Goal: Communication & Community: Participate in discussion

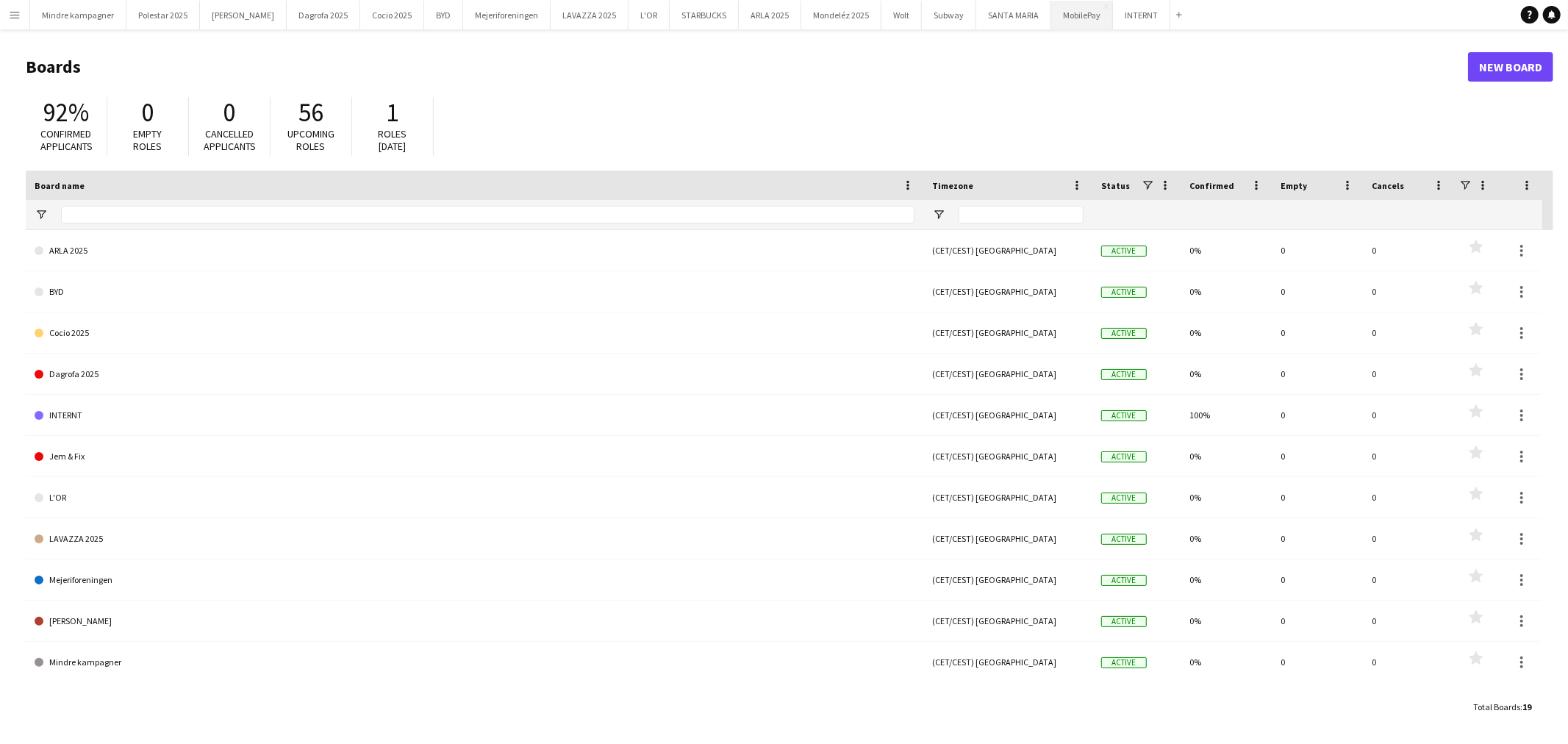
click at [1051, 18] on button "MobilePay Close" at bounding box center [1082, 15] width 62 height 28
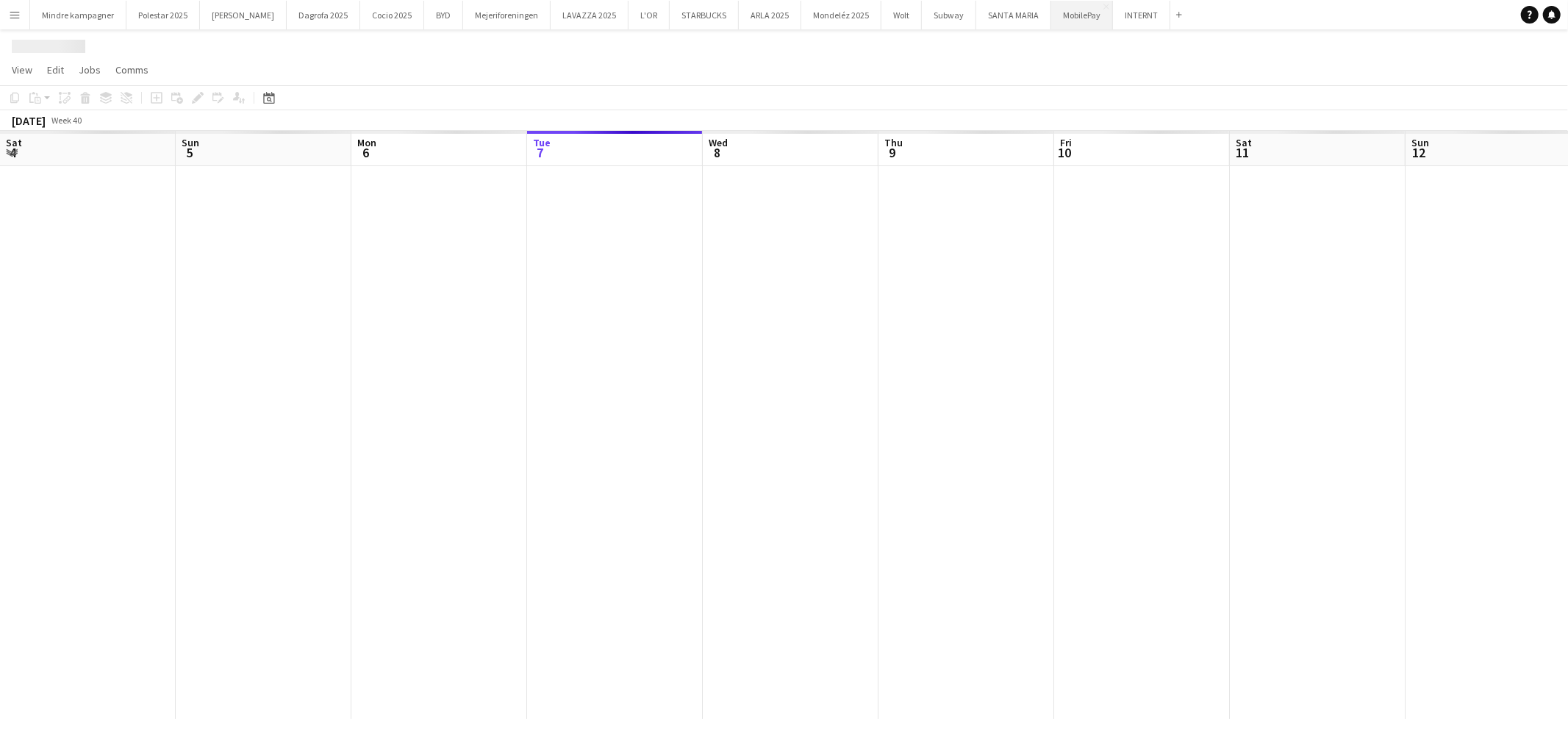
scroll to position [0, 350]
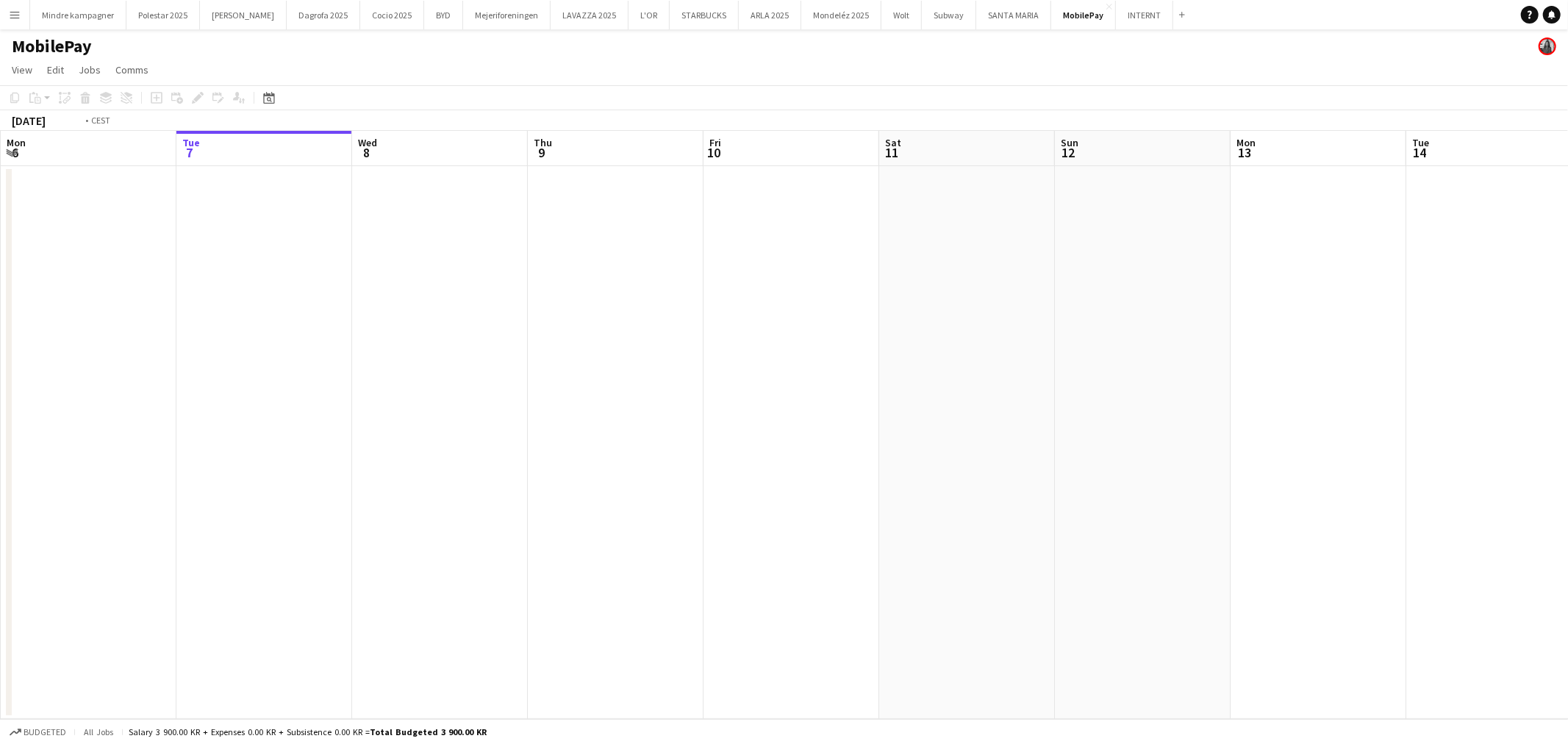
drag, startPoint x: 1002, startPoint y: 420, endPoint x: 831, endPoint y: 431, distance: 171.4
click at [638, 431] on app-calendar-viewport "Sat 4 Sun 5 Mon 6 Tue 7 Wed 8 Thu 9 Fri 10 Sat 11 Sun 12 Mon 13 Tue 14 Wed 15 T…" at bounding box center [784, 425] width 1568 height 588
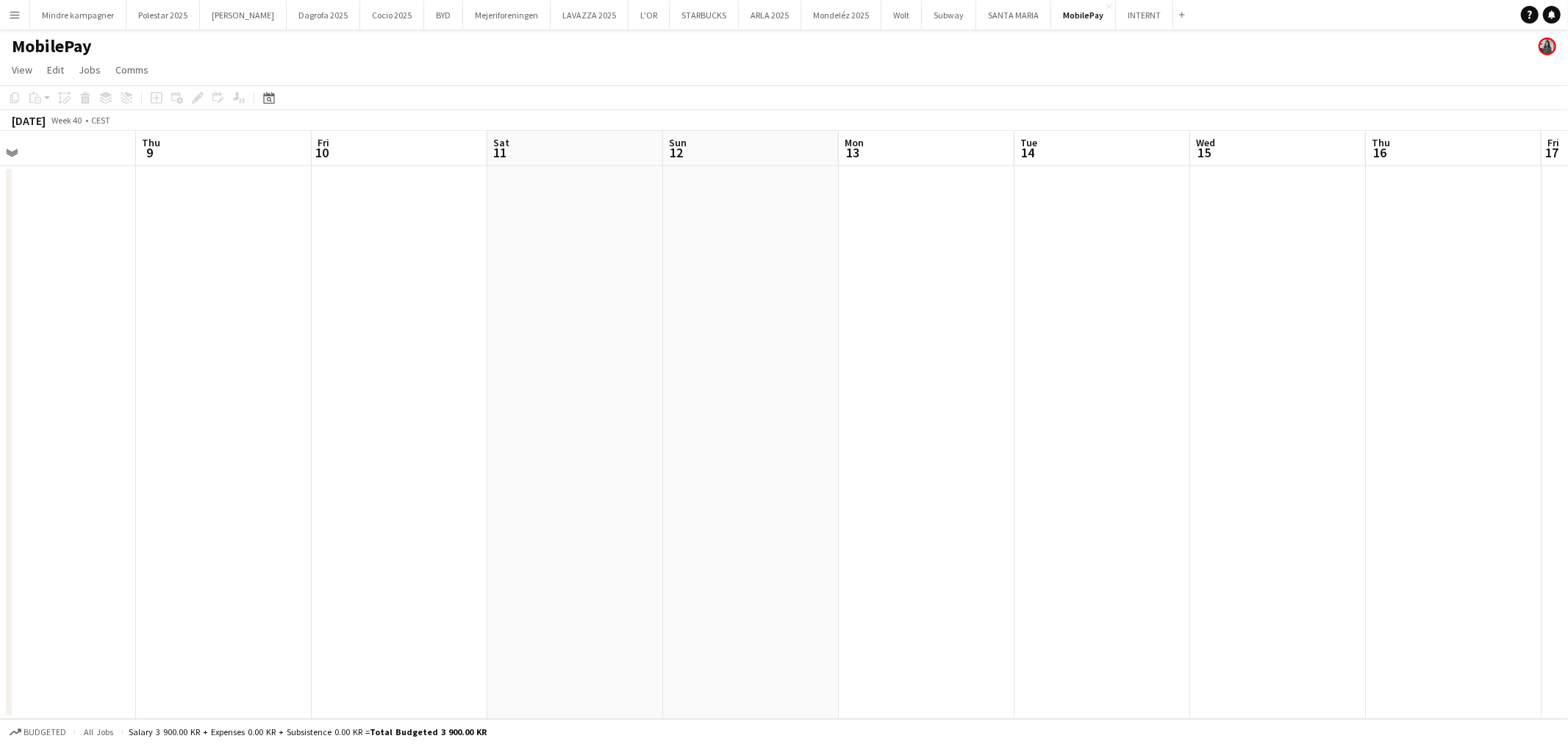
drag, startPoint x: 883, startPoint y: 461, endPoint x: 755, endPoint y: 465, distance: 128.1
click at [738, 465] on app-calendar-viewport "Sun 5 Mon 6 Tue 7 Wed 8 Thu 9 Fri 10 Sat 11 Sun 12 Mon 13 Tue 14 Wed 15 Thu 16 …" at bounding box center [784, 425] width 1568 height 588
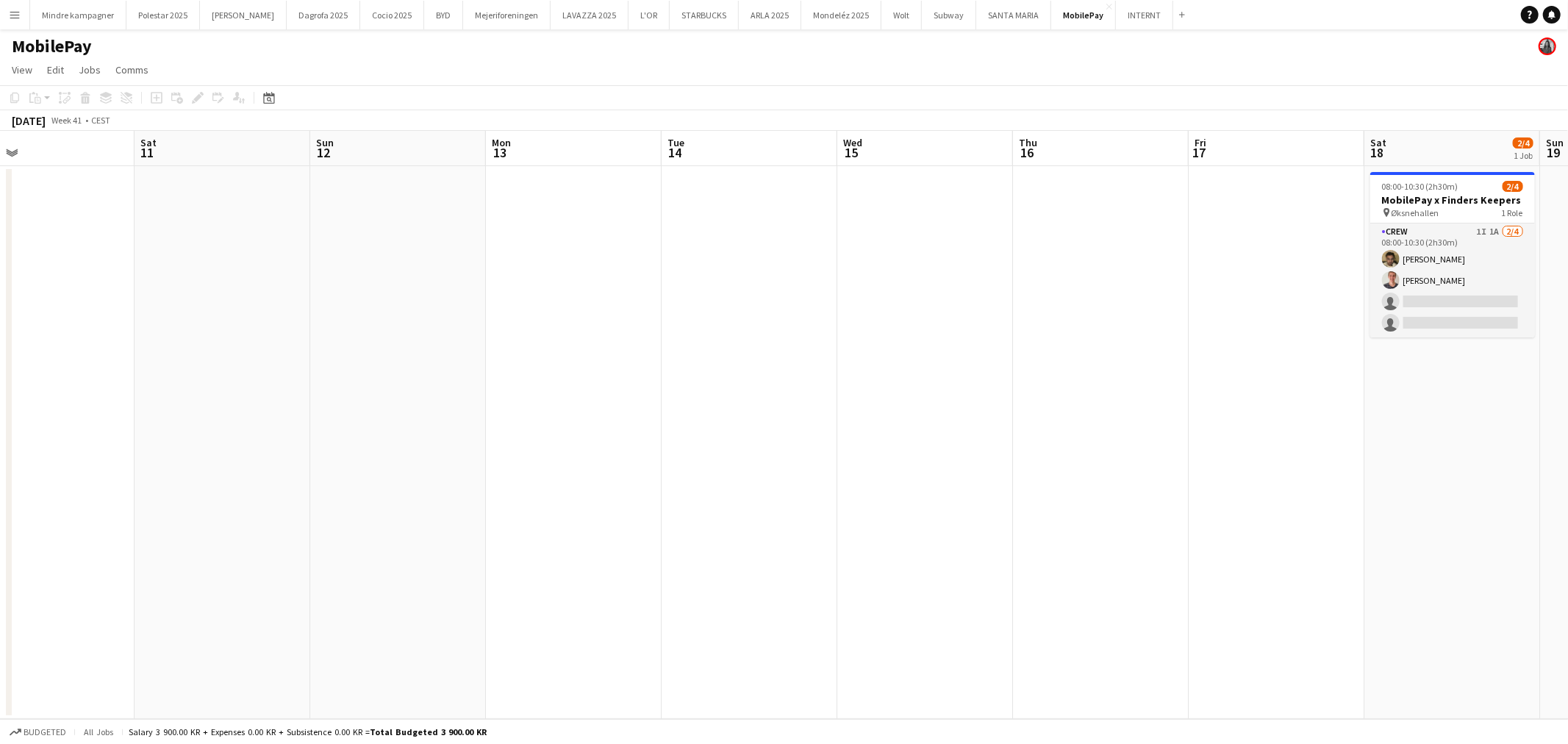
drag, startPoint x: 892, startPoint y: 480, endPoint x: 879, endPoint y: 480, distance: 13.0
click at [878, 480] on app-calendar-viewport "Tue 7 Wed 8 Thu 9 Fri 10 Sat 11 Sun 12 Mon 13 Tue 14 Wed 15 Thu 16 Fri 17 Sat 1…" at bounding box center [784, 425] width 1568 height 588
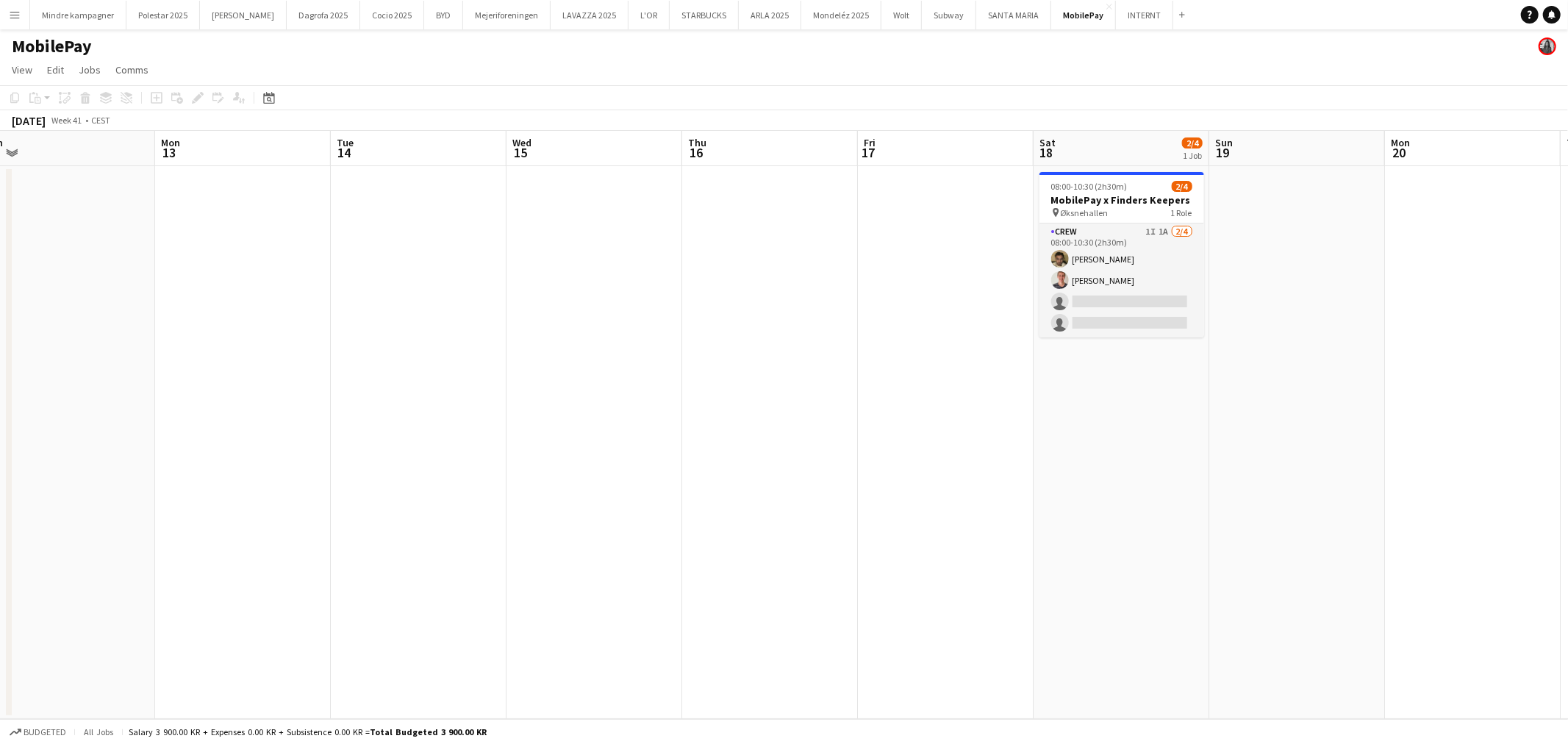
drag, startPoint x: 1077, startPoint y: 486, endPoint x: 1023, endPoint y: 495, distance: 54.7
click at [1023, 495] on app-calendar-viewport "Thu 9 Fri 10 Sat 11 Sun 12 Mon 13 Tue 14 Wed 15 Thu 16 Fri 17 Sat 18 2/4 1 Job …" at bounding box center [784, 425] width 1568 height 588
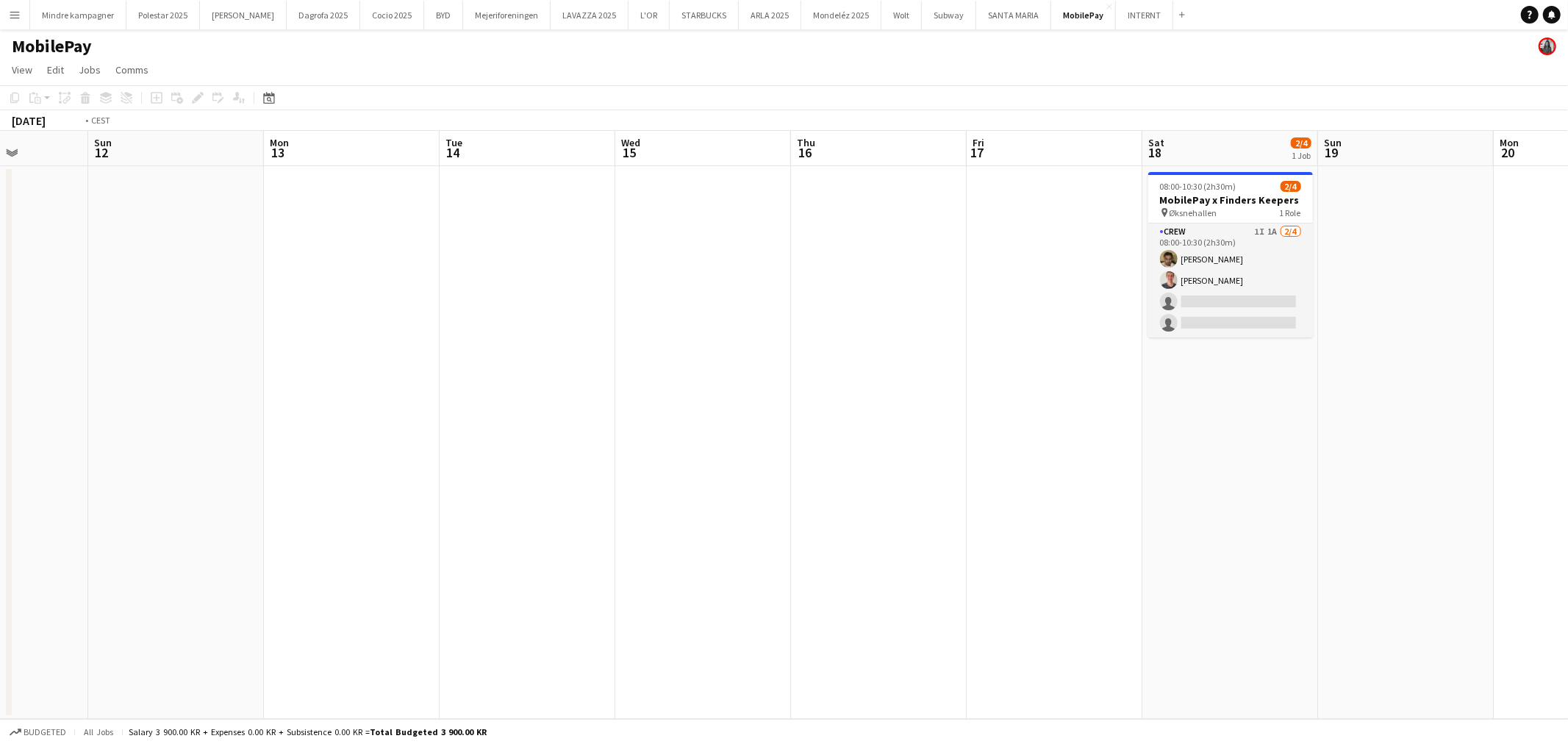
drag, startPoint x: 1275, startPoint y: 466, endPoint x: 930, endPoint y: 496, distance: 346.3
click at [912, 500] on app-calendar-viewport "Thu 9 Fri 10 Sat 11 Sun 12 Mon 13 Tue 14 Wed 15 Thu 16 Fri 17 Sat 18 2/4 1 Job …" at bounding box center [784, 425] width 1568 height 588
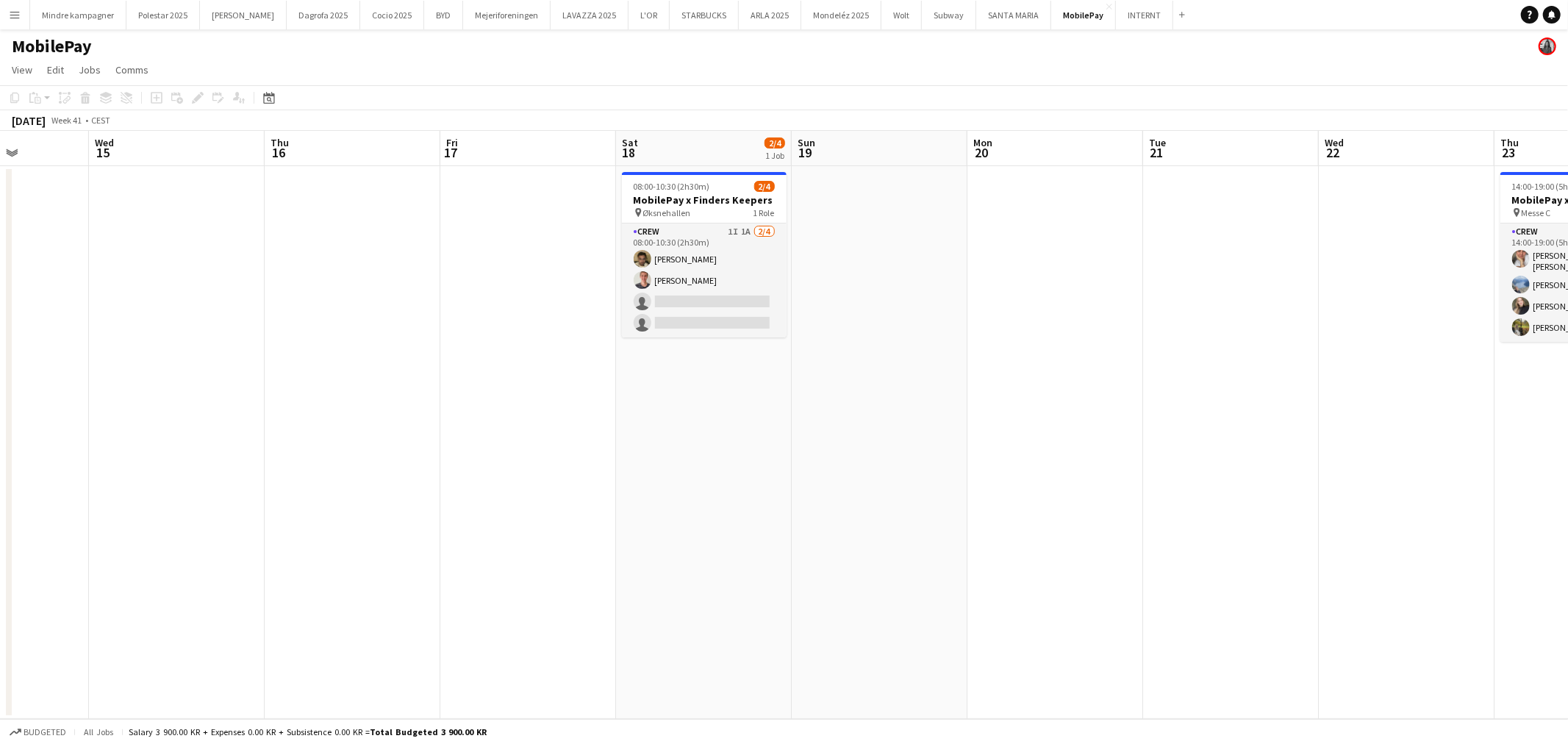
scroll to position [0, 503]
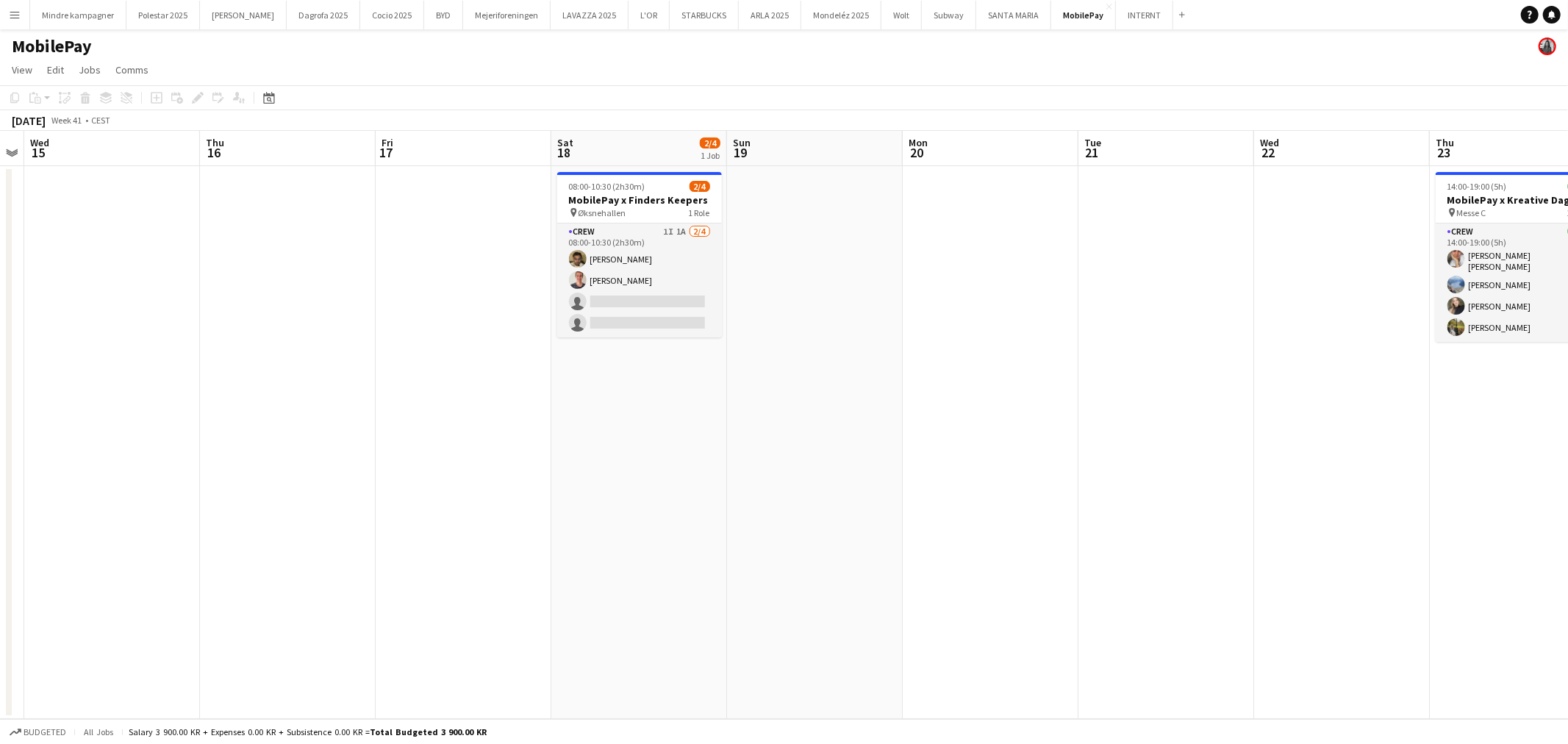
drag, startPoint x: 1062, startPoint y: 480, endPoint x: 997, endPoint y: 496, distance: 66.9
click at [997, 496] on app-calendar-viewport "Sun 12 Mon 13 Tue 14 Wed 15 Thu 16 Fri 17 Sat 18 2/4 1 Job Sun 19 Mon 20 Tue 21…" at bounding box center [784, 425] width 1568 height 588
click at [638, 270] on app-card-role "Crew 1I 1A 2/4 08:00-10:30 (2h30m) Benyamin Ijaz Mikkel Frahm Nygaard single-ne…" at bounding box center [639, 280] width 164 height 114
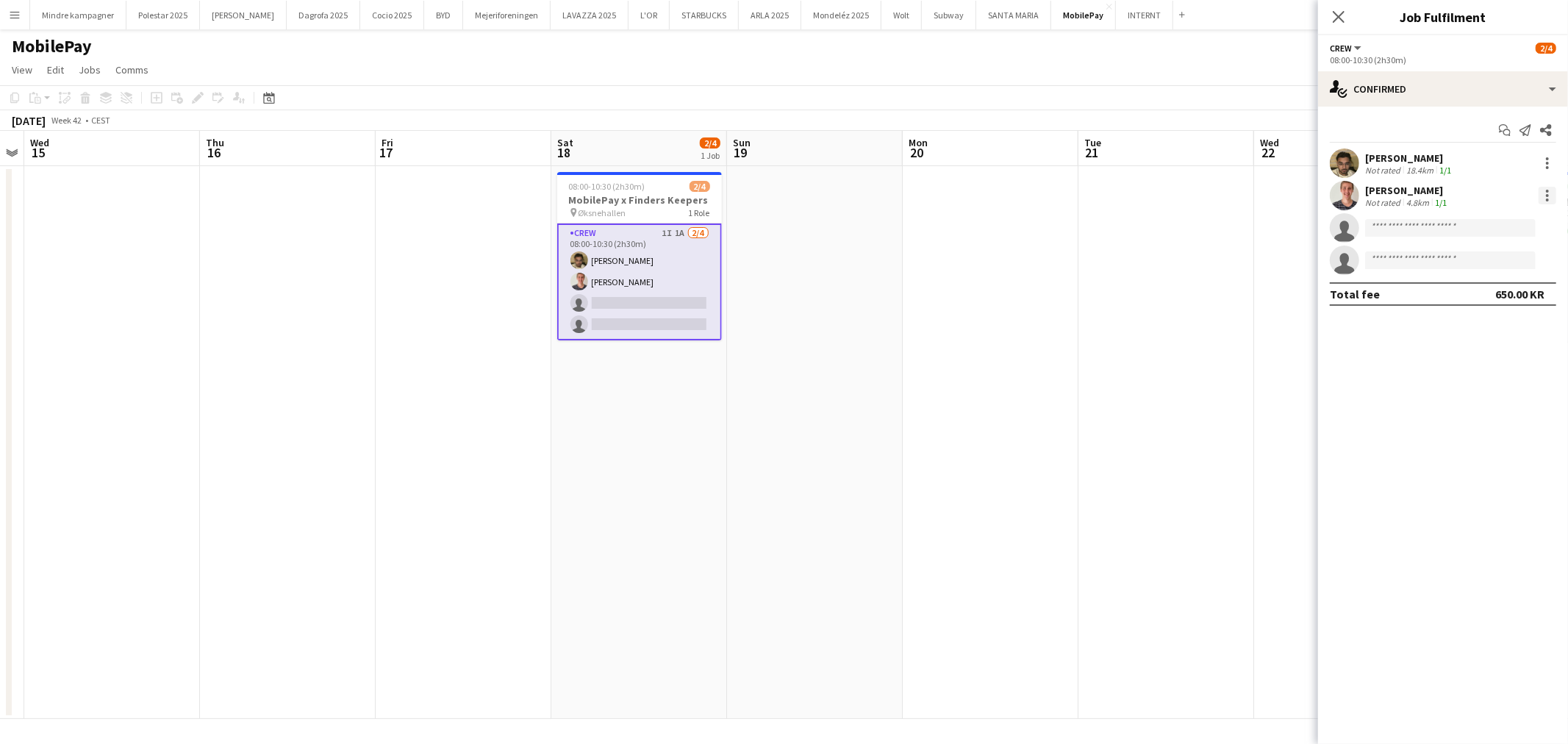
click at [1550, 189] on div at bounding box center [1547, 195] width 18 height 18
click at [1484, 364] on span "Remove" at bounding box center [1475, 363] width 44 height 13
click at [1170, 386] on app-date-cell at bounding box center [1166, 442] width 176 height 553
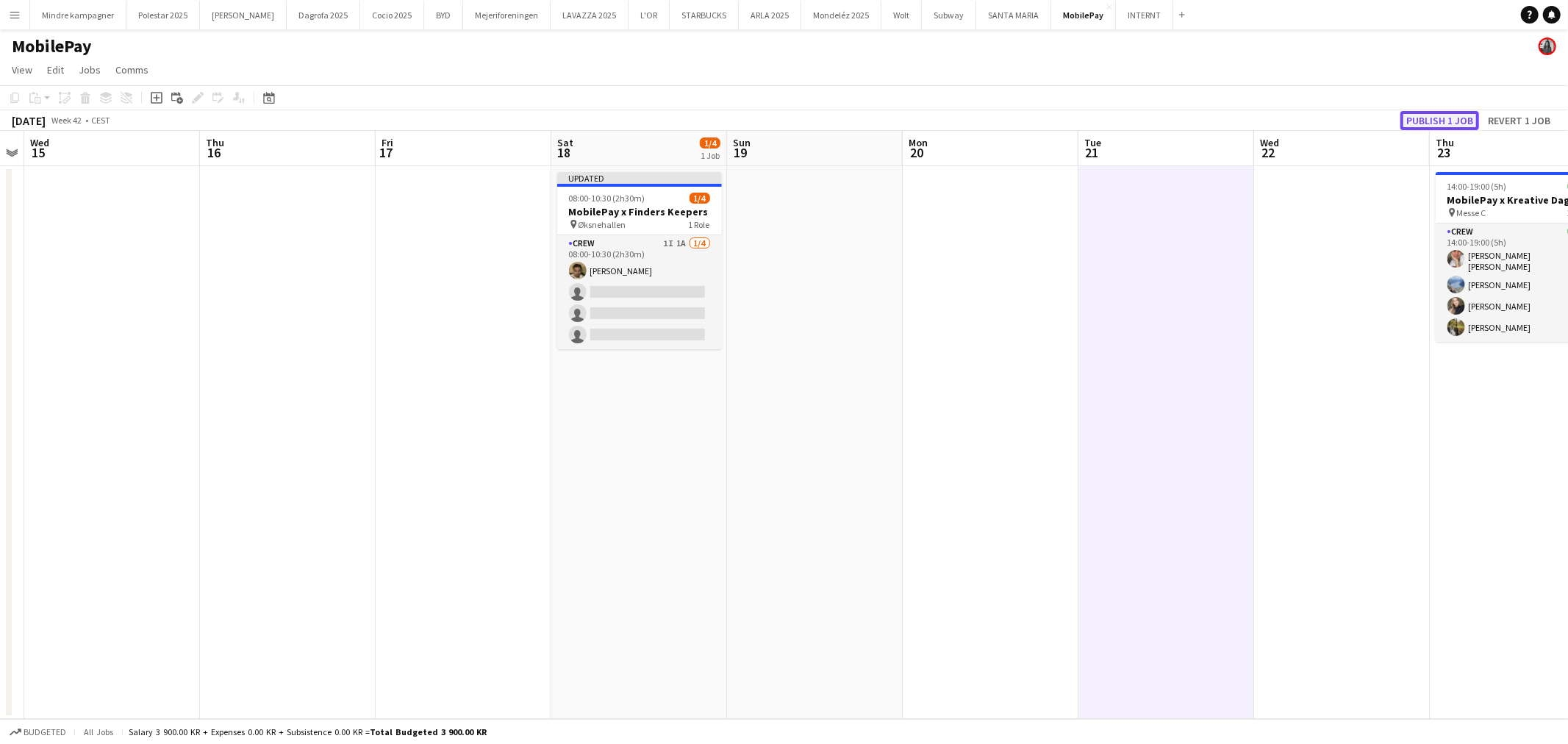
click at [1435, 119] on button "Publish 1 job" at bounding box center [1440, 120] width 78 height 19
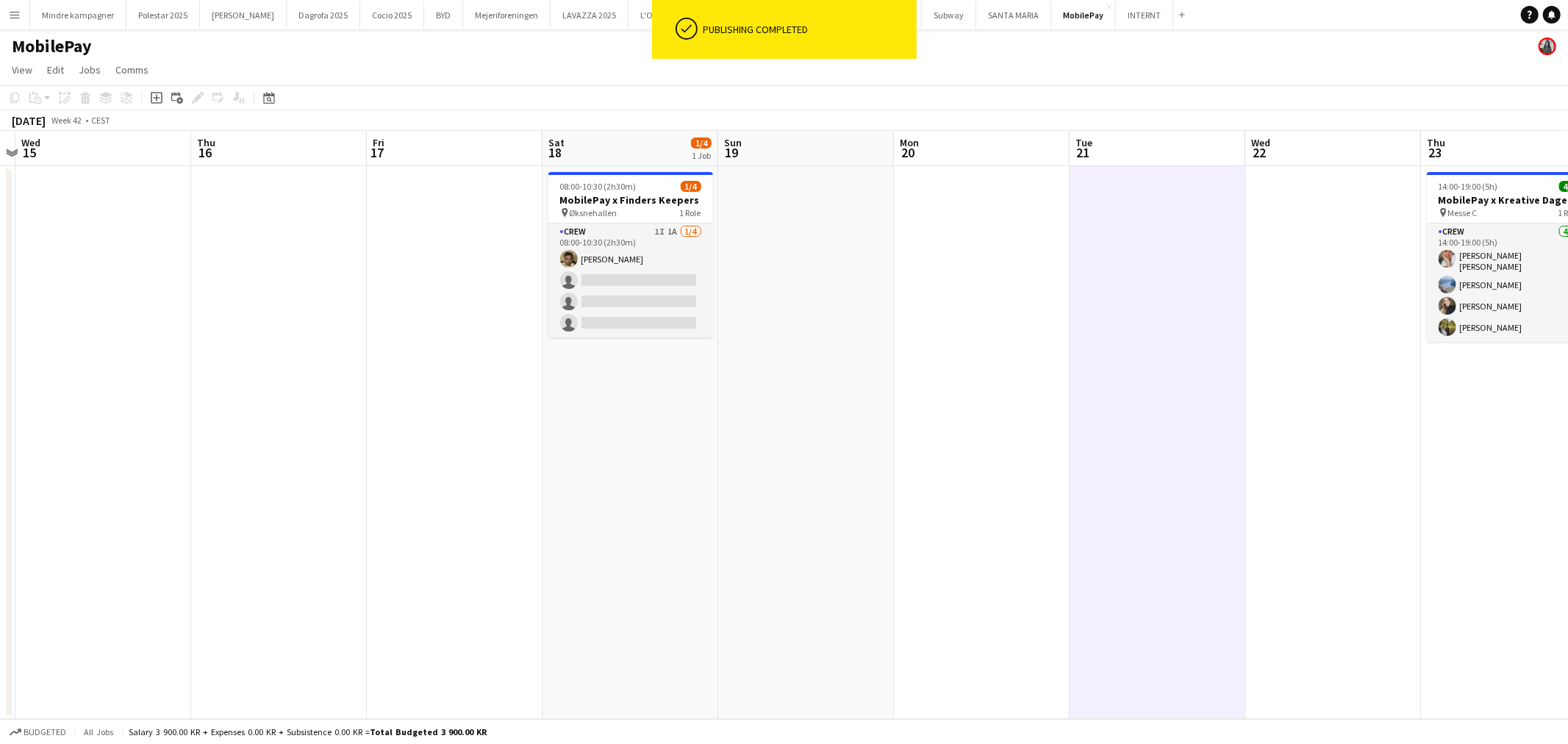
drag, startPoint x: 1027, startPoint y: 415, endPoint x: 1013, endPoint y: 415, distance: 14.0
click at [1013, 415] on app-calendar-viewport "Sun 12 Mon 13 Tue 14 Wed 15 Thu 16 Fri 17 Sat 18 1/4 1 Job Sun 19 Mon 20 Tue 21…" at bounding box center [784, 425] width 1568 height 588
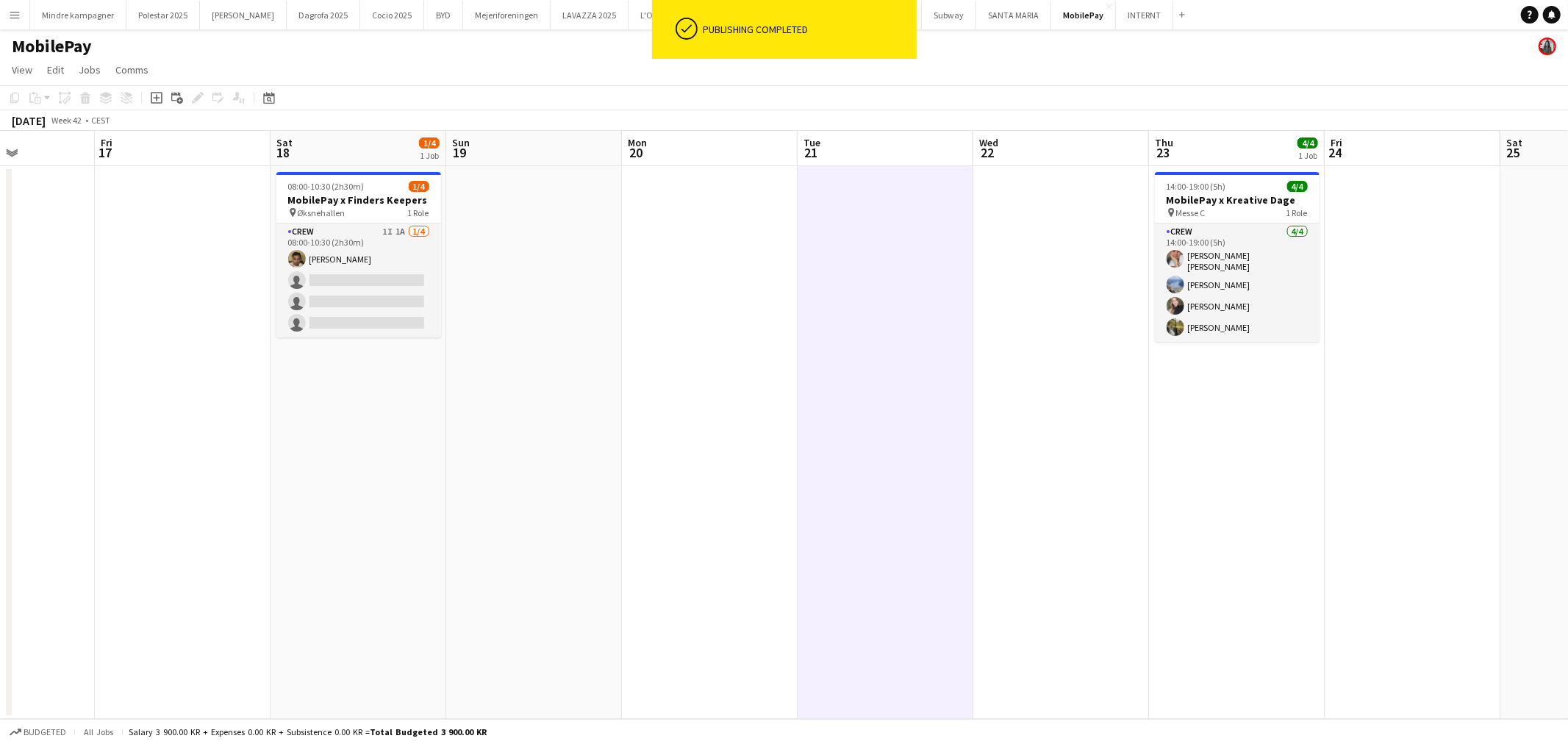
drag, startPoint x: 1167, startPoint y: 414, endPoint x: 1097, endPoint y: 427, distance: 71.2
click at [1097, 427] on app-calendar-viewport "Mon 13 Tue 14 Wed 15 Thu 16 Fri 17 Sat 18 1/4 1 Job Sun 19 Mon 20 Tue 21 Wed 22…" at bounding box center [784, 425] width 1568 height 588
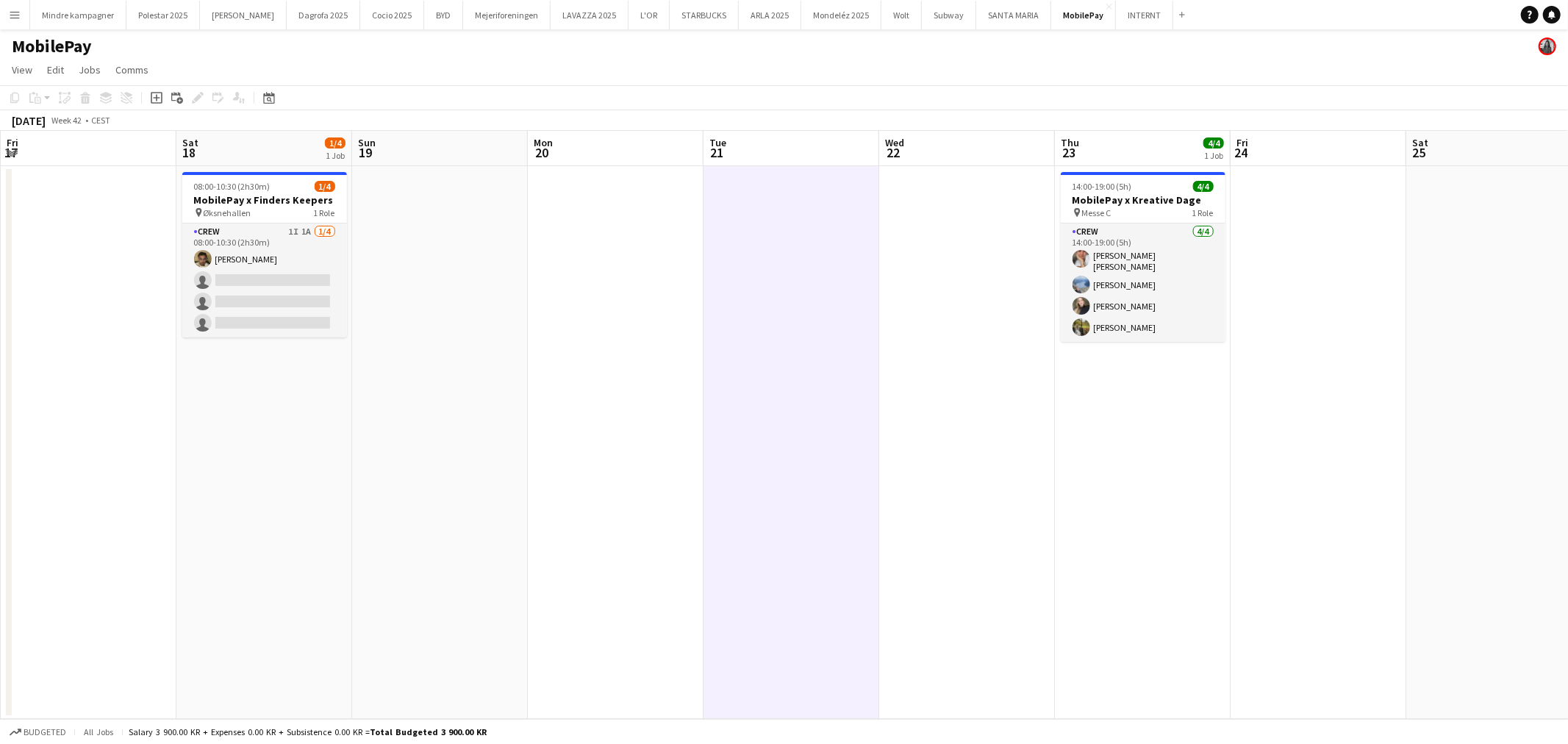
drag, startPoint x: 1221, startPoint y: 450, endPoint x: 1066, endPoint y: 467, distance: 155.9
click at [1066, 467] on app-calendar-viewport "Tue 14 Wed 15 Thu 16 Fri 17 Sat 18 1/4 1 Job Sun 19 Mon 20 Tue 21 Wed 22 Thu 23…" at bounding box center [784, 425] width 1568 height 588
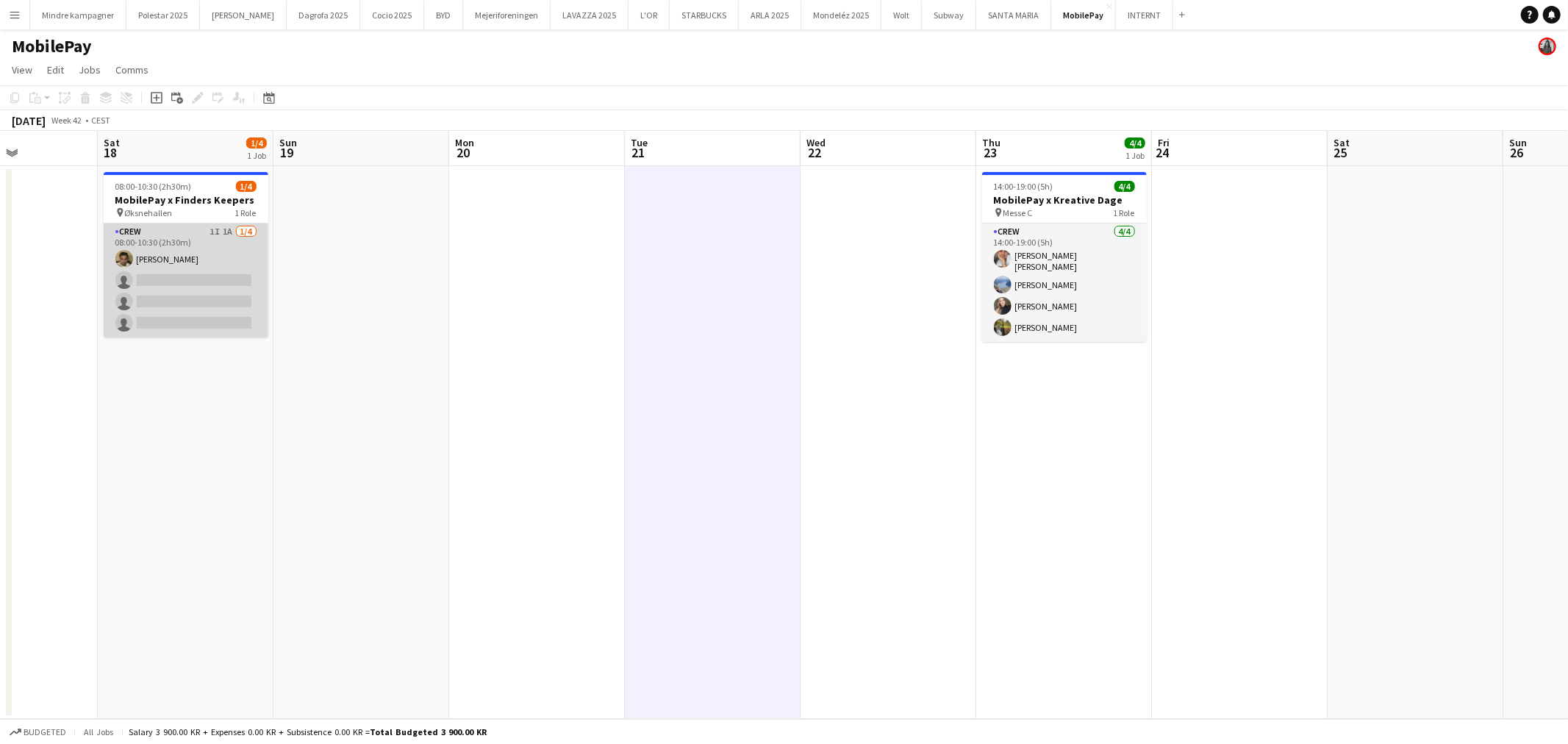
click at [167, 269] on app-card-role "Crew 1I 1A 1/4 08:00-10:30 (2h30m) Benyamin Ijaz single-neutral-actions single-…" at bounding box center [185, 280] width 164 height 114
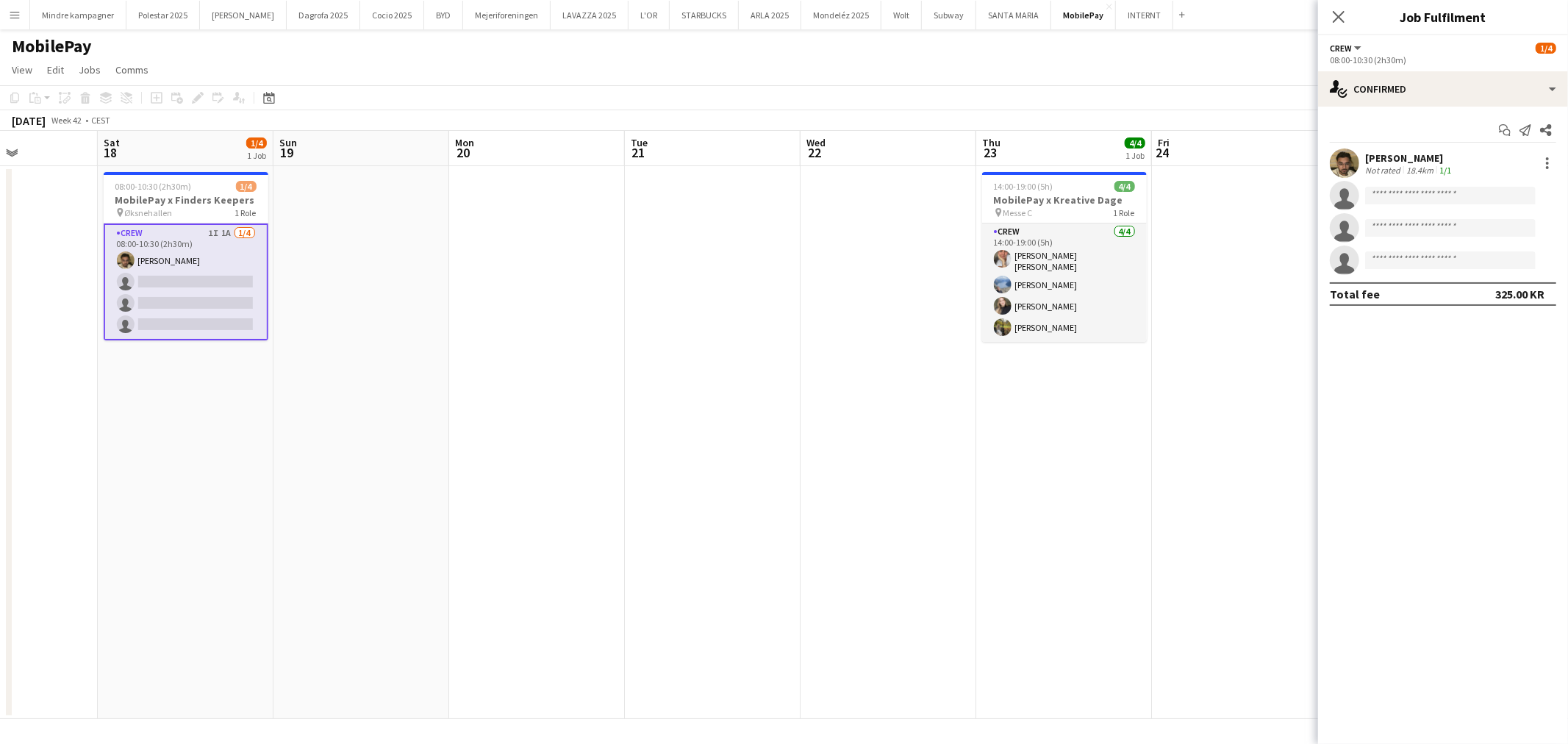
click at [494, 440] on app-date-cell at bounding box center [537, 442] width 176 height 553
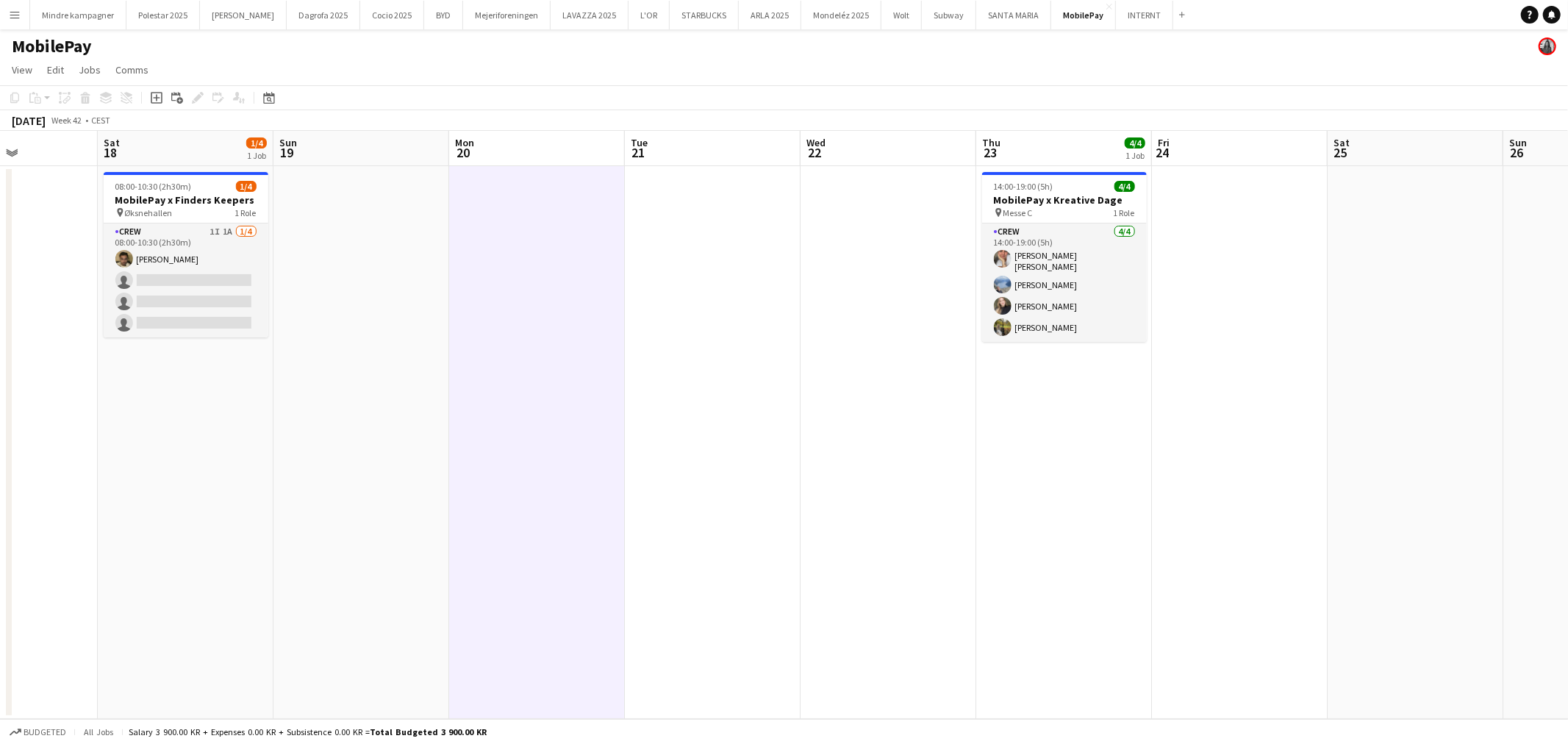
drag, startPoint x: 325, startPoint y: 442, endPoint x: 500, endPoint y: 449, distance: 175.1
click at [478, 449] on app-calendar-viewport "Tue 14 Wed 15 Thu 16 Fri 17 Sat 18 1/4 1 Job Sun 19 Mon 20 Tue 21 Wed 22 Thu 23…" at bounding box center [784, 425] width 1568 height 588
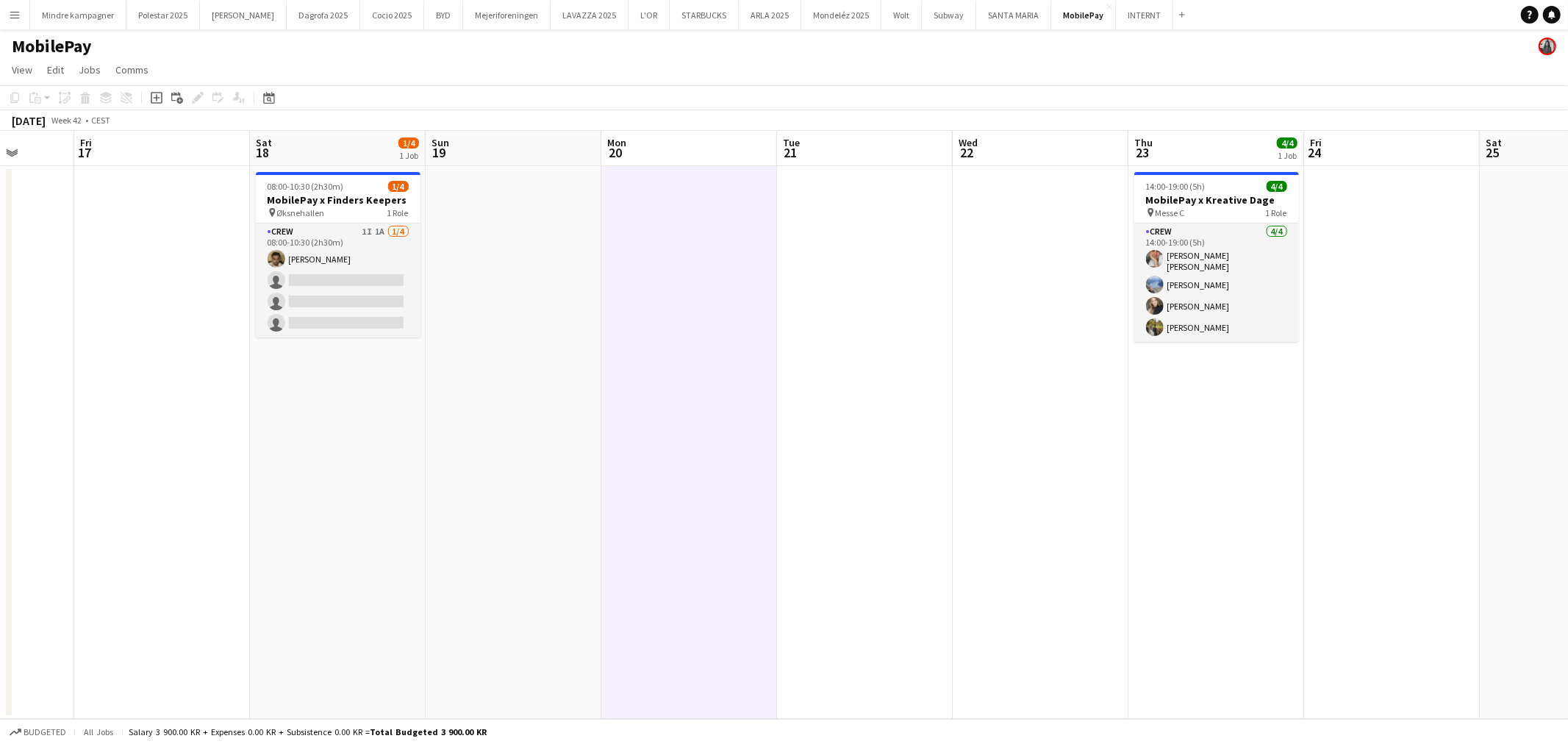
click at [542, 479] on app-calendar-viewport "Tue 14 Wed 15 Thu 16 Fri 17 Sat 18 1/4 1 Job Sun 19 Mon 20 Tue 21 Wed 22 Thu 23…" at bounding box center [784, 425] width 1568 height 588
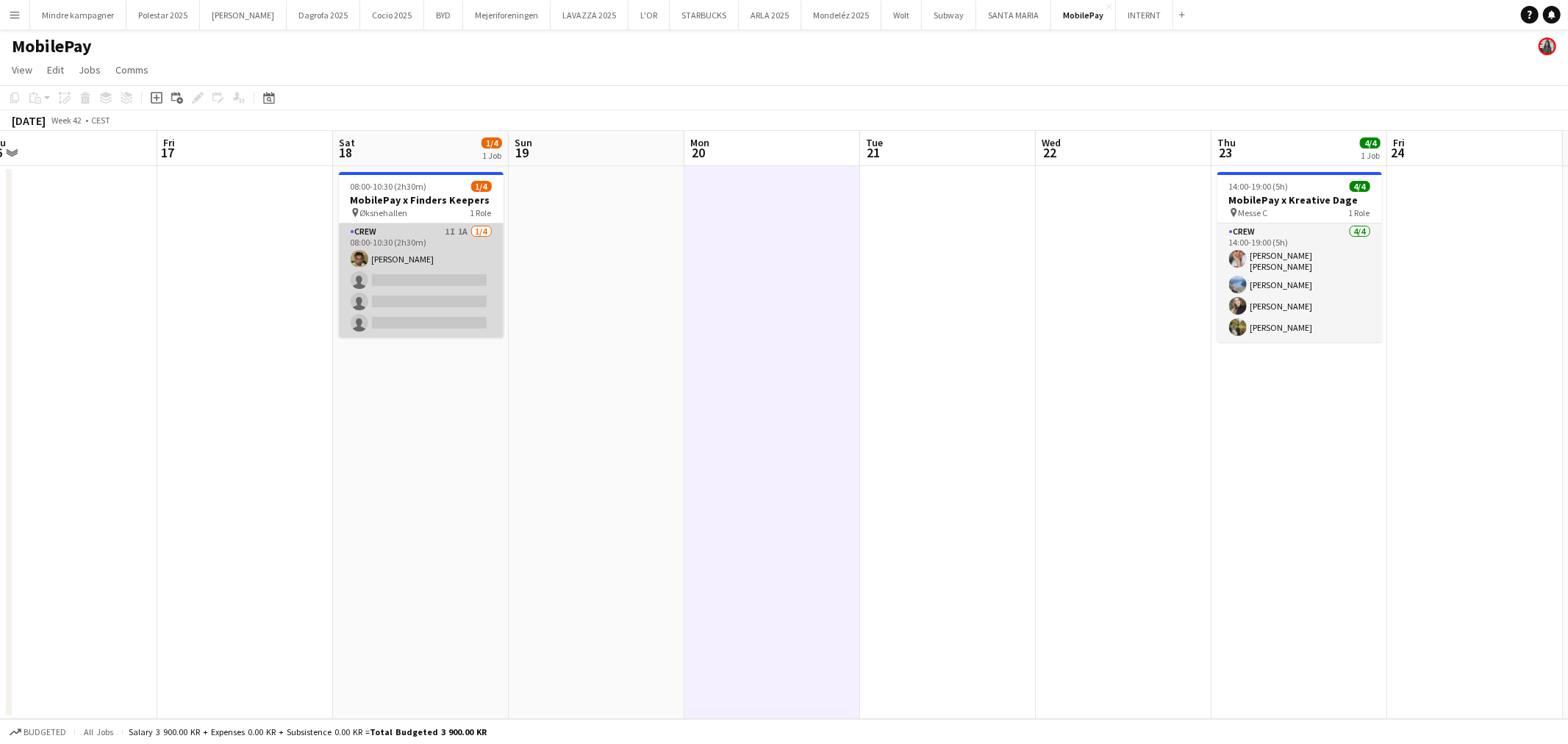
click at [434, 289] on app-card-role "Crew 1I 1A 1/4 08:00-10:30 (2h30m) Benyamin Ijaz single-neutral-actions single-…" at bounding box center [420, 280] width 164 height 114
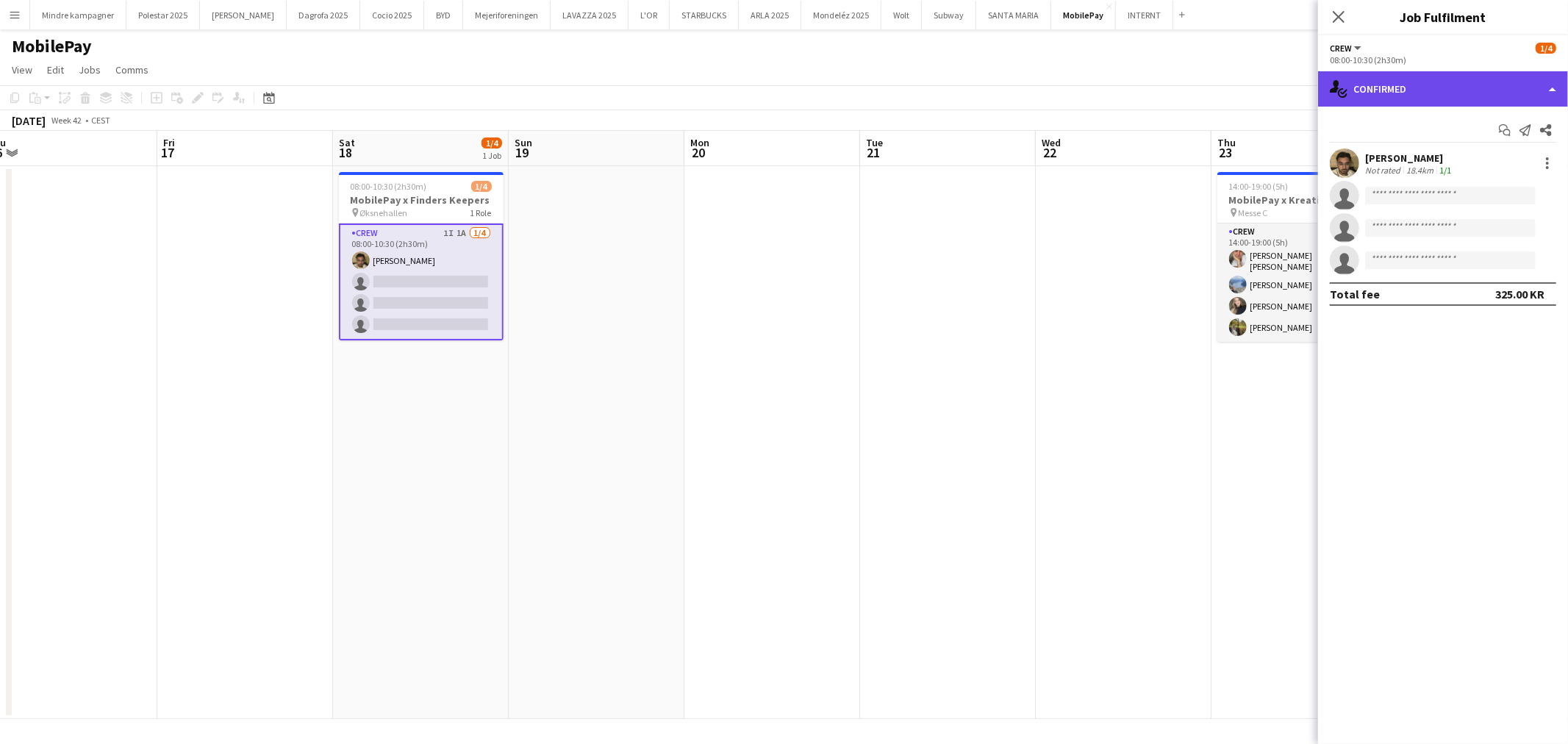
click at [1385, 91] on div "single-neutral-actions-check-2 Confirmed" at bounding box center [1443, 88] width 250 height 35
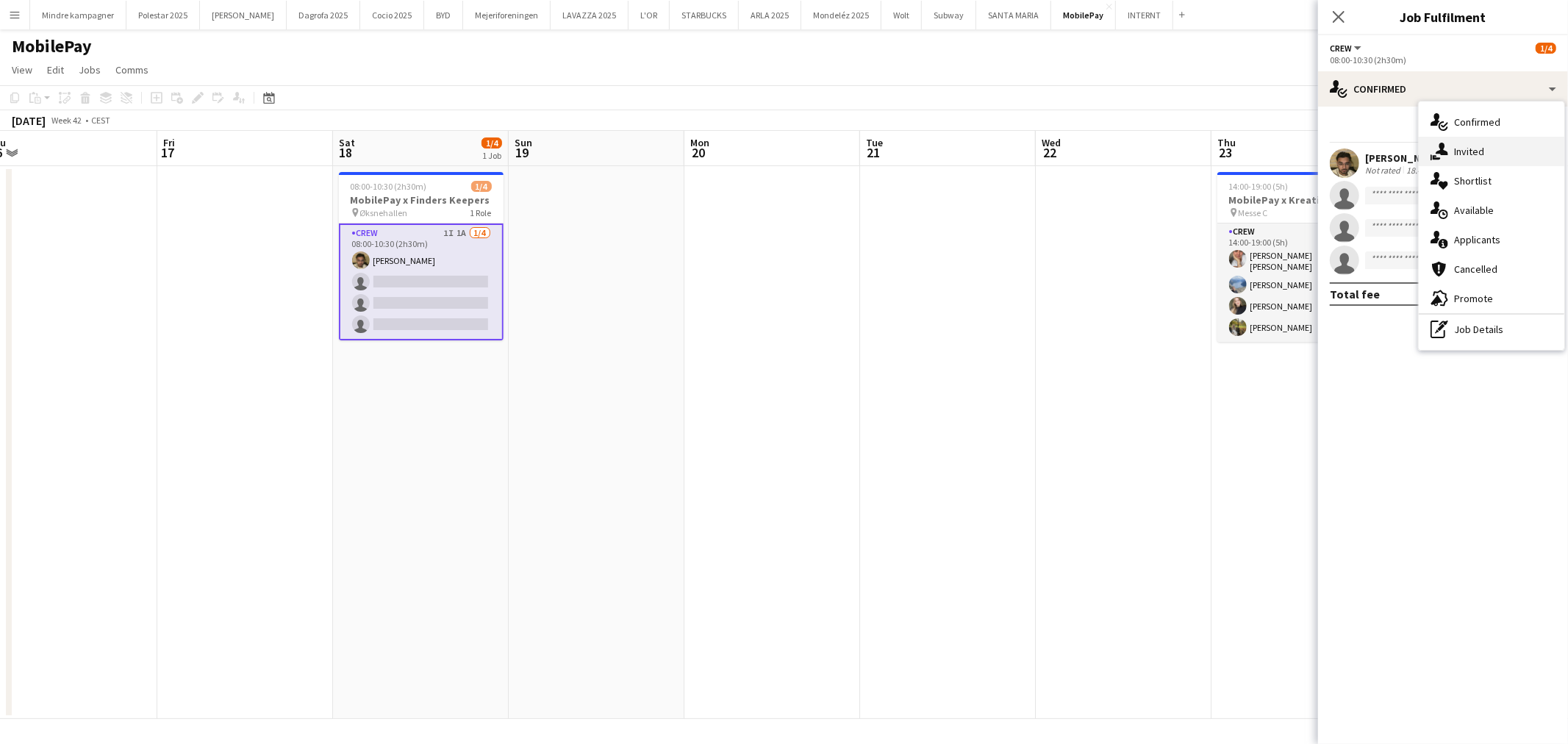
click at [1446, 145] on icon "single-neutral-actions-share-1" at bounding box center [1439, 151] width 18 height 18
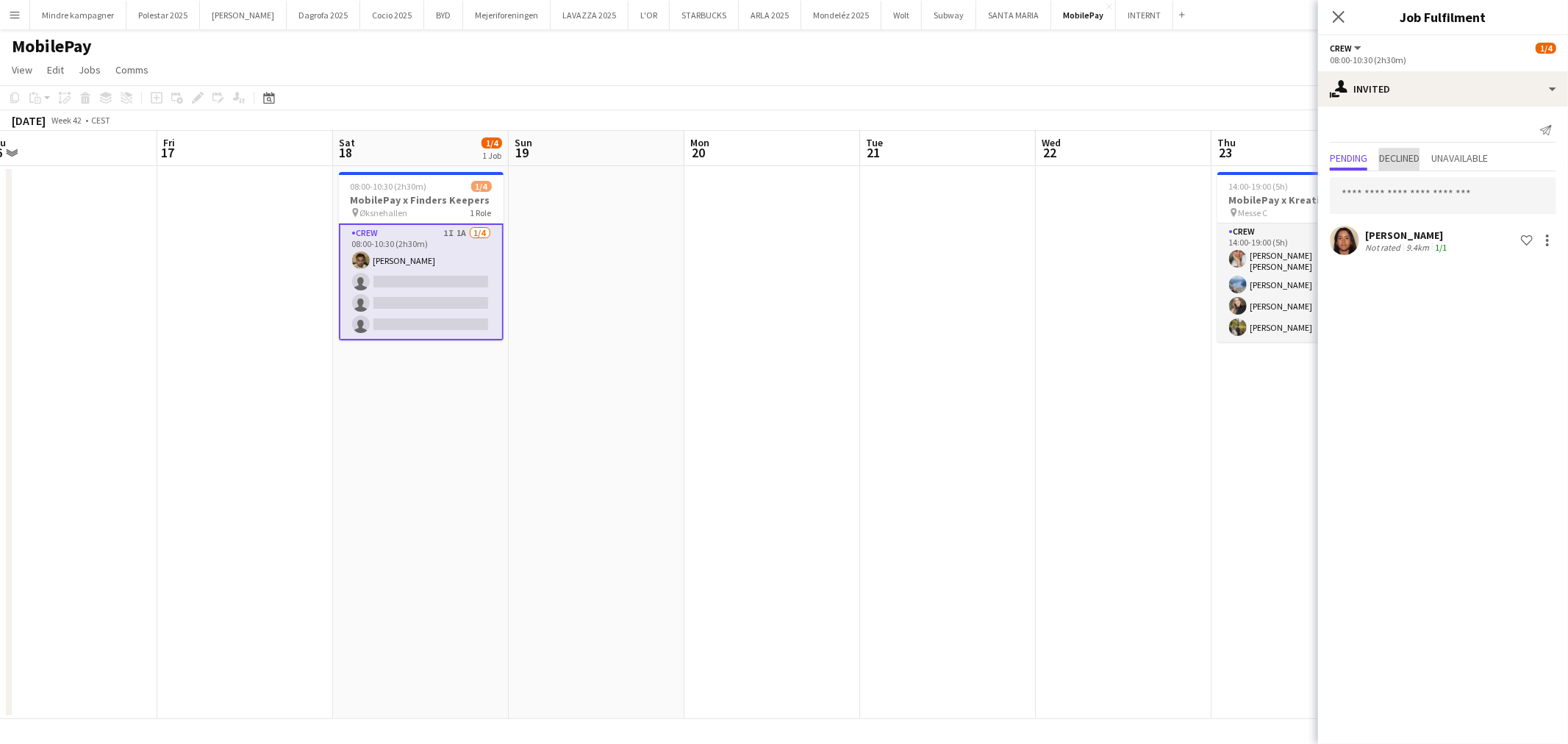
click at [1408, 164] on span "Declined" at bounding box center [1400, 159] width 40 height 22
click at [1348, 158] on span "Pending" at bounding box center [1348, 158] width 38 height 10
click at [1398, 188] on input "text" at bounding box center [1442, 195] width 226 height 37
click at [204, 434] on app-date-cell at bounding box center [245, 442] width 176 height 553
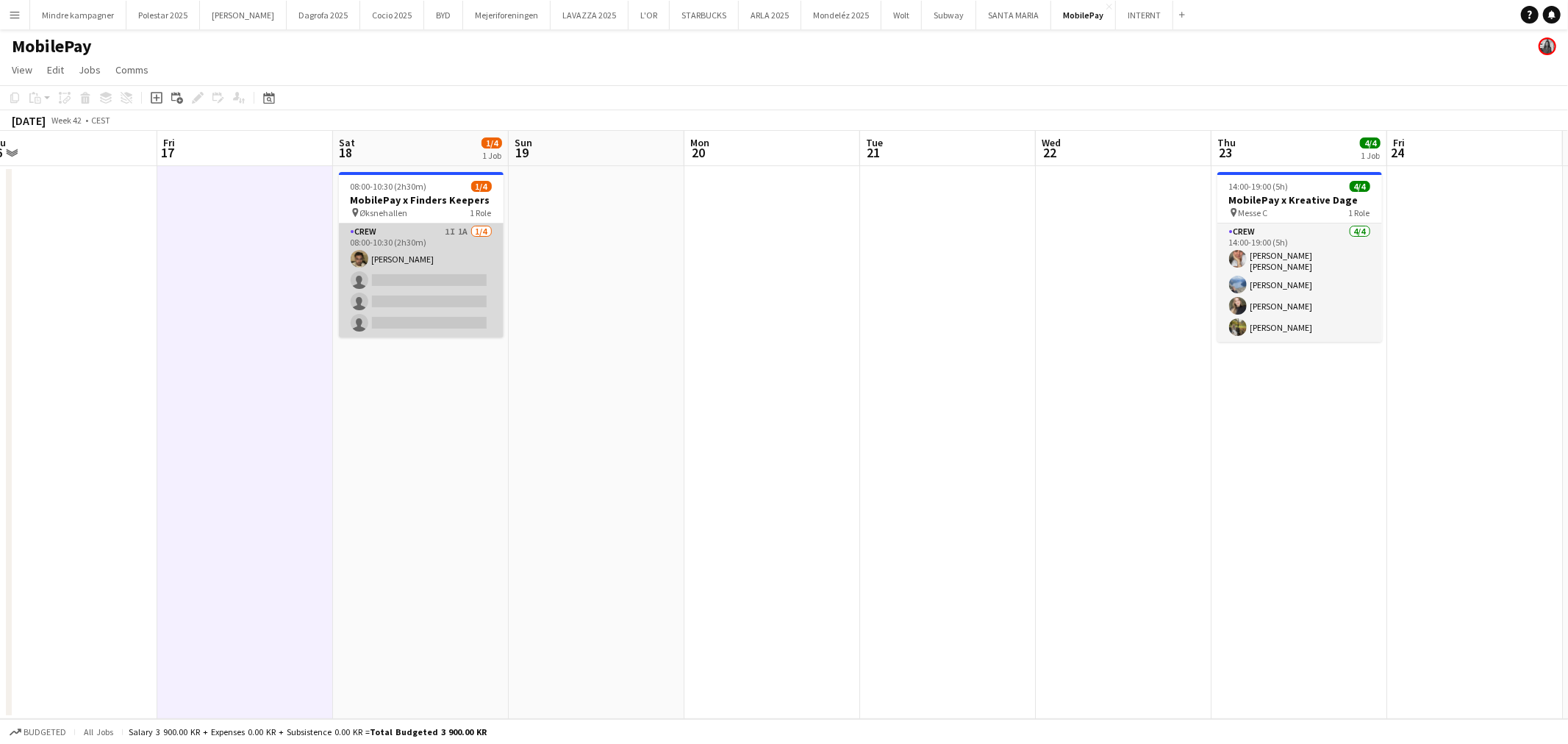
click at [416, 263] on app-card-role "Crew 1I 1A 1/4 08:00-10:30 (2h30m) Benyamin Ijaz single-neutral-actions single-…" at bounding box center [420, 280] width 164 height 114
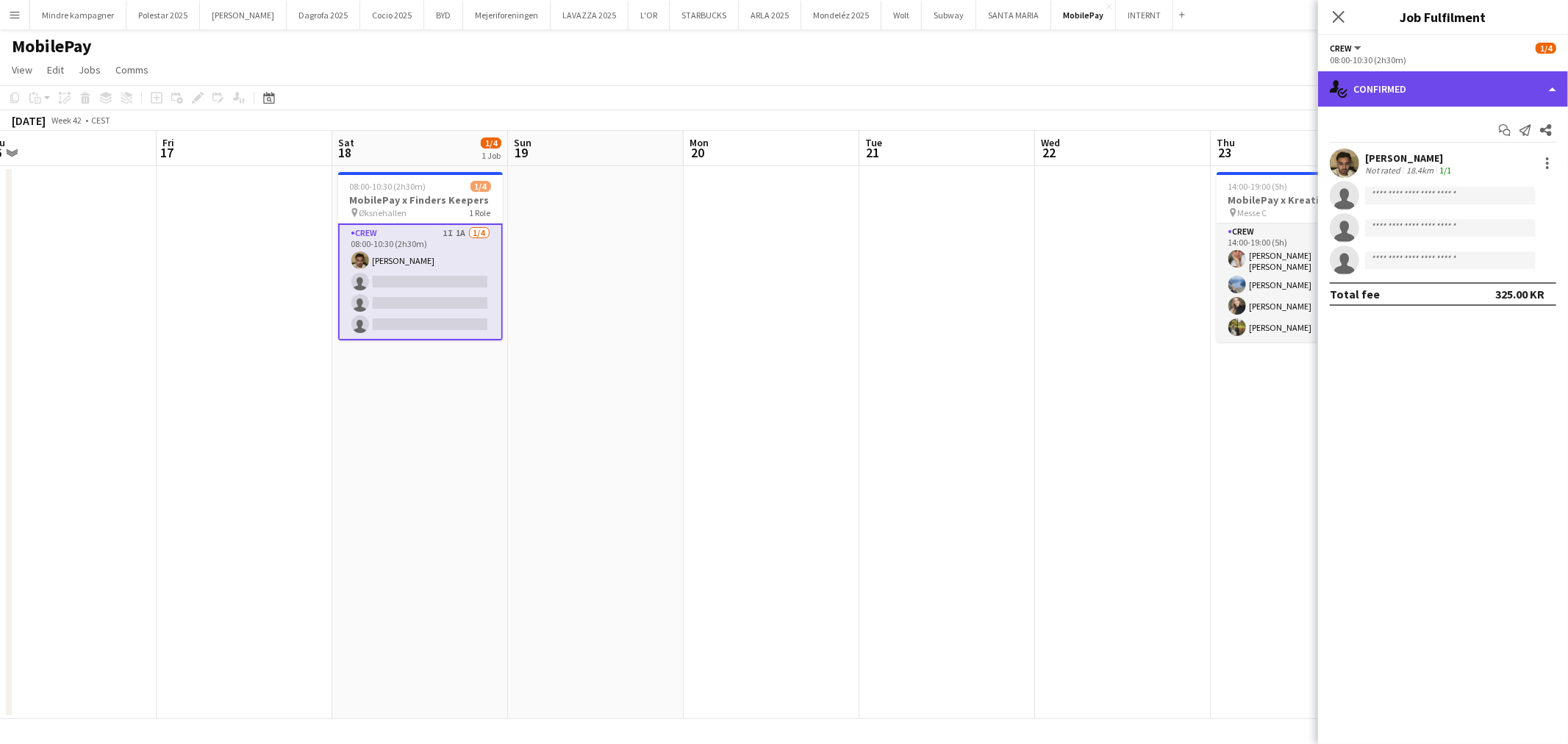
click at [1441, 93] on div "single-neutral-actions-check-2 Confirmed" at bounding box center [1443, 88] width 250 height 35
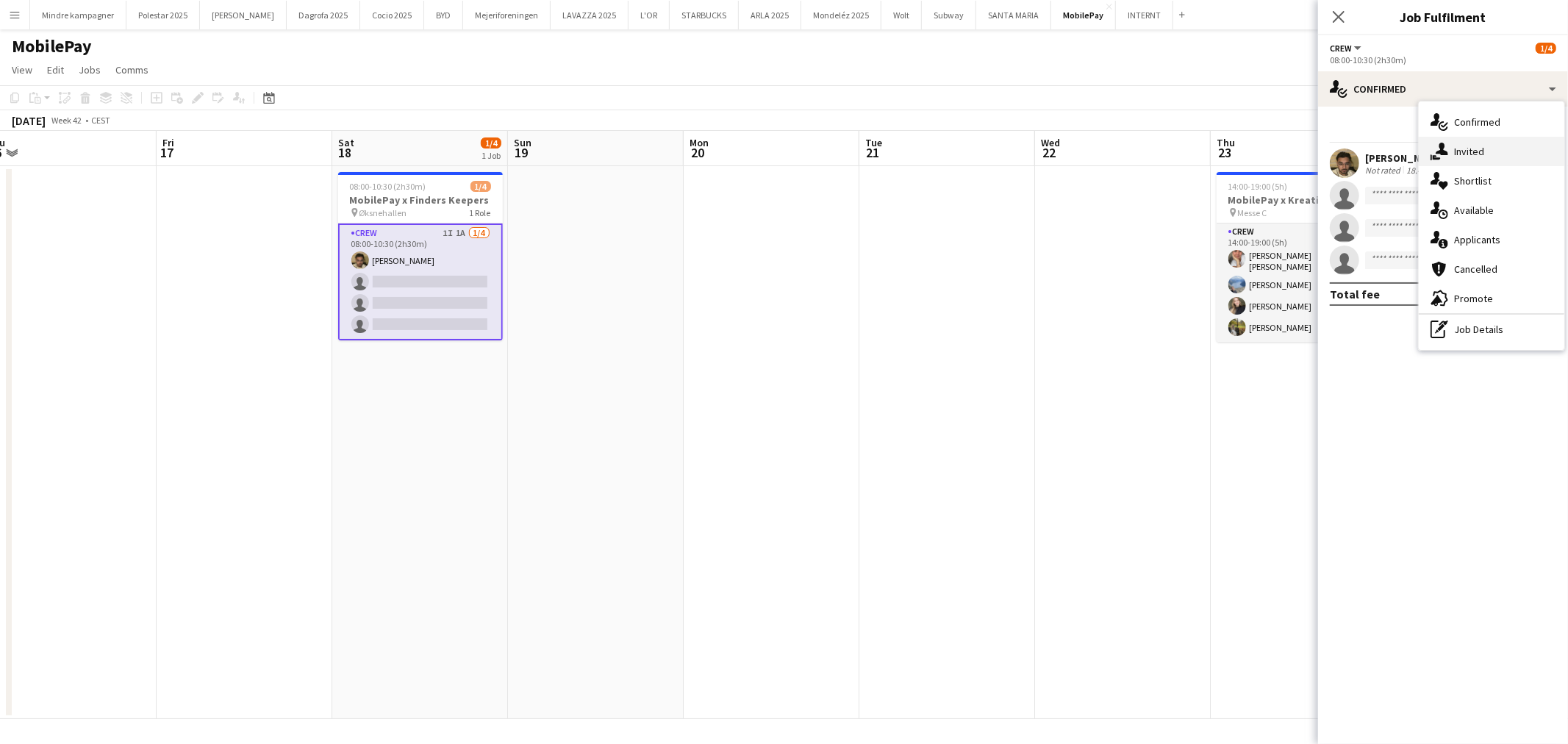
click at [1473, 160] on div "single-neutral-actions-share-1 Invited" at bounding box center [1491, 151] width 146 height 29
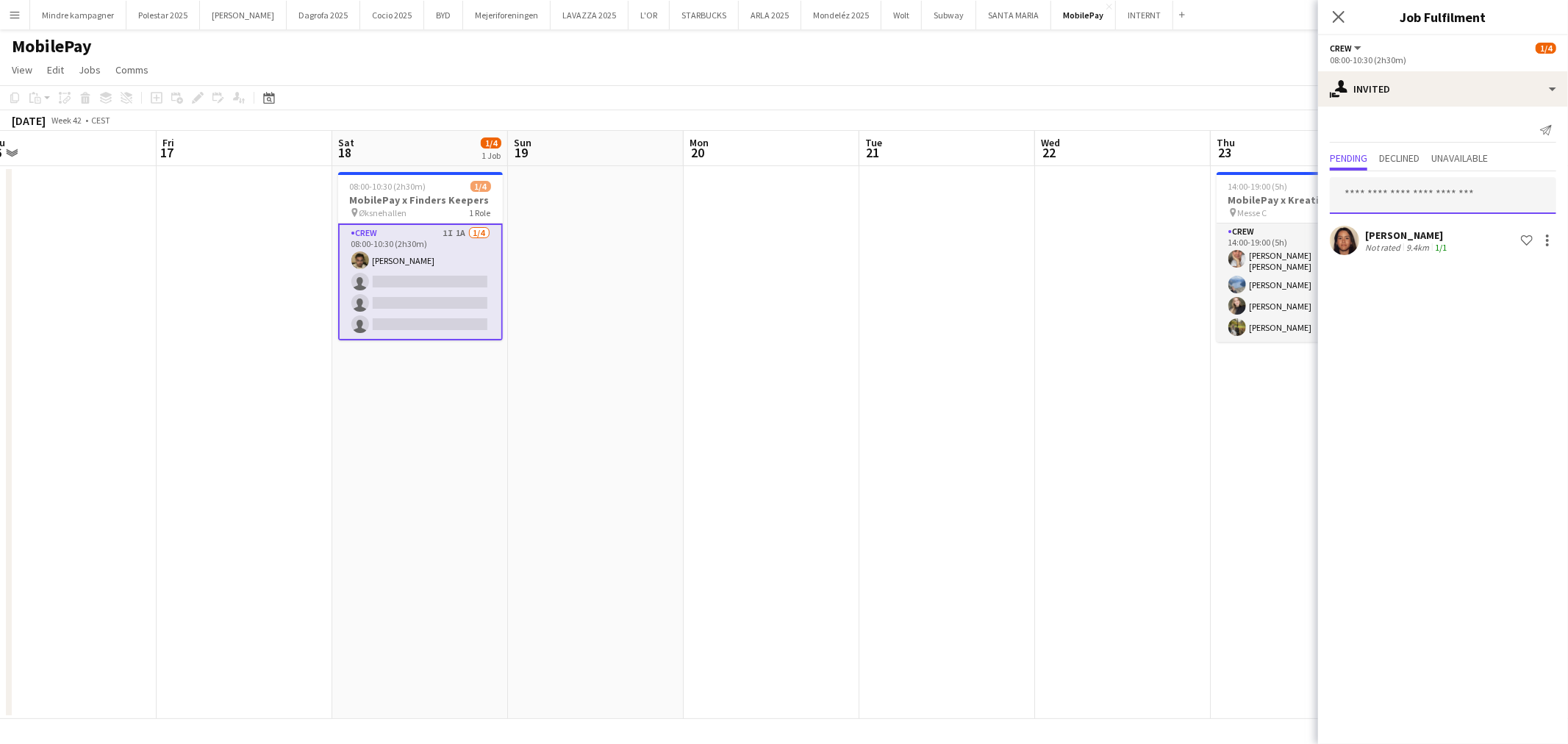
click at [1386, 194] on input "text" at bounding box center [1442, 195] width 226 height 37
click at [773, 348] on app-date-cell at bounding box center [771, 442] width 176 height 553
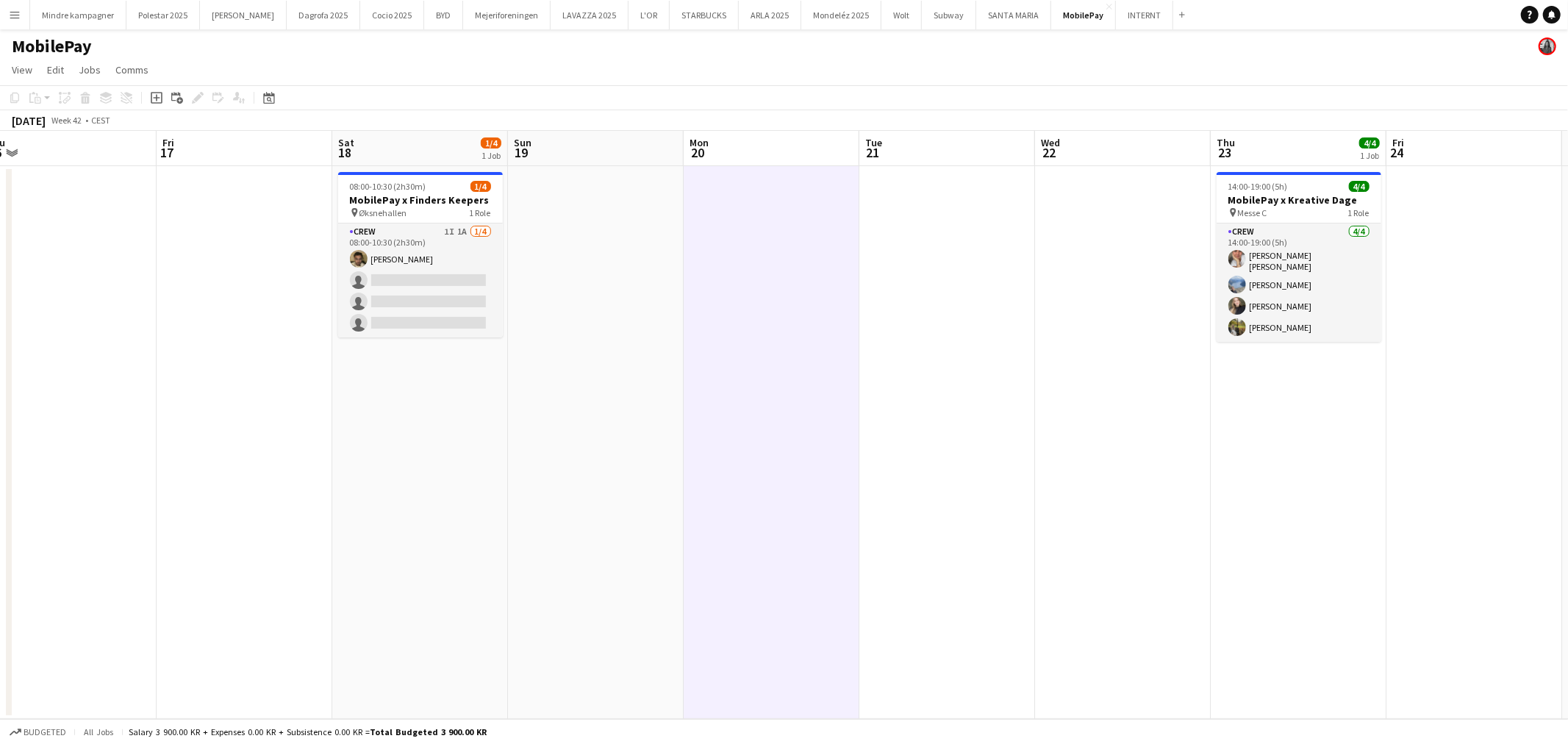
click at [557, 421] on app-calendar-viewport "Tue 14 Wed 15 Thu 16 Fri 17 Sat 18 1/4 1 Job Sun 19 Mon 20 Tue 21 Wed 22 Thu 23…" at bounding box center [784, 425] width 1568 height 588
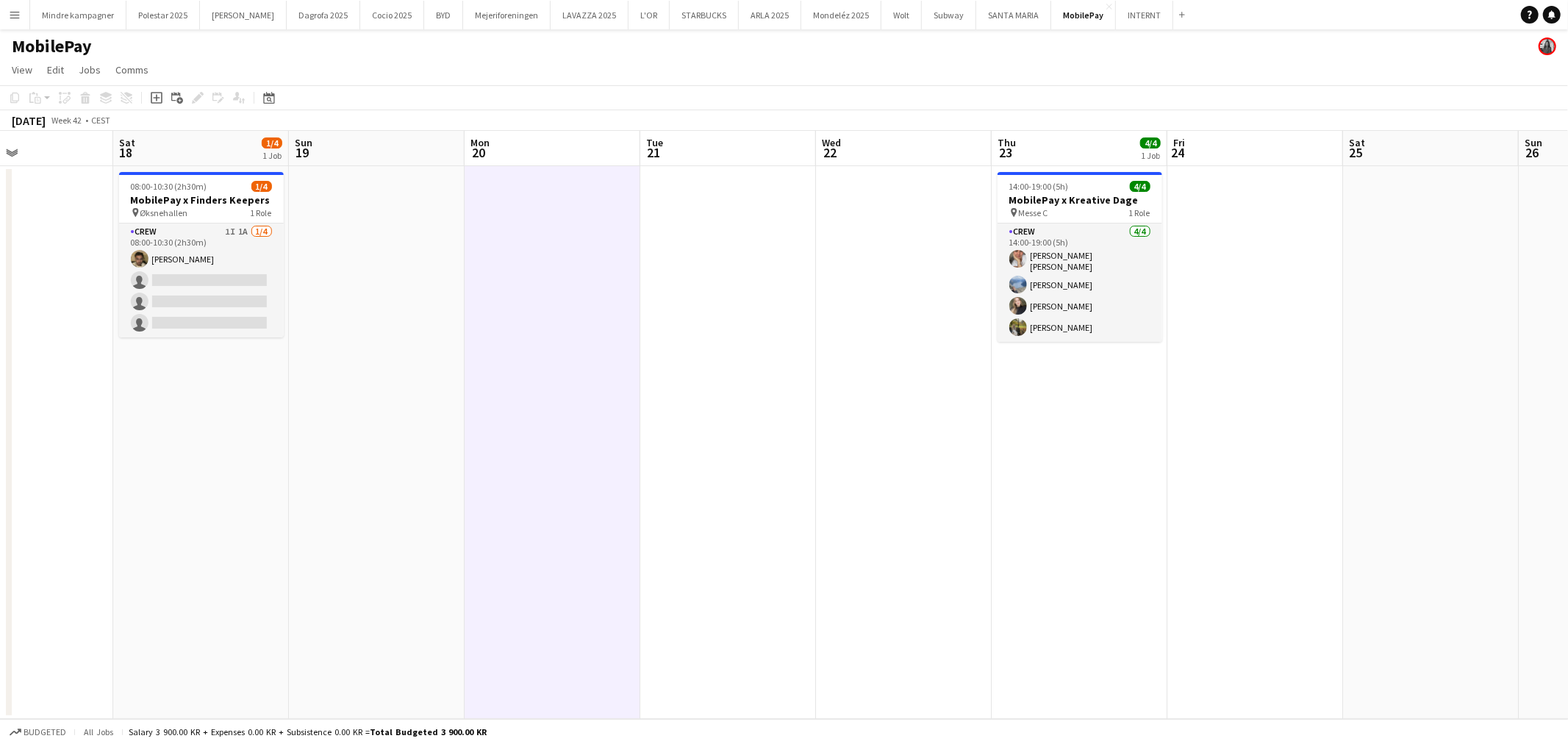
drag, startPoint x: 969, startPoint y: 431, endPoint x: 787, endPoint y: 447, distance: 182.7
click at [771, 447] on app-calendar-viewport "Tue 14 Wed 15 Thu 16 Fri 17 Sat 18 1/4 1 Job Sun 19 Mon 20 Tue 21 Wed 22 Thu 23…" at bounding box center [784, 425] width 1568 height 588
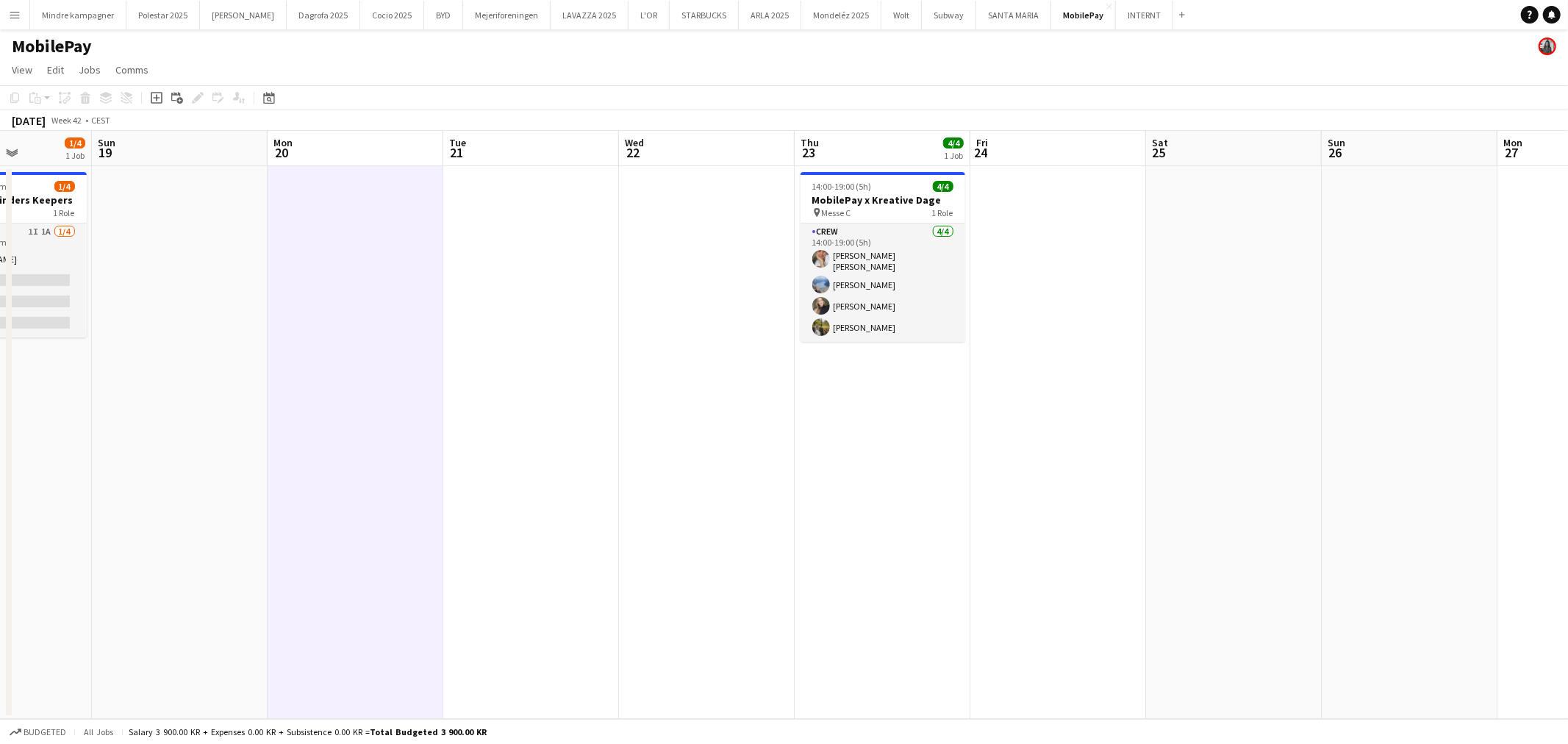
drag, startPoint x: 945, startPoint y: 460, endPoint x: 866, endPoint y: 468, distance: 79.4
click at [867, 468] on app-calendar-viewport "Thu 16 Fri 17 Sat 18 1/4 1 Job Sun 19 Mon 20 Tue 21 Wed 22 Thu 23 4/4 1 Job Fri…" at bounding box center [784, 425] width 1568 height 588
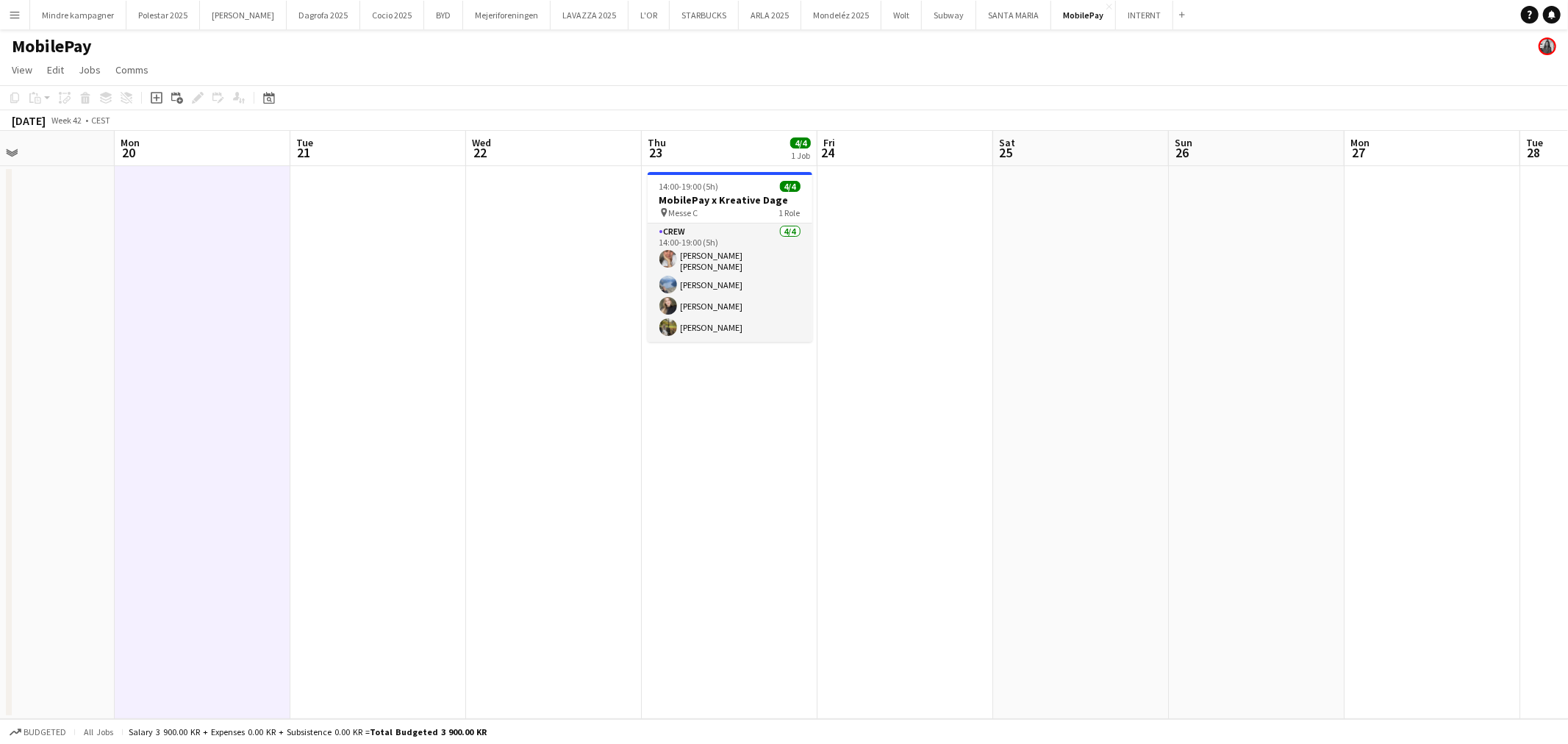
drag, startPoint x: 682, startPoint y: 468, endPoint x: 879, endPoint y: 475, distance: 197.1
click at [921, 475] on app-calendar-viewport "Fri 17 Sat 18 1/4 1 Job Sun 19 Mon 20 Tue 21 Wed 22 Thu 23 4/4 1 Job Fri 24 Sat…" at bounding box center [784, 425] width 1568 height 588
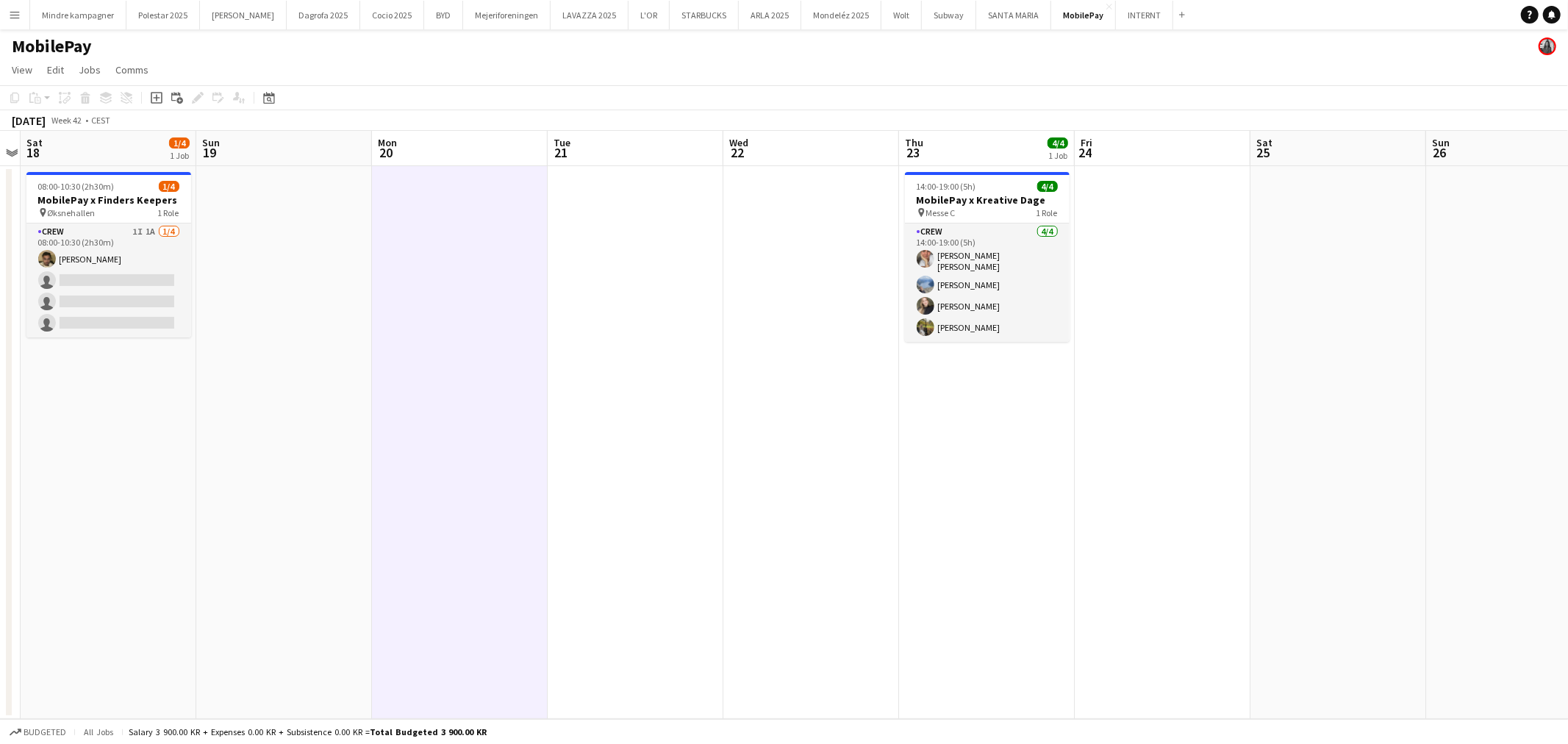
drag, startPoint x: 840, startPoint y: 485, endPoint x: 927, endPoint y: 485, distance: 87.0
click at [905, 485] on app-calendar-viewport "Thu 16 Fri 17 Sat 18 1/4 1 Job Sun 19 Mon 20 Tue 21 Wed 22 Thu 23 4/4 1 Job Fri…" at bounding box center [784, 425] width 1568 height 588
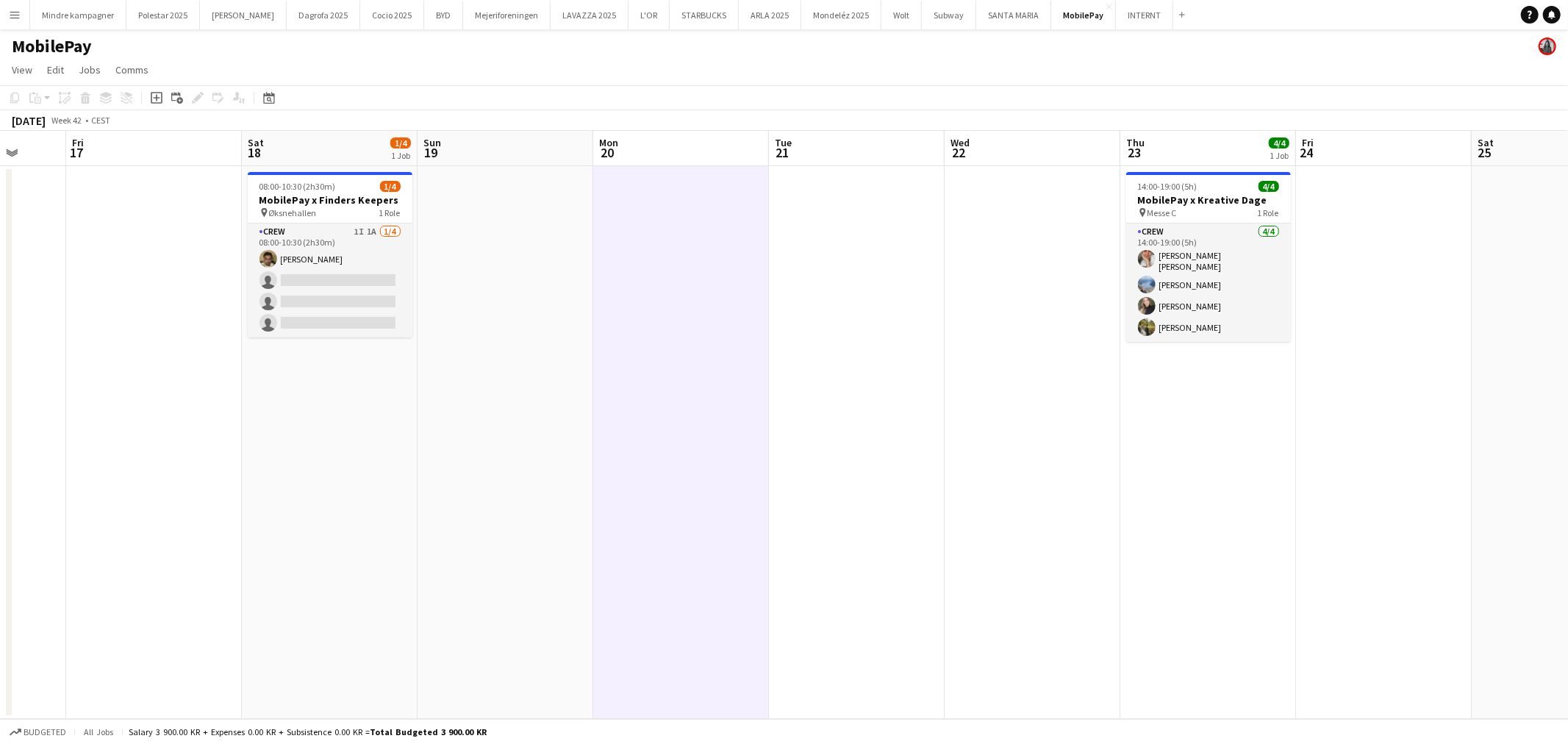
drag, startPoint x: 836, startPoint y: 475, endPoint x: 927, endPoint y: 478, distance: 91.0
click at [924, 478] on app-calendar-viewport "Wed 15 Thu 16 Fri 17 Sat 18 1/4 1 Job Sun 19 Mon 20 Tue 21 Wed 22 Thu 23 4/4 1 …" at bounding box center [784, 425] width 1568 height 588
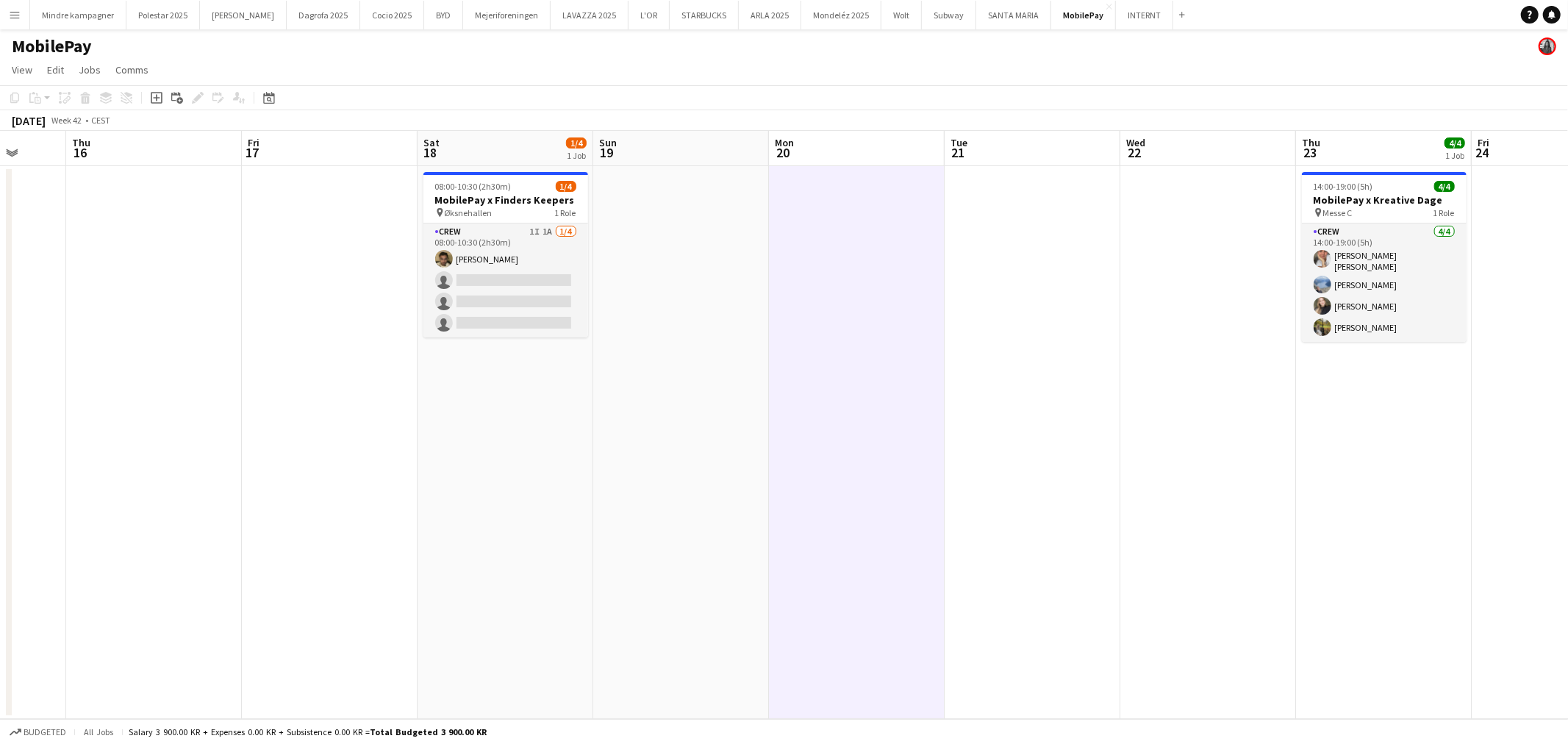
scroll to position [0, 450]
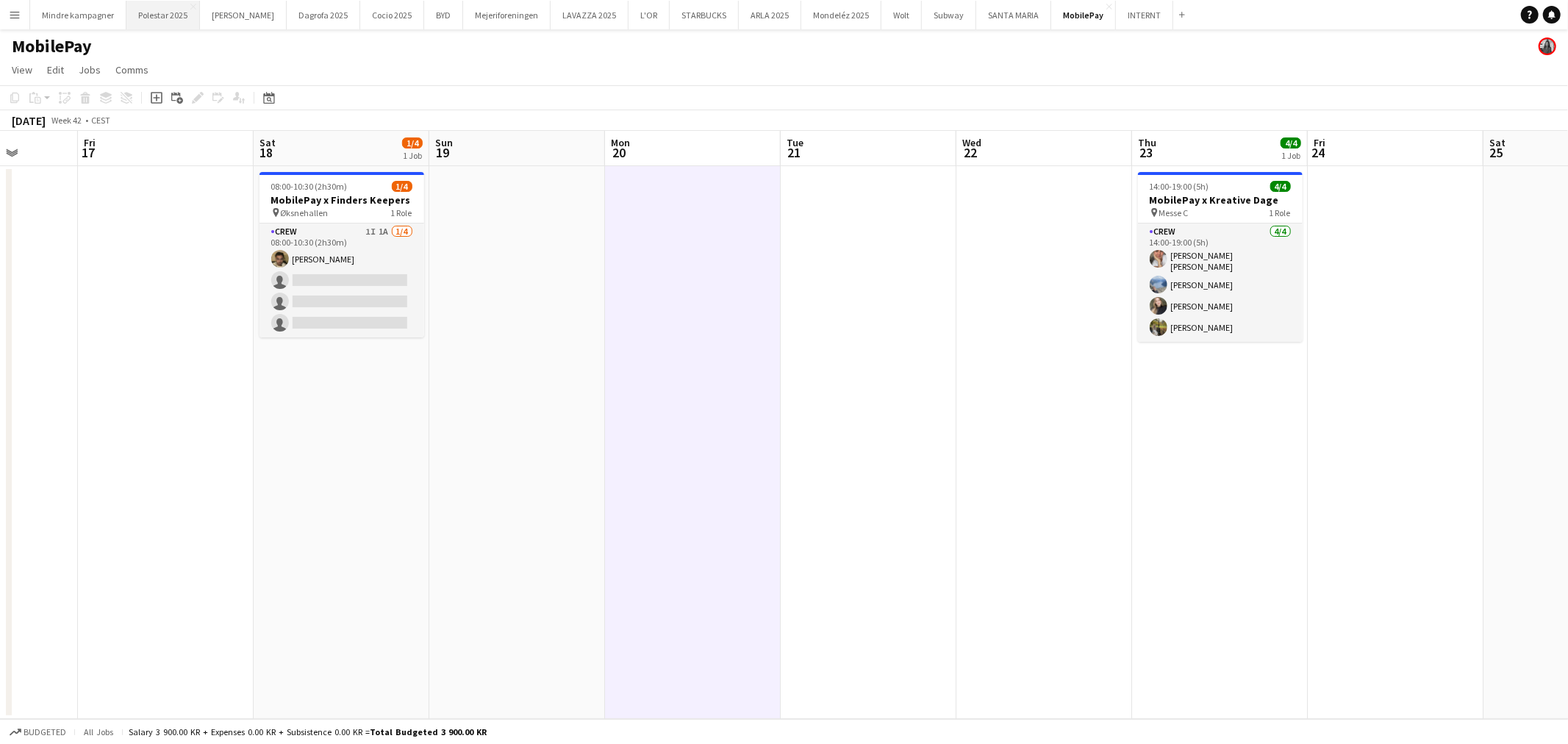
click at [169, 17] on button "Polestar 2025 Close" at bounding box center [163, 15] width 73 height 28
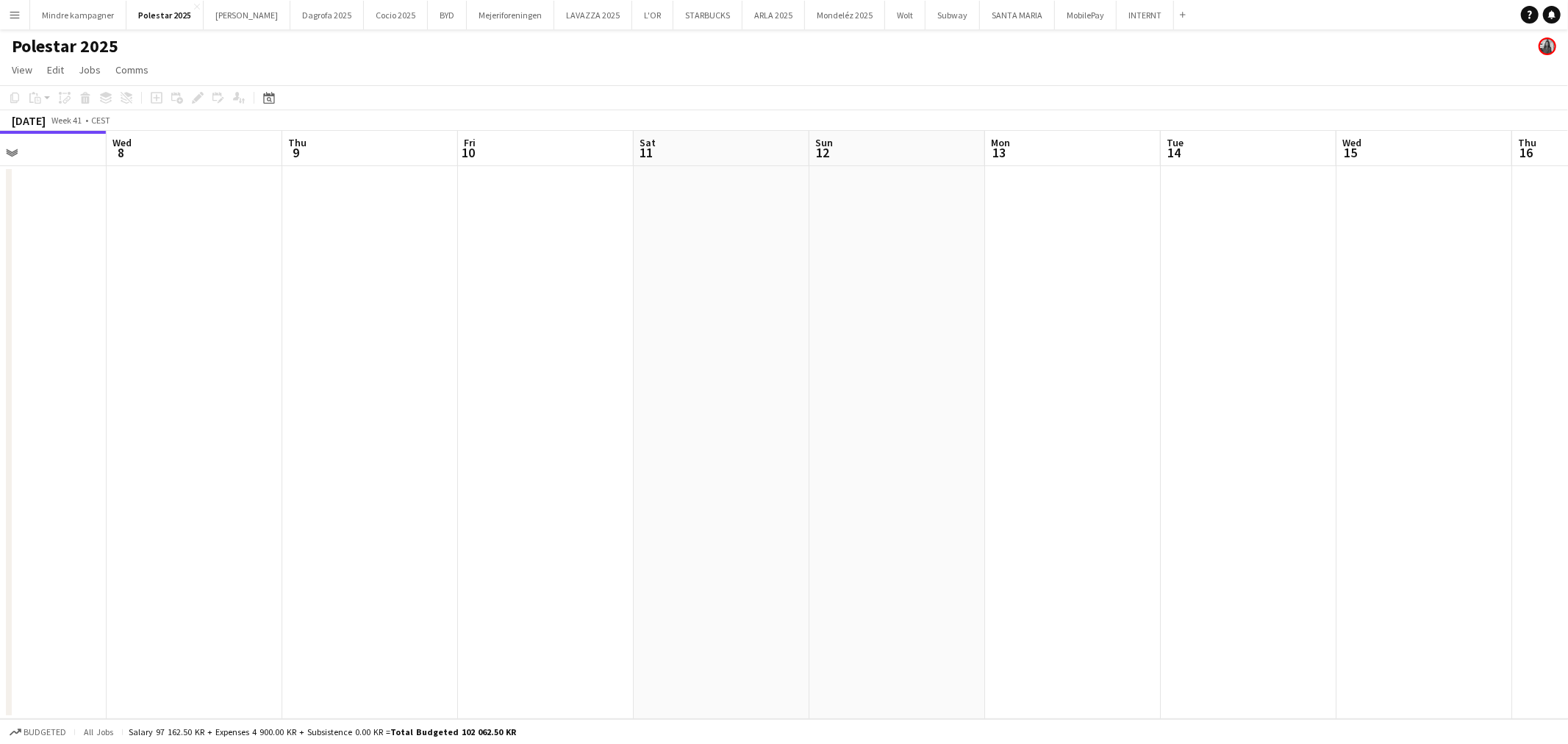
drag, startPoint x: 828, startPoint y: 472, endPoint x: 693, endPoint y: 480, distance: 135.2
click at [693, 480] on app-calendar-viewport "Sat 4 Sun 5 Mon 6 Tue 7 Wed 8 Thu 9 Fri 10 Sat 11 Sun 12 Mon 13 Tue 14 Wed 15 T…" at bounding box center [784, 425] width 1568 height 588
drag, startPoint x: 500, startPoint y: 460, endPoint x: 827, endPoint y: 461, distance: 327.0
click at [820, 461] on app-calendar-viewport "Sun 5 Mon 6 Tue 7 Wed 8 Thu 9 Fri 10 Sat 11 Sun 12 Mon 13 Tue 14 Wed 15 Thu 16 …" at bounding box center [784, 425] width 1568 height 588
drag, startPoint x: 1013, startPoint y: 446, endPoint x: 632, endPoint y: 498, distance: 384.5
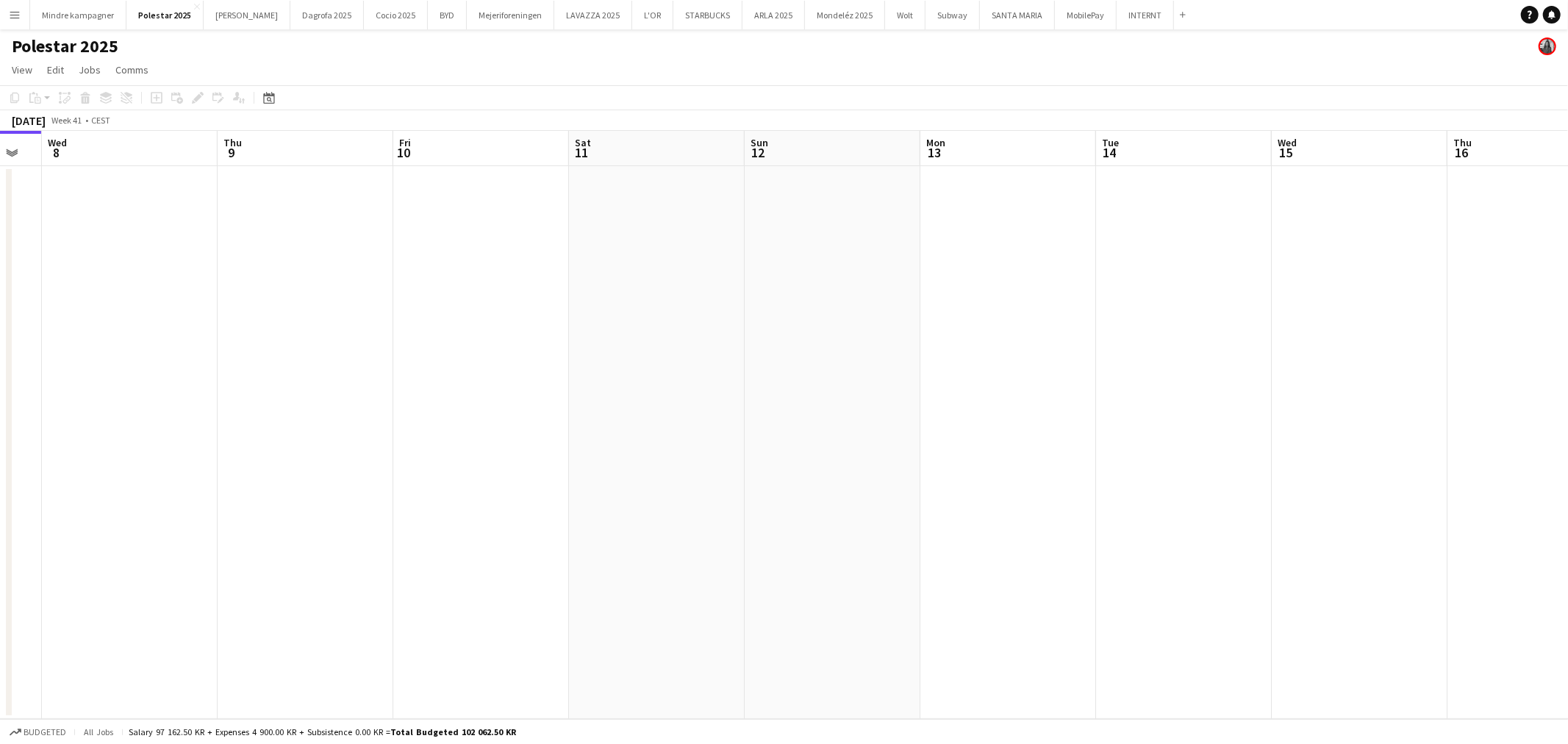
click at [632, 498] on app-calendar-viewport "Sun 5 Mon 6 Tue 7 Wed 8 Thu 9 Fri 10 Sat 11 Sun 12 Mon 13 Tue 14 Wed 15 Thu 16 …" at bounding box center [784, 425] width 1568 height 588
drag, startPoint x: 930, startPoint y: 480, endPoint x: 570, endPoint y: 510, distance: 361.2
click at [532, 515] on app-calendar-viewport "Sun 5 Mon 6 Tue 7 Wed 8 Thu 9 Fri 10 Sat 11 Sun 12 Mon 13 Tue 14 Wed 15 Thu 16 …" at bounding box center [784, 425] width 1568 height 588
drag, startPoint x: 890, startPoint y: 500, endPoint x: 722, endPoint y: 517, distance: 168.9
click at [497, 524] on app-calendar-viewport "Tue 7 Wed 8 Thu 9 Fri 10 Sat 11 Sun 12 Mon 13 Tue 14 Wed 15 Thu 16 Fri 17 Sat 1…" at bounding box center [784, 425] width 1568 height 588
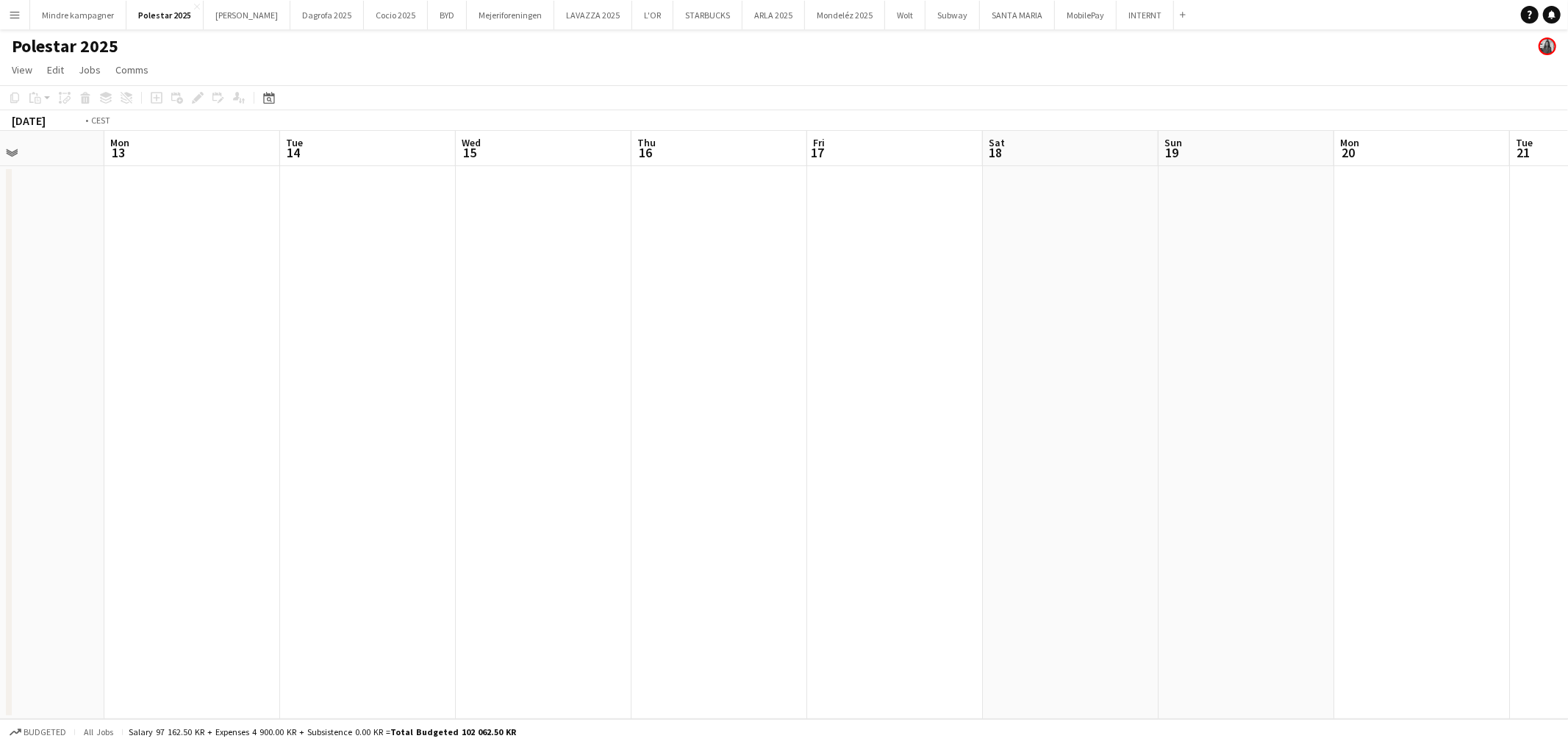
drag, startPoint x: 493, startPoint y: 527, endPoint x: 854, endPoint y: 515, distance: 361.2
click at [469, 530] on app-calendar-viewport "Thu 9 Fri 10 Sat 11 Sun 12 Mon 13 Tue 14 Wed 15 Thu 16 Fri 17 Sat 18 Sun 19 Mon…" at bounding box center [784, 425] width 1568 height 588
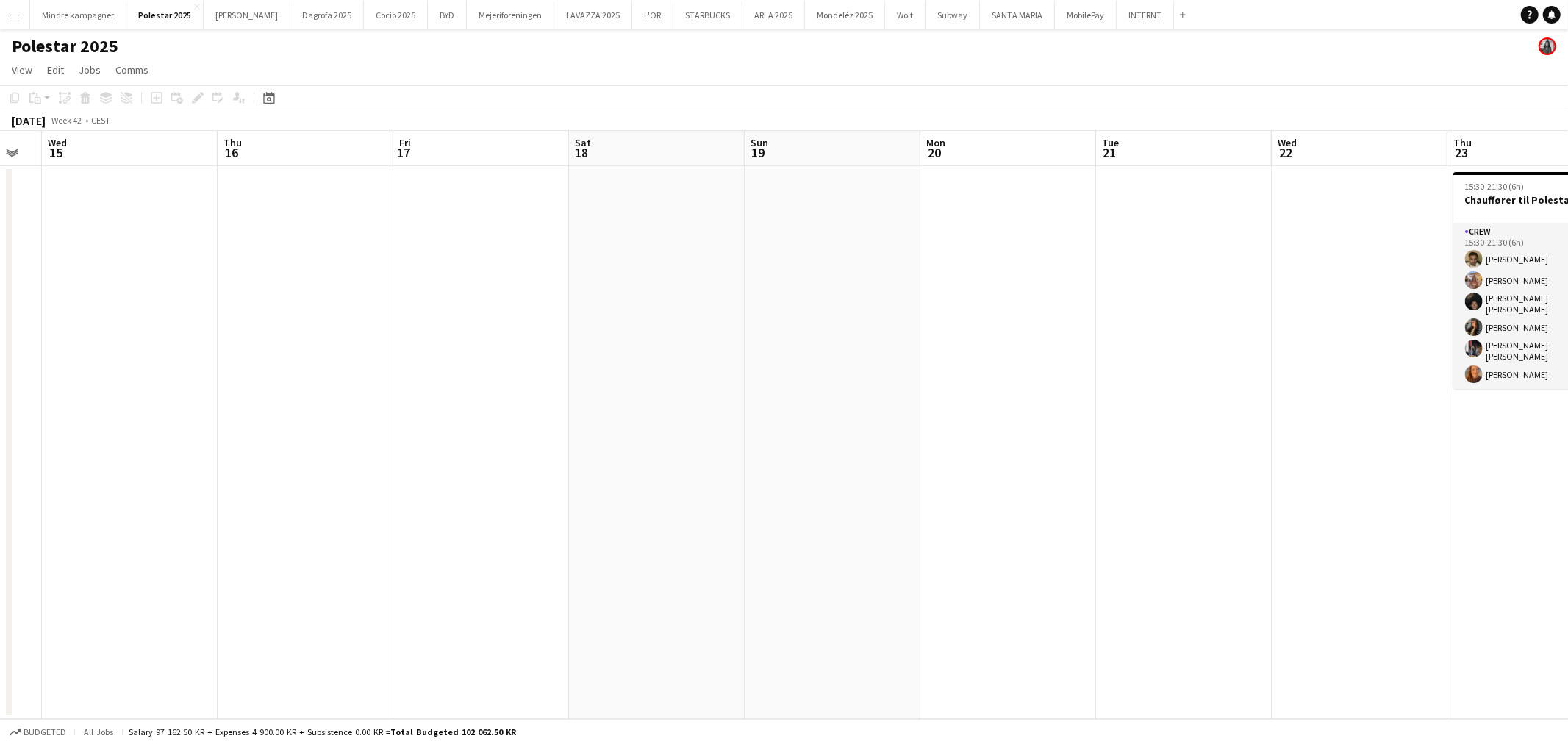
drag, startPoint x: 875, startPoint y: 515, endPoint x: 555, endPoint y: 520, distance: 320.0
click at [519, 528] on app-calendar-viewport "Sun 12 Mon 13 Tue 14 Wed 15 Thu 16 Fri 17 Sat 18 Sun 19 Mon 20 Tue 21 Wed 22 Th…" at bounding box center [784, 425] width 1568 height 588
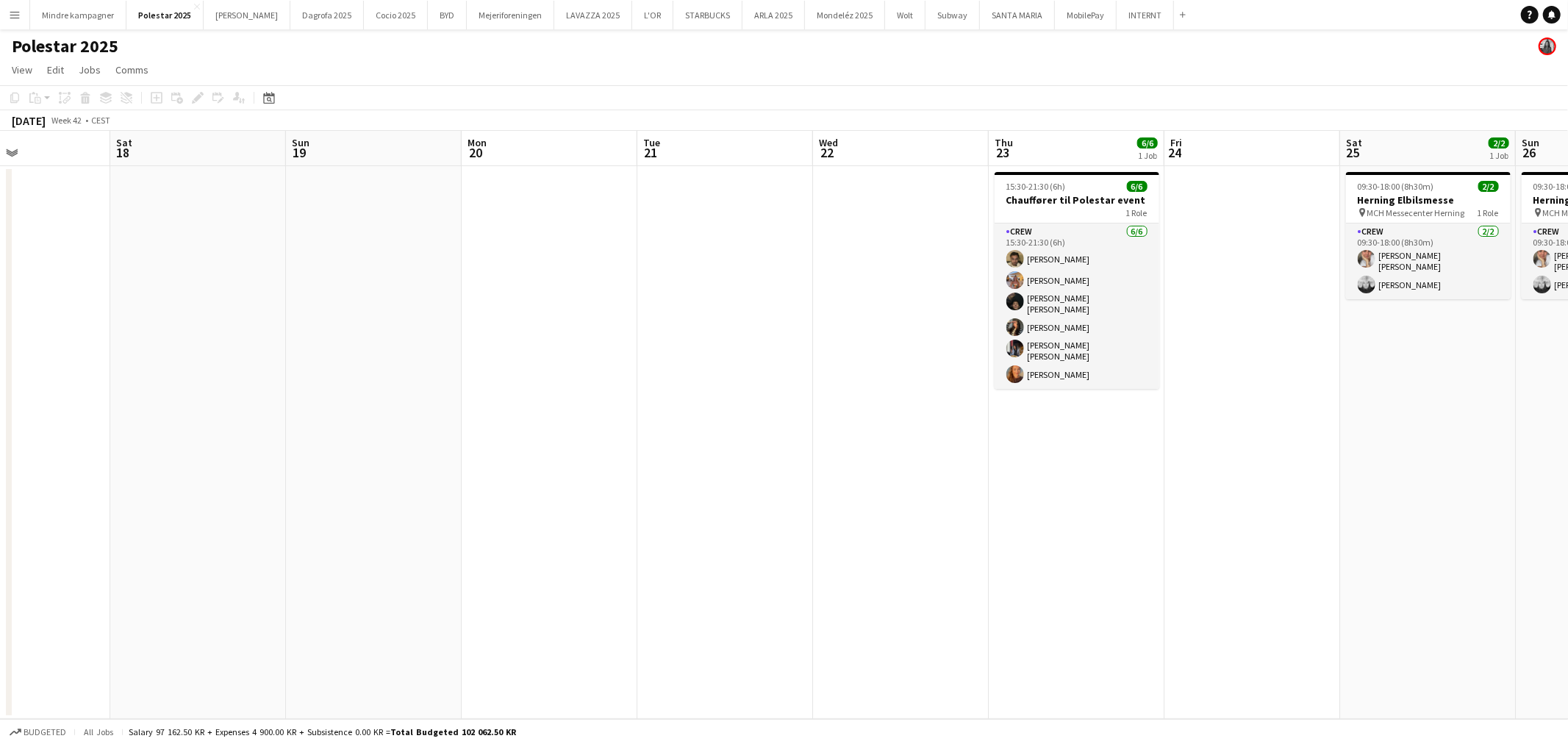
drag, startPoint x: 758, startPoint y: 517, endPoint x: 638, endPoint y: 525, distance: 120.3
click at [620, 530] on app-calendar-viewport "Tue 14 Wed 15 Thu 16 Fri 17 Sat 18 Sun 19 Mon 20 Tue 21 Wed 22 Thu 23 6/6 1 Job…" at bounding box center [784, 425] width 1568 height 588
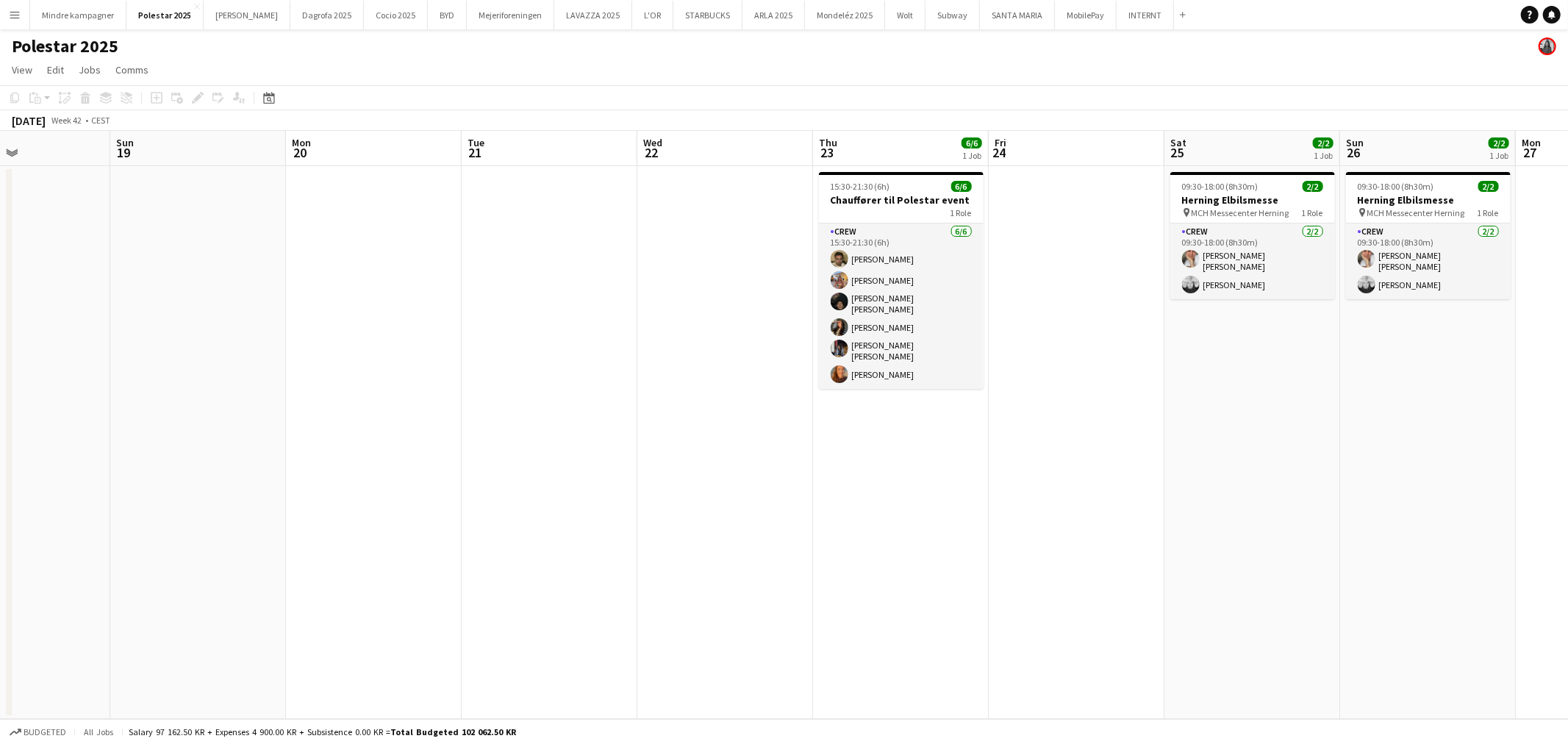
scroll to position [0, 600]
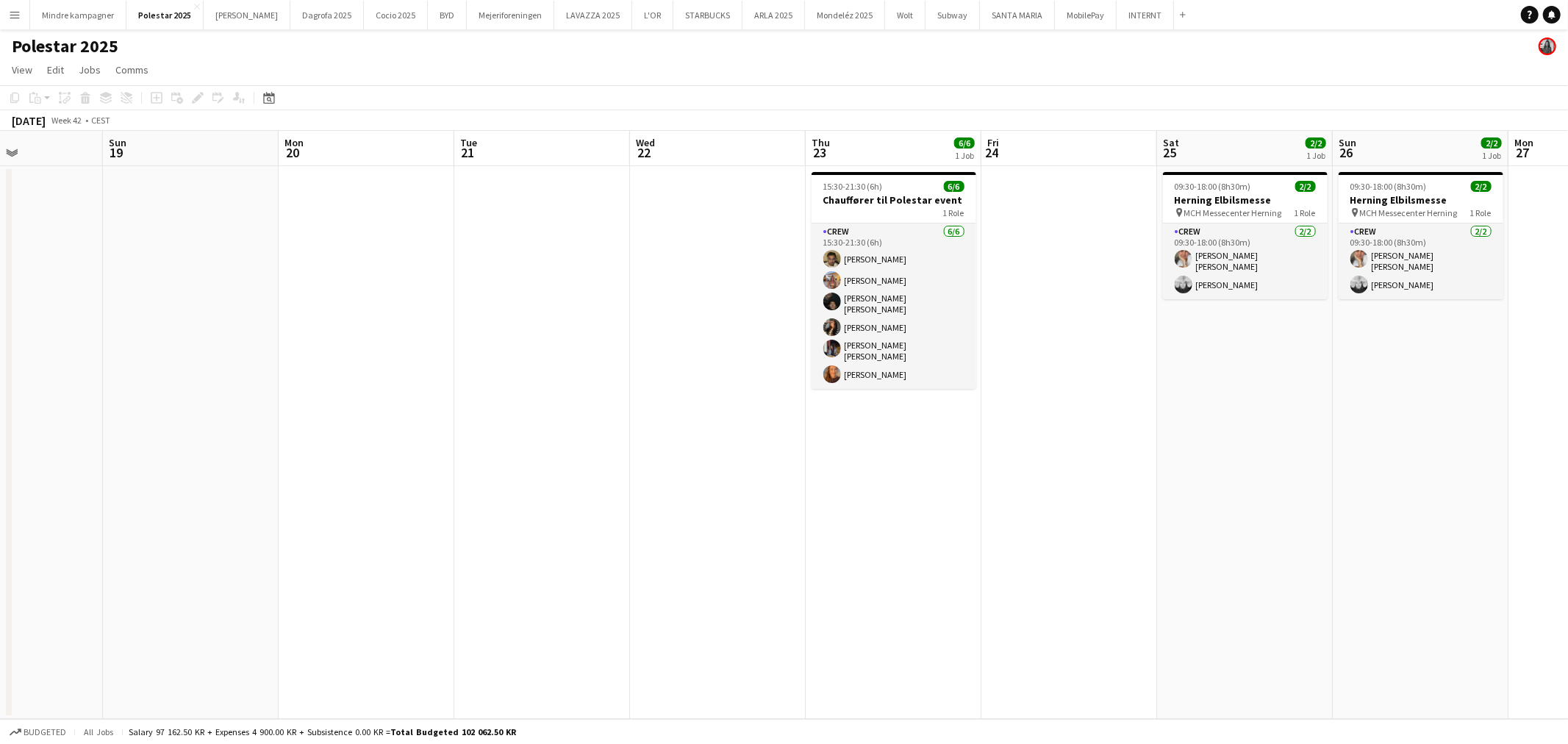
click at [908, 203] on h3 "Chauffører til Polestar event" at bounding box center [893, 200] width 164 height 13
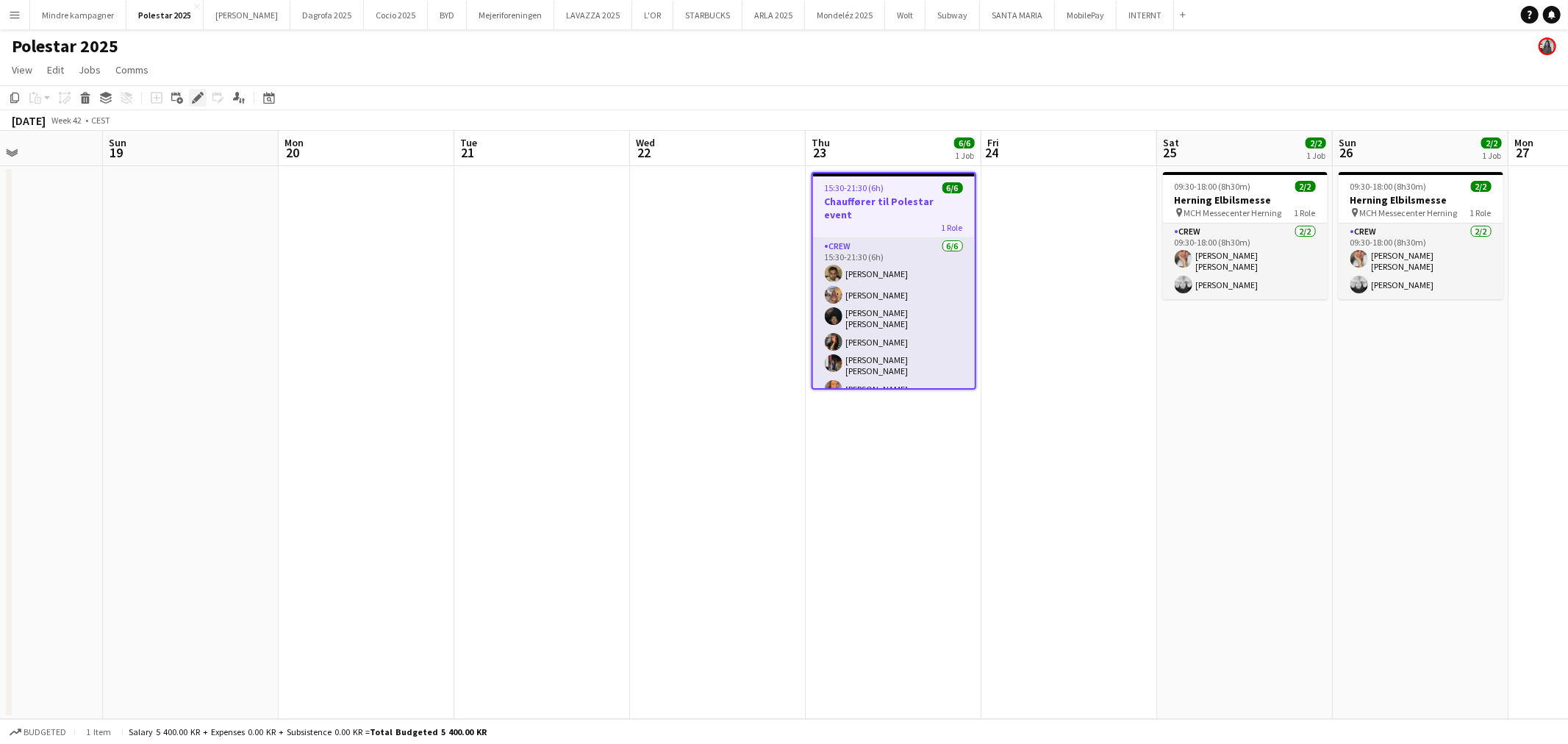
click at [192, 97] on icon "Edit" at bounding box center [198, 98] width 12 height 12
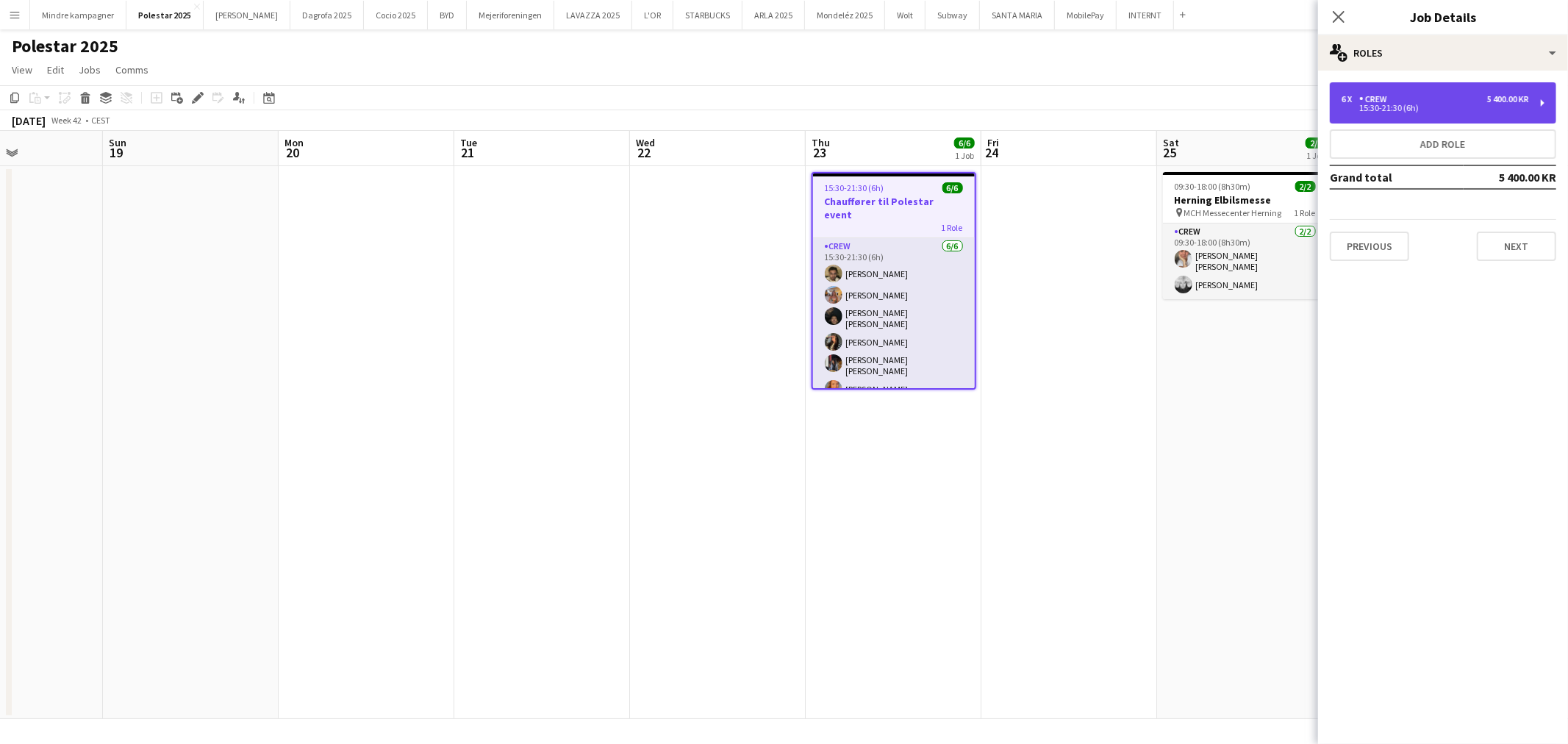
click at [1444, 87] on div "6 x Crew 5 400.00 KR 15:30-21:30 (6h)" at bounding box center [1442, 103] width 226 height 41
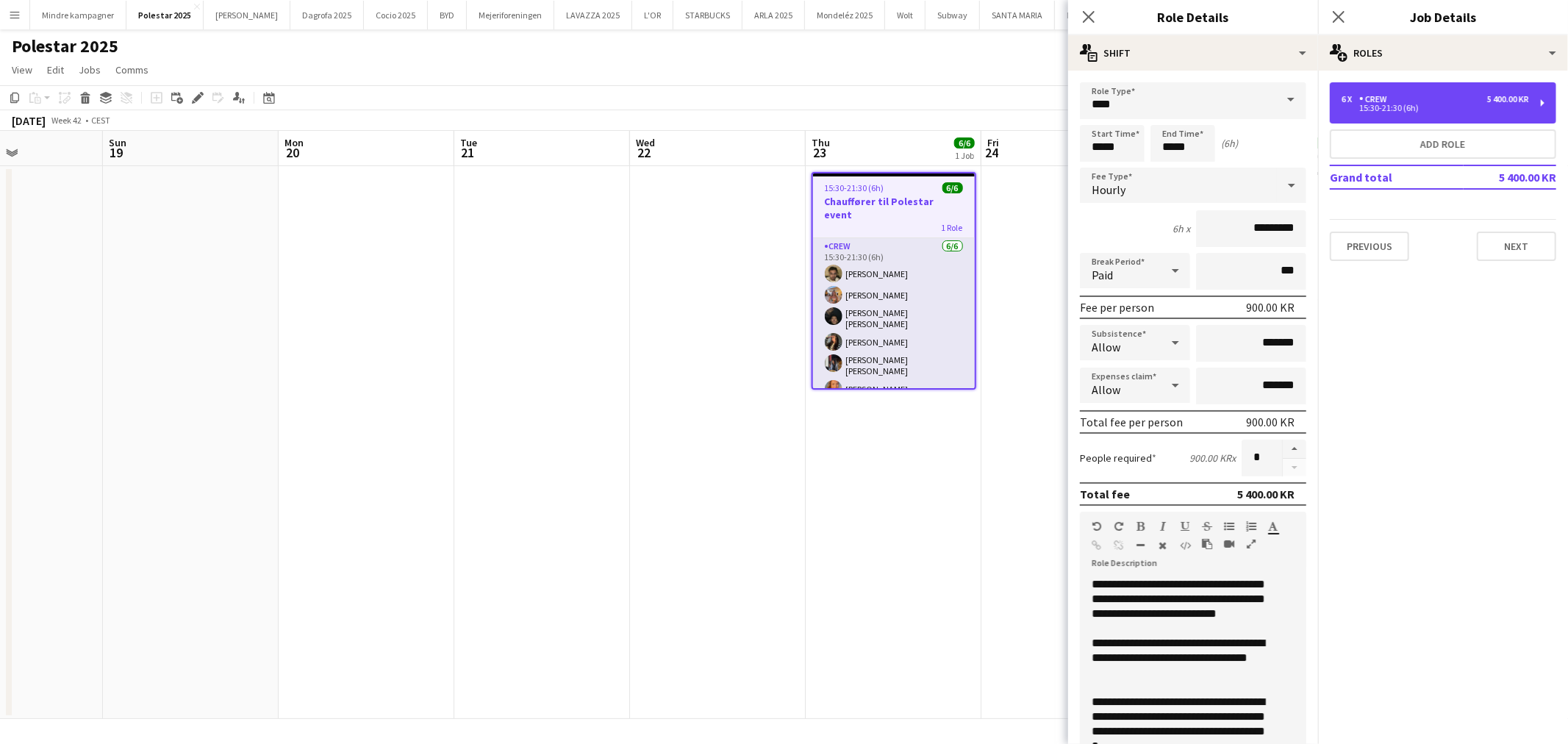
scroll to position [10, 0]
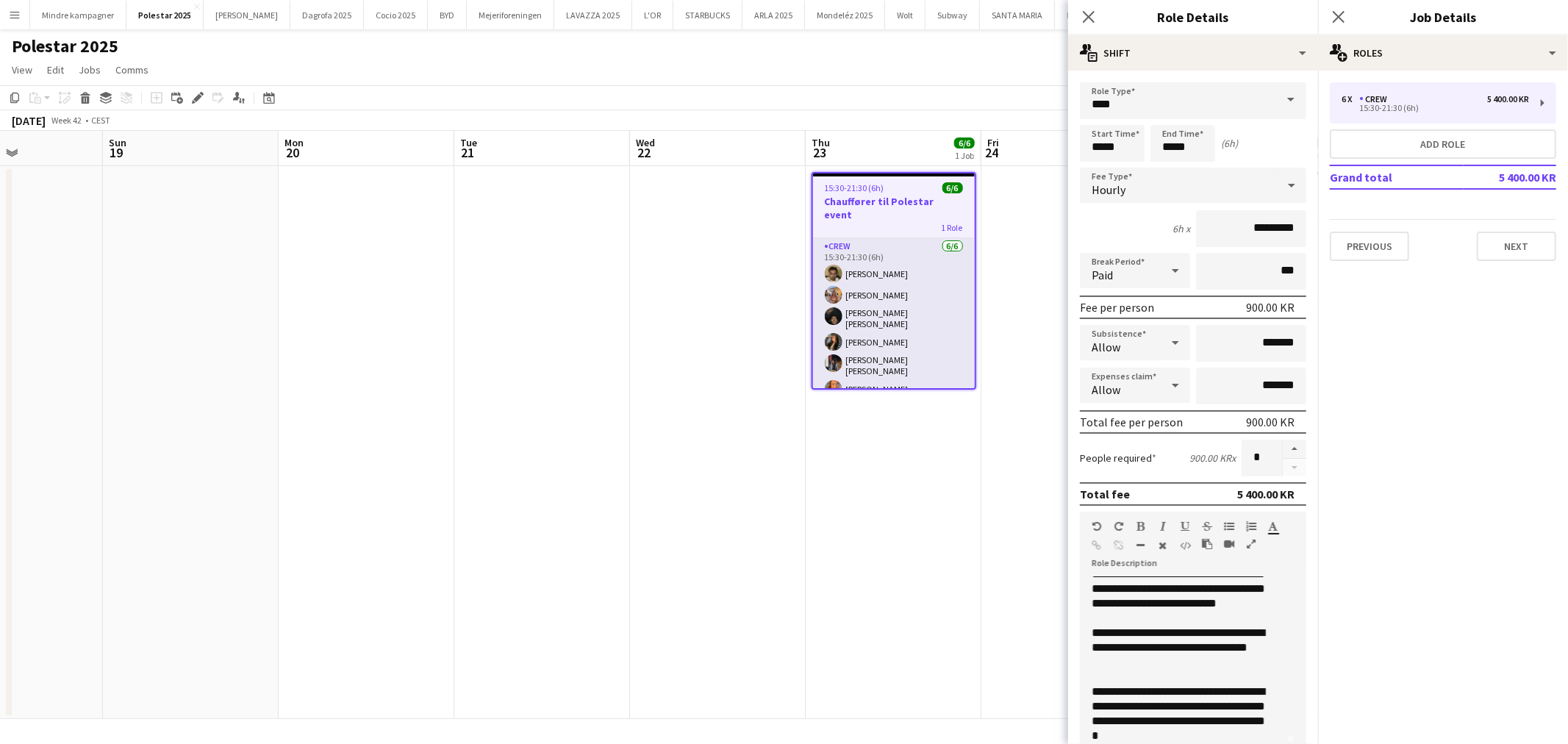
click at [871, 628] on app-date-cell "15:30-21:30 (6h) 6/6 Chauffører til Polestar event 1 Role Crew 6/6 15:30-21:30 …" at bounding box center [893, 442] width 176 height 553
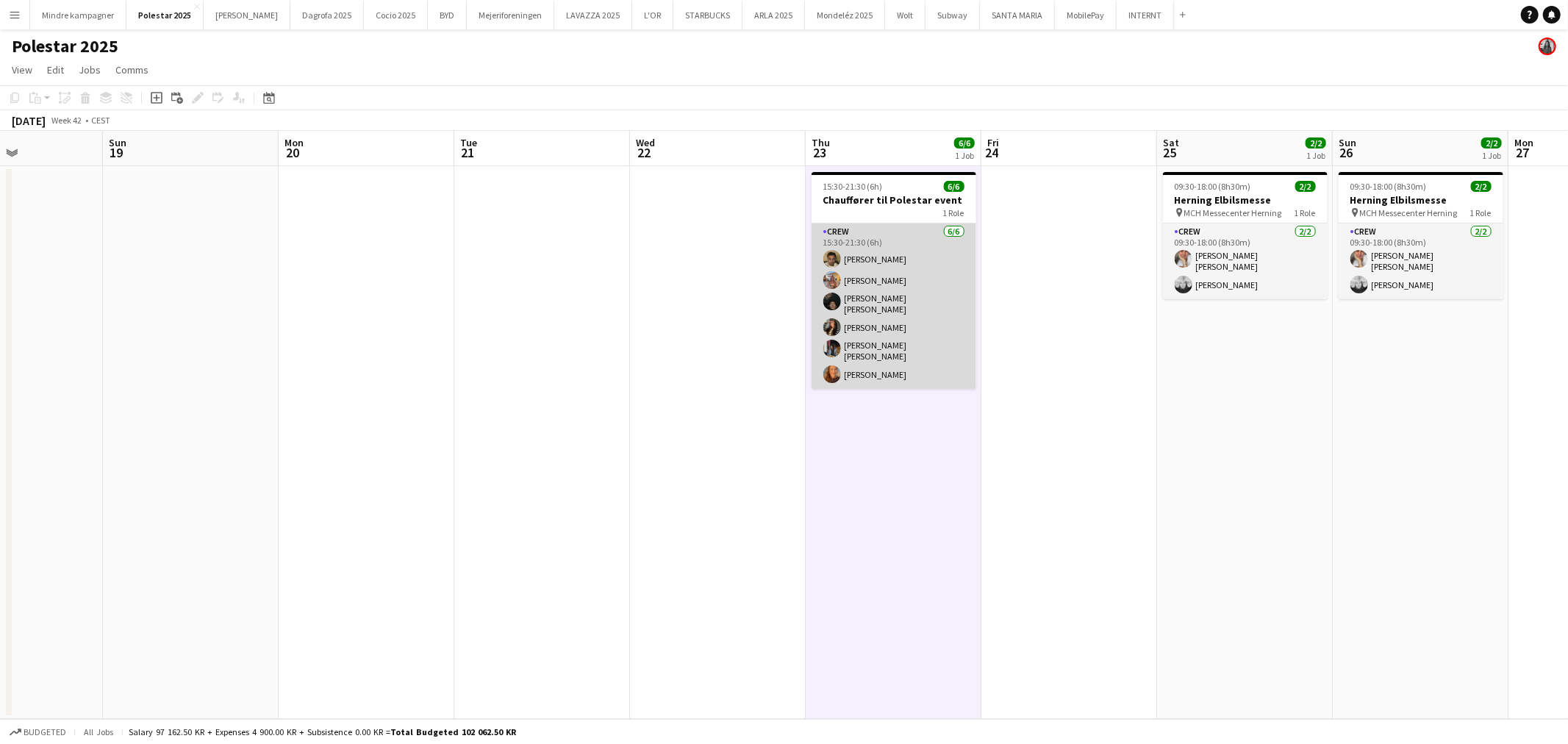
click at [912, 266] on app-card-role "Crew 6/6 15:30-21:30 (6h) Benyamin Ijaz Emine Timmig Noah Carl Stegmann Melina …" at bounding box center [893, 306] width 164 height 165
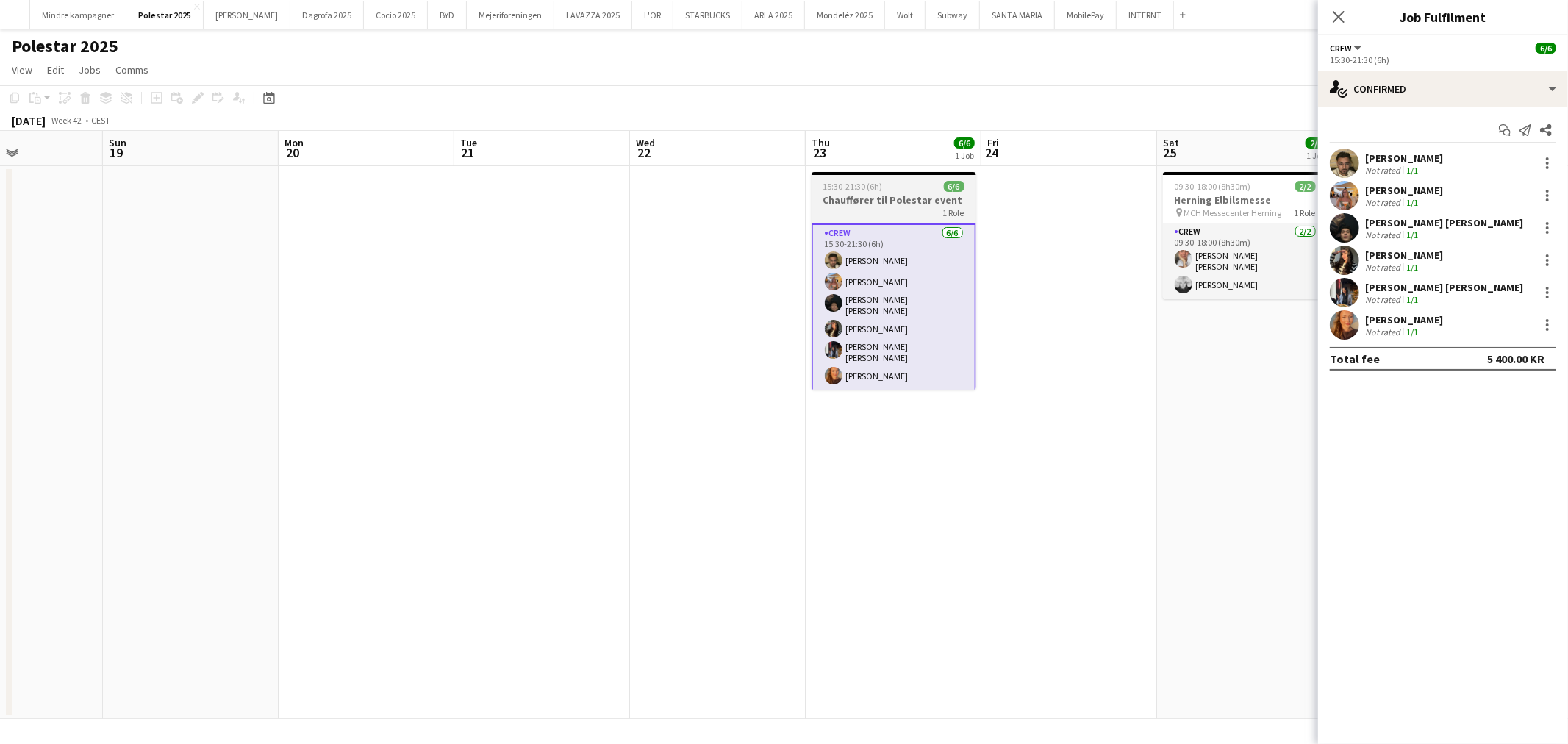
click at [894, 207] on div "1 Role" at bounding box center [893, 213] width 164 height 12
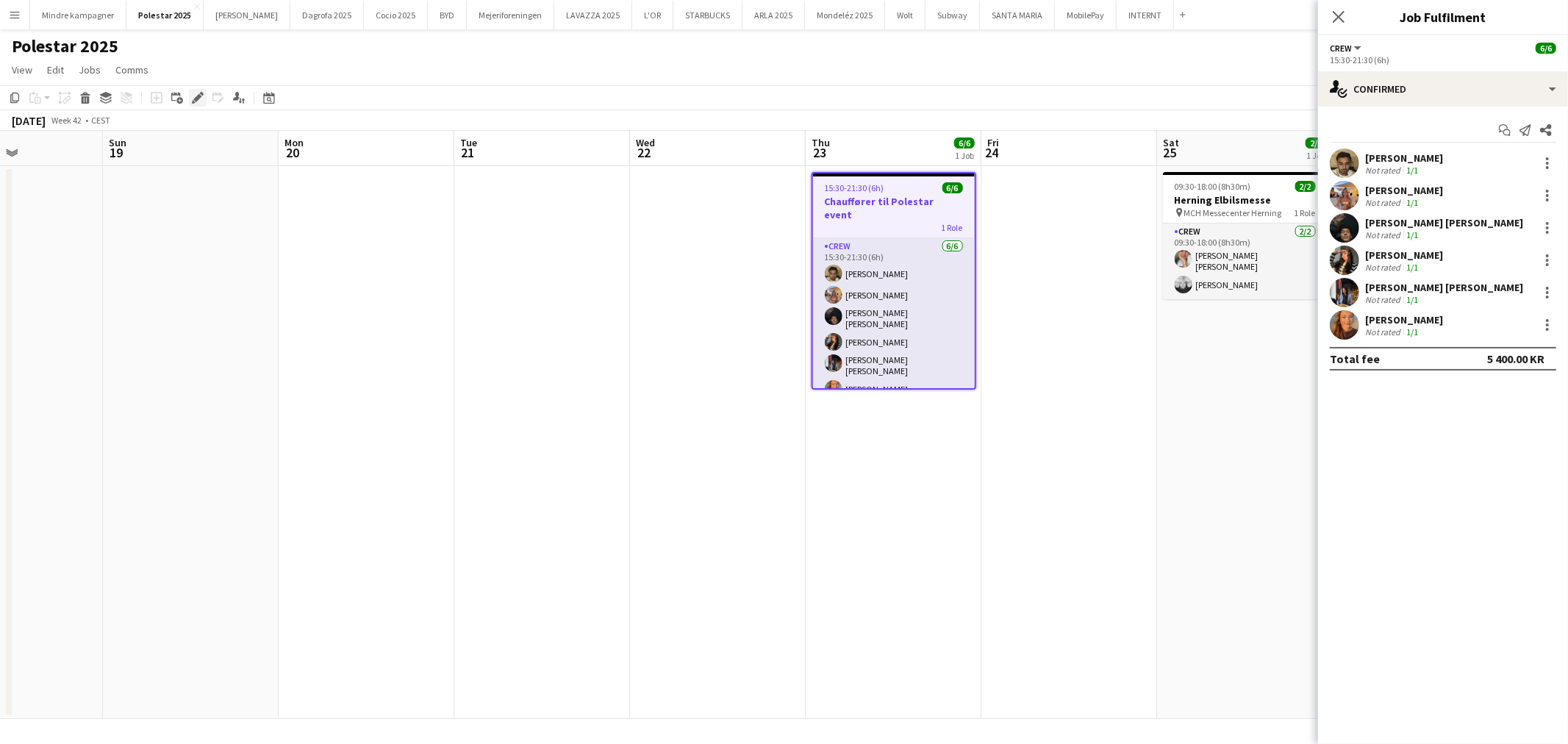
click at [194, 93] on icon "Edit" at bounding box center [198, 98] width 12 height 12
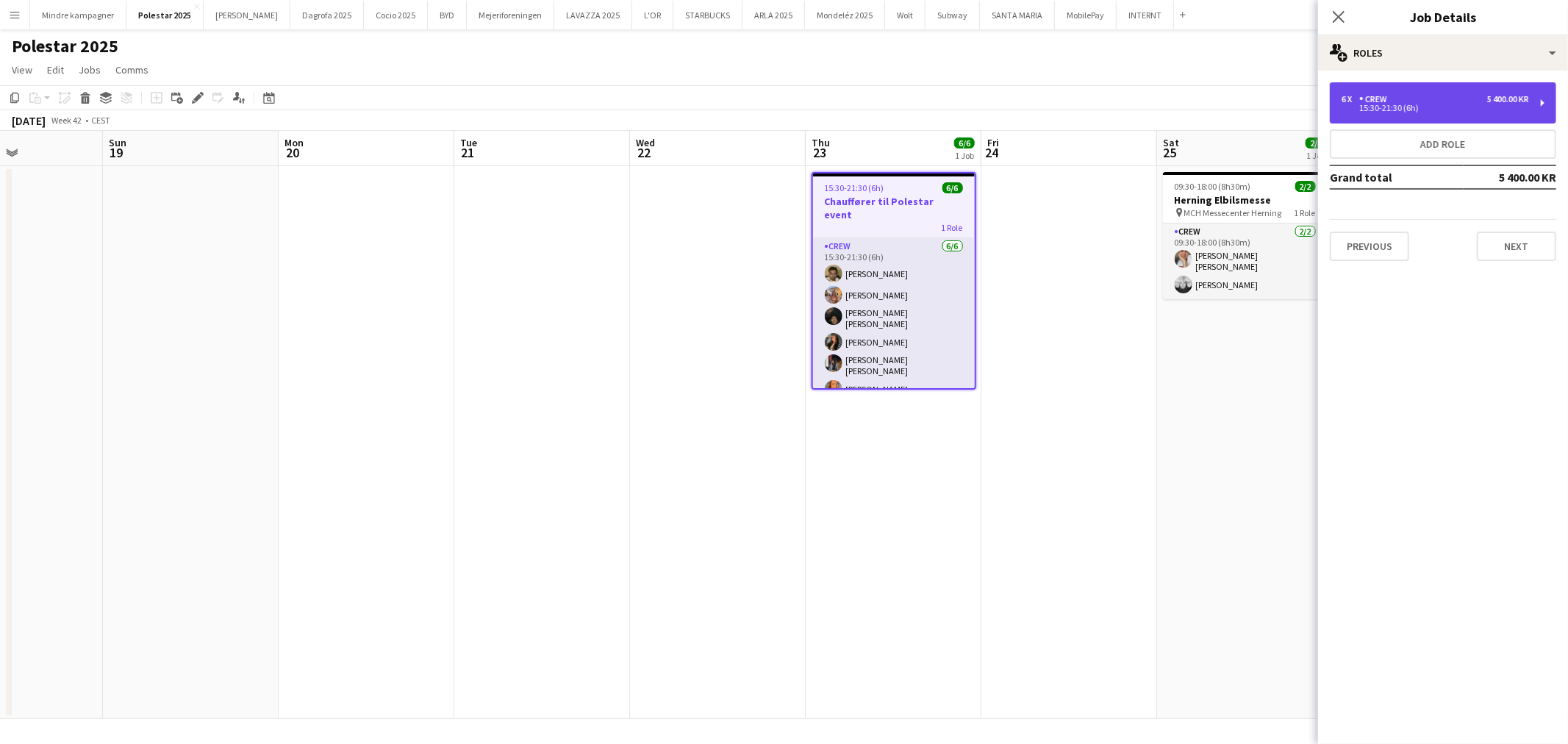
click at [1406, 106] on div "15:30-21:30 (6h)" at bounding box center [1435, 108] width 188 height 8
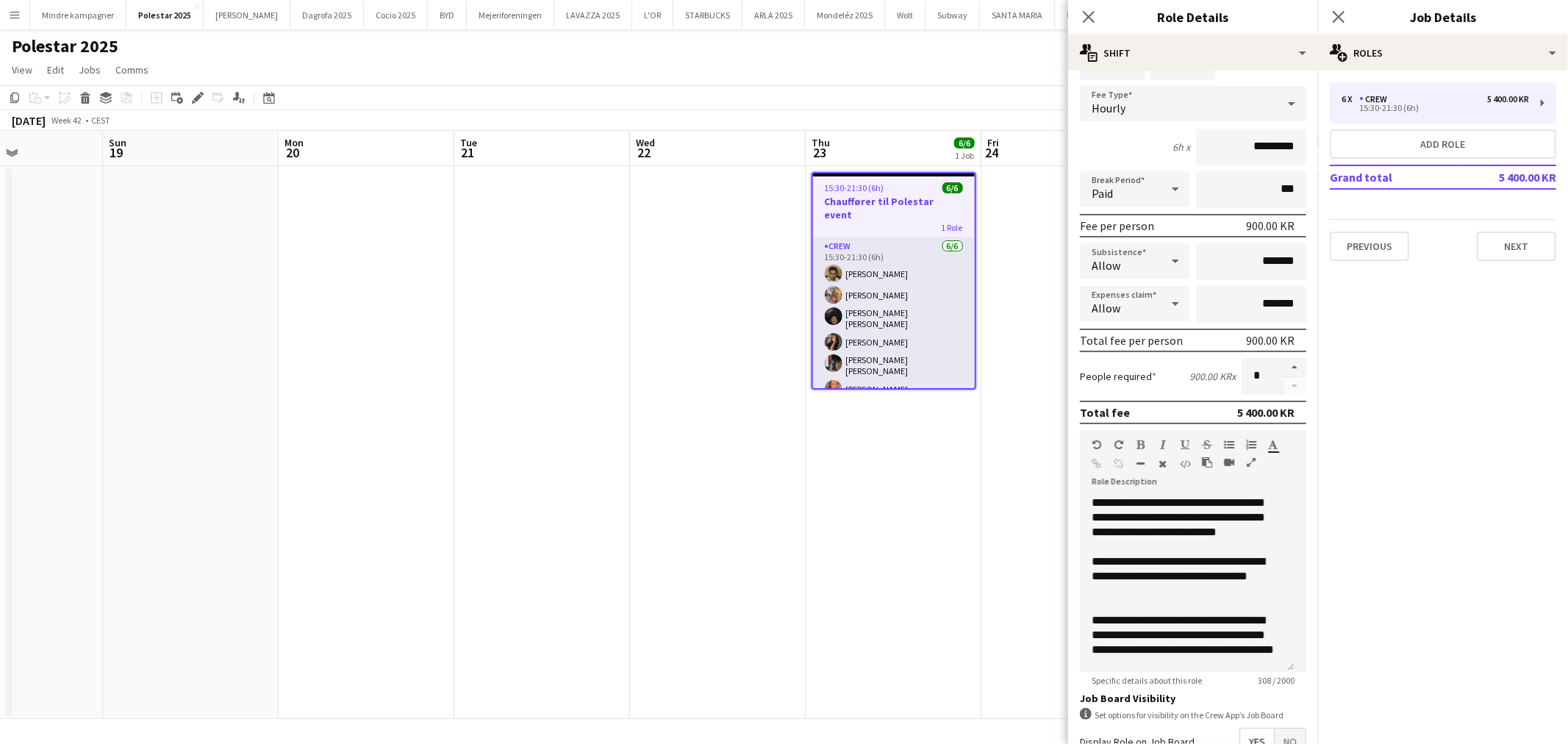
scroll to position [163, 0]
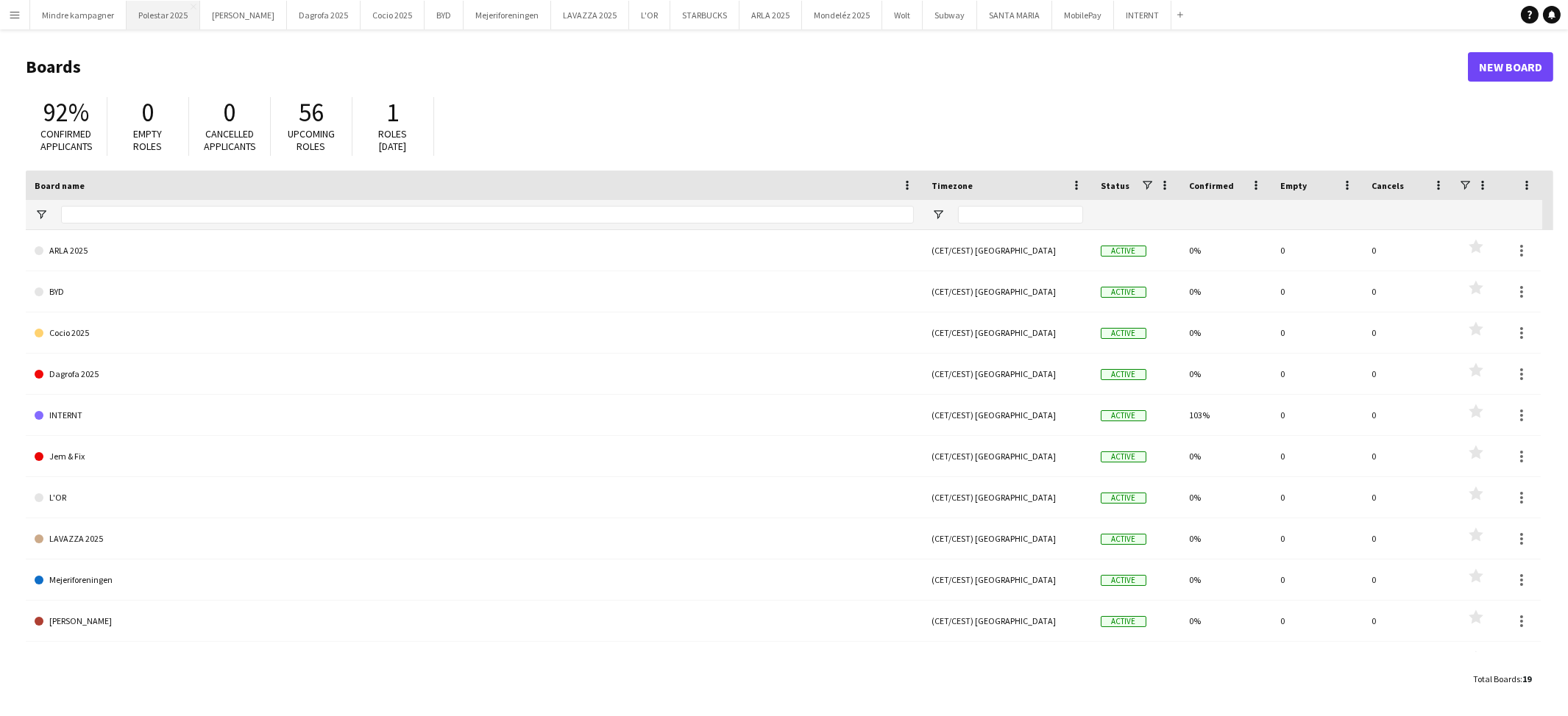
click at [175, 11] on button "Polestar 2025 Close" at bounding box center [164, 15] width 73 height 28
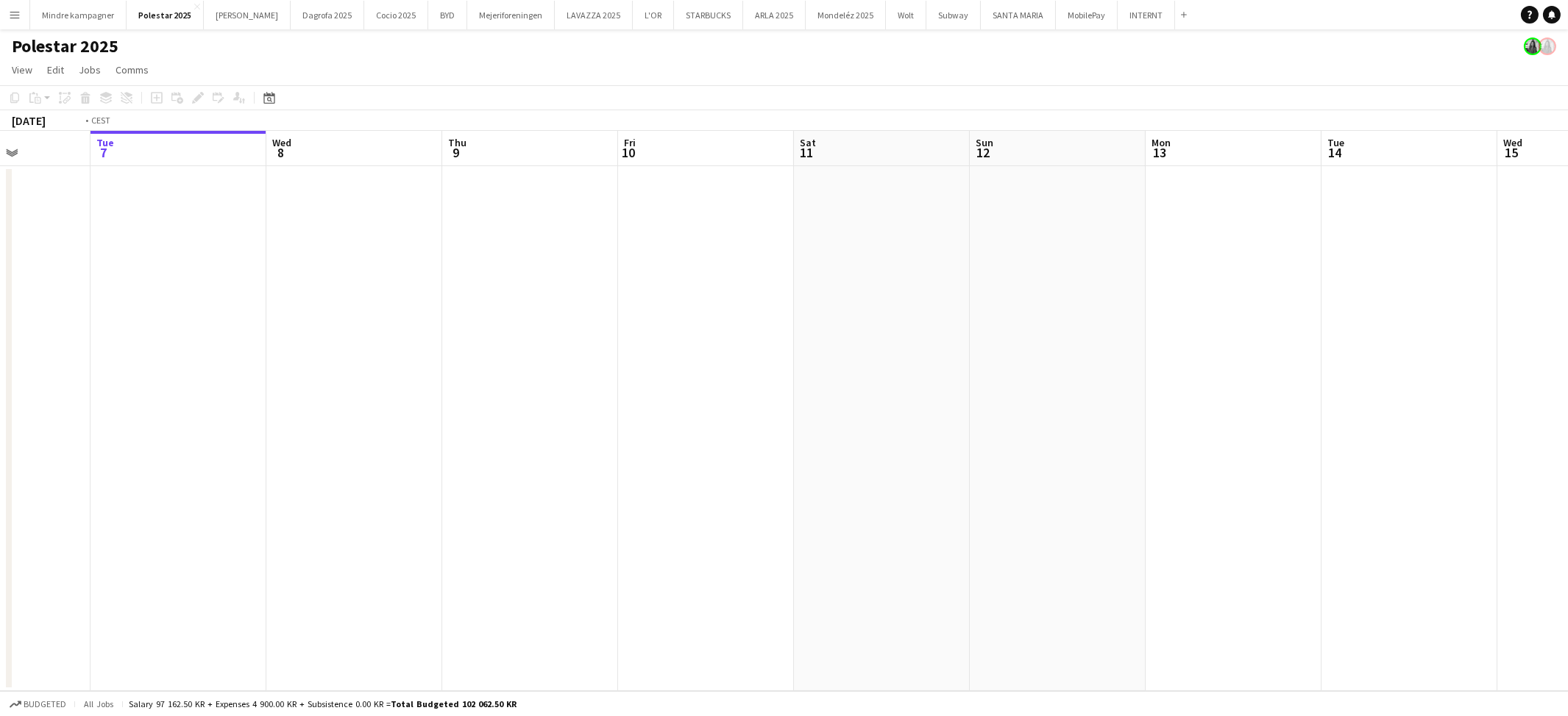
drag, startPoint x: 987, startPoint y: 370, endPoint x: 679, endPoint y: 388, distance: 308.5
click at [679, 388] on app-calendar-viewport "Sat 4 Sun 5 Mon 6 Tue 7 Wed 8 Thu 9 Fri 10 Sat 11 Sun 12 Mon 13 Tue 14 Wed 15 T…" at bounding box center [784, 411] width 1568 height 561
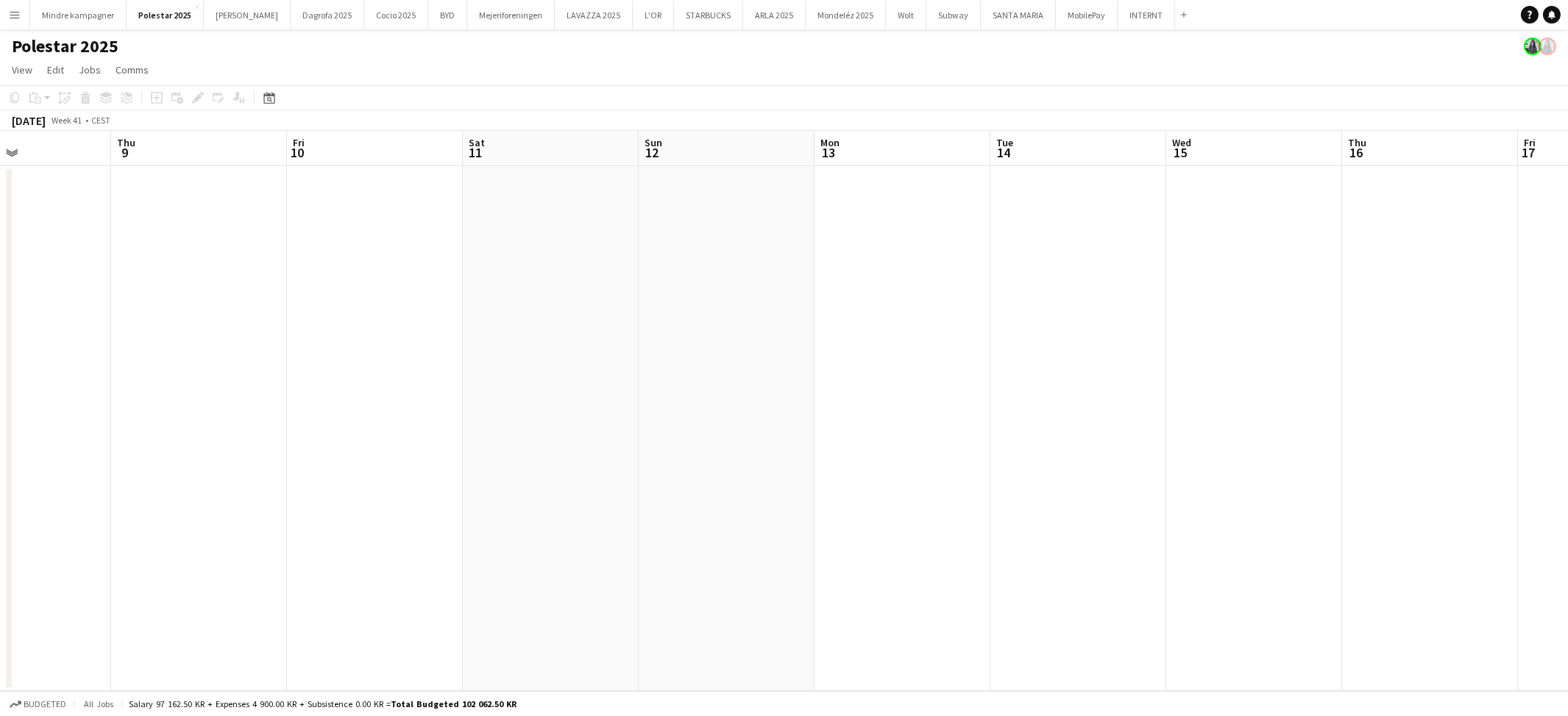
drag, startPoint x: 1078, startPoint y: 393, endPoint x: 543, endPoint y: 393, distance: 535.0
click at [543, 394] on app-calendar-viewport "Sun 5 Mon 6 Tue 7 Wed 8 Thu 9 Fri 10 Sat 11 Sun 12 Mon 13 Tue 14 Wed 15 Thu 16 …" at bounding box center [784, 411] width 1568 height 561
drag, startPoint x: 641, startPoint y: 396, endPoint x: 604, endPoint y: 391, distance: 37.3
click at [571, 393] on app-calendar-viewport "Wed 8 Thu 9 Fri 10 Sat 11 Sun 12 Mon 13 Tue 14 Wed 15 Thu 16 Fri 17 Sat 18 Sun …" at bounding box center [784, 411] width 1568 height 561
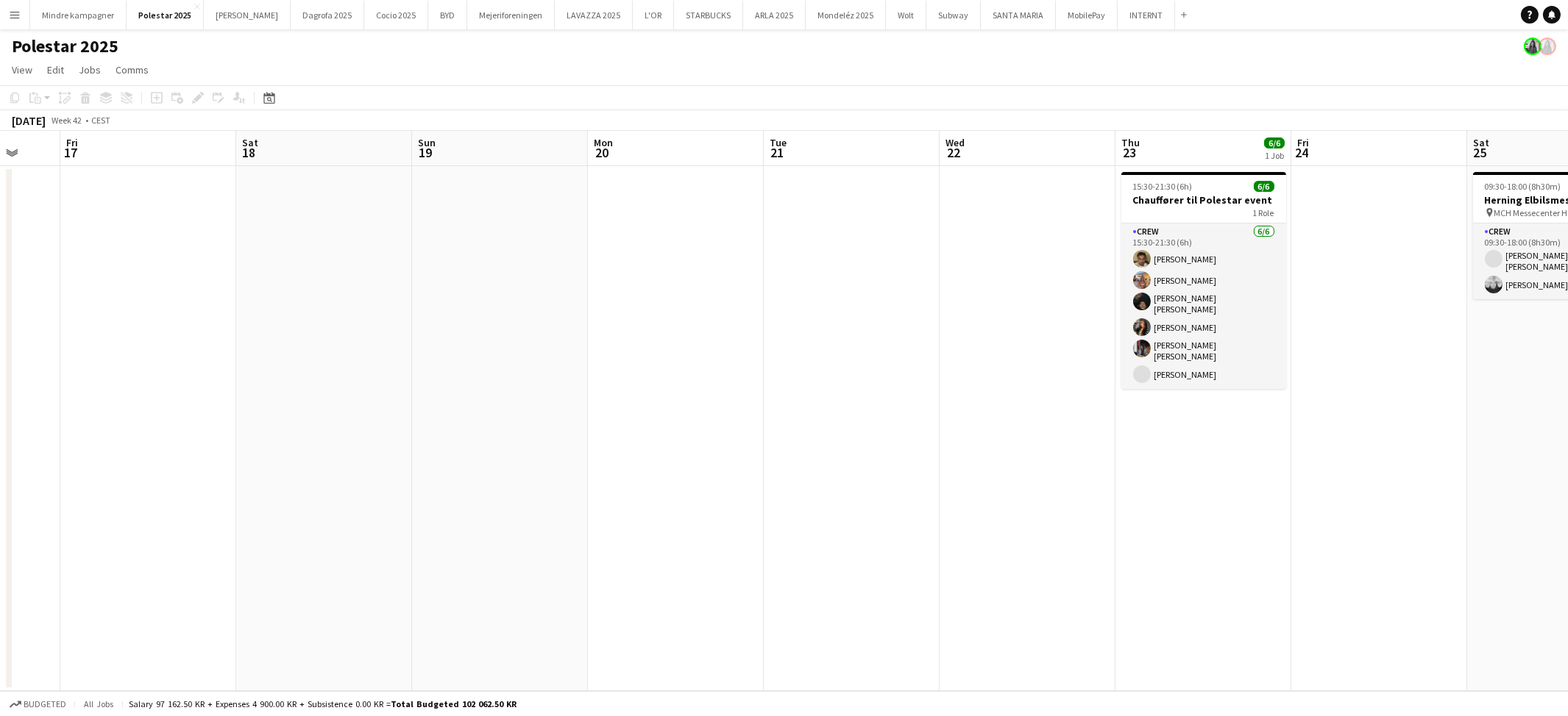
drag, startPoint x: 971, startPoint y: 394, endPoint x: 630, endPoint y: 398, distance: 341.0
click at [673, 401] on app-calendar-viewport "Tue 14 Wed 15 Thu 16 Fri 17 Sat 18 Sun 19 Mon 20 Tue 21 Wed 22 Thu 23 6/6 1 Job…" at bounding box center [784, 411] width 1568 height 561
drag, startPoint x: 20, startPoint y: 16, endPoint x: 25, endPoint y: 29, distance: 13.9
click at [20, 16] on app-icon "Menu" at bounding box center [15, 15] width 12 height 12
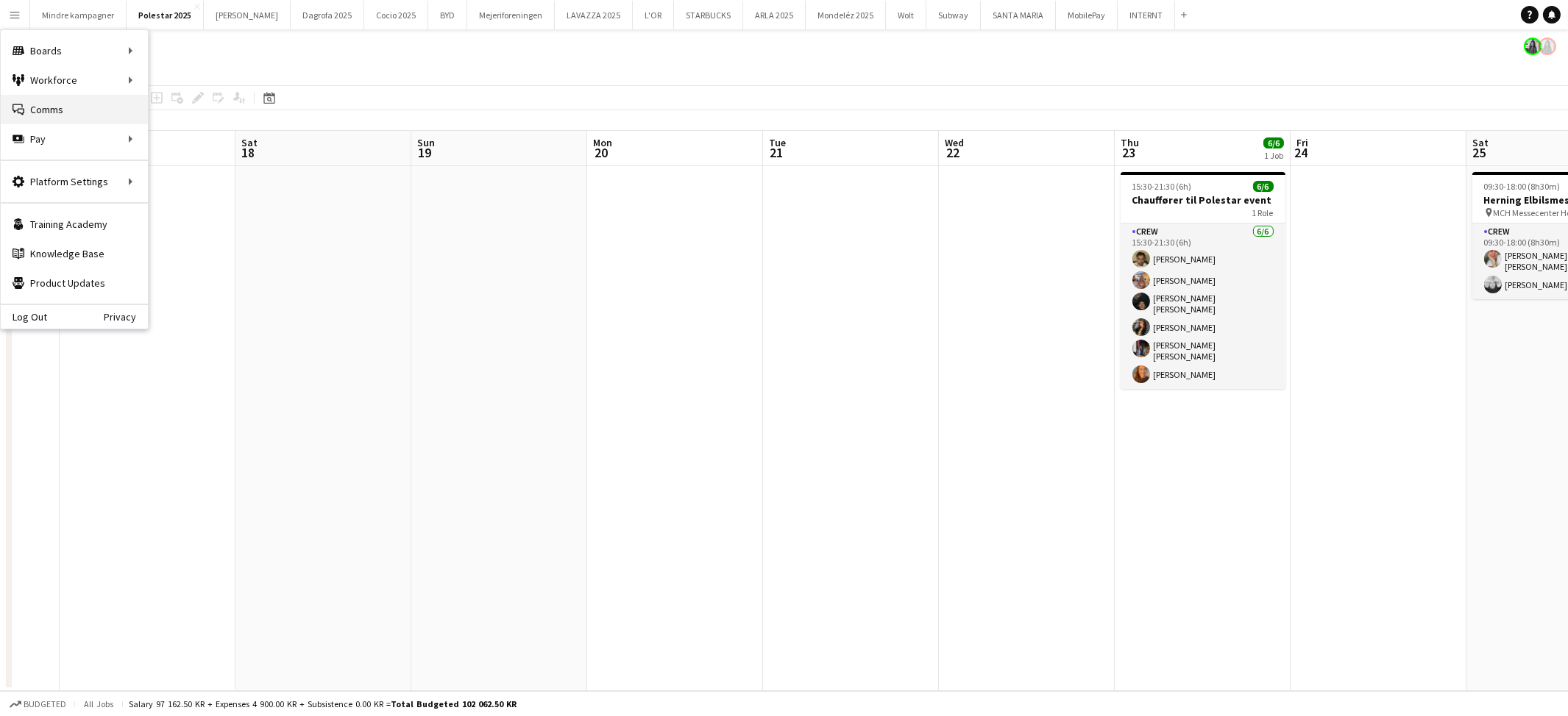
click at [66, 110] on link "Comms Comms" at bounding box center [74, 109] width 147 height 29
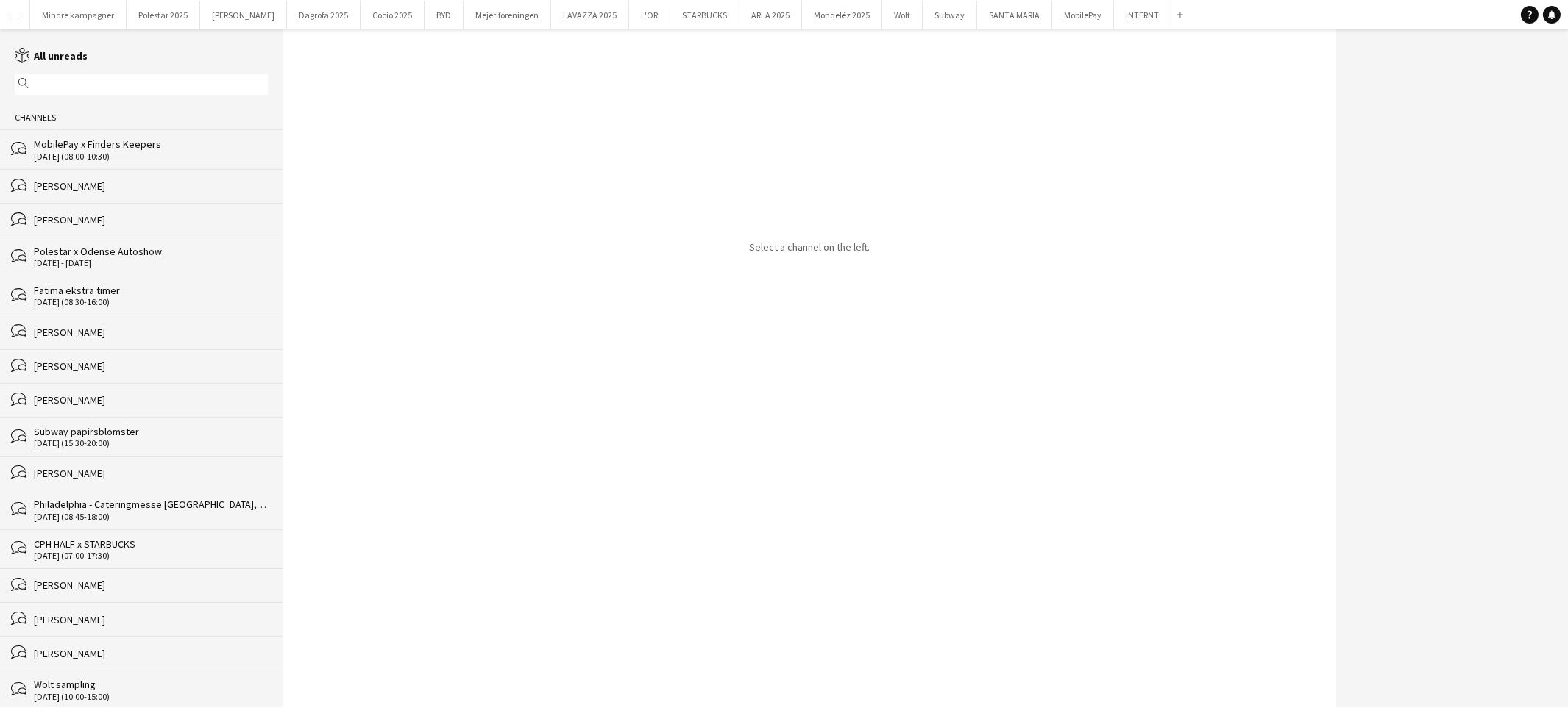
click at [63, 84] on input "text" at bounding box center [149, 84] width 232 height 13
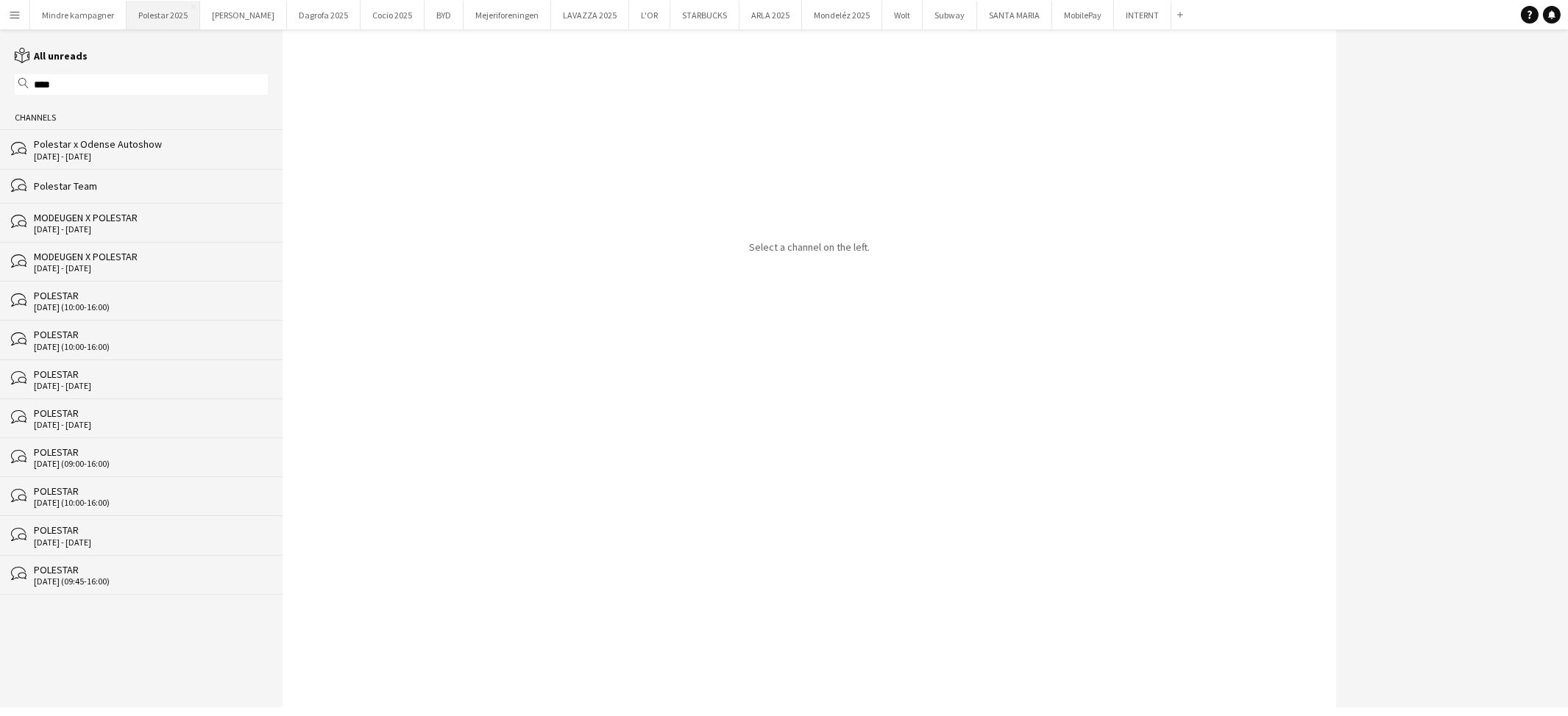
type input "****"
click at [159, 16] on button "Polestar 2025 Close" at bounding box center [164, 15] width 73 height 28
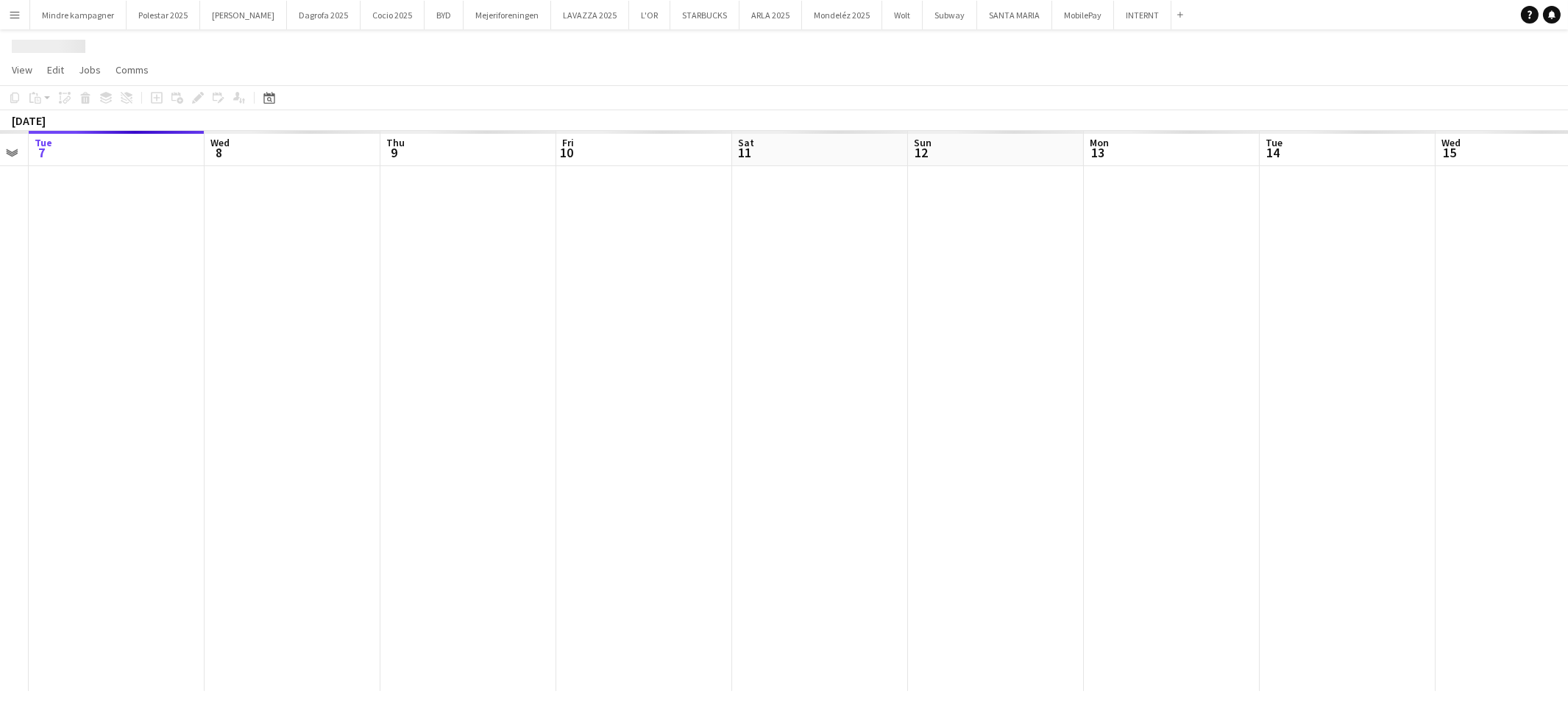
drag, startPoint x: 1009, startPoint y: 377, endPoint x: 321, endPoint y: 421, distance: 689.4
click at [321, 421] on app-calendar-viewport "Sat 4 Sun 5 Mon 6 Tue 7 Wed 8 Thu 9 Fri 10 Sat 11 Sun 12 Mon 13 Tue 14 Wed 15 T…" at bounding box center [784, 411] width 1568 height 561
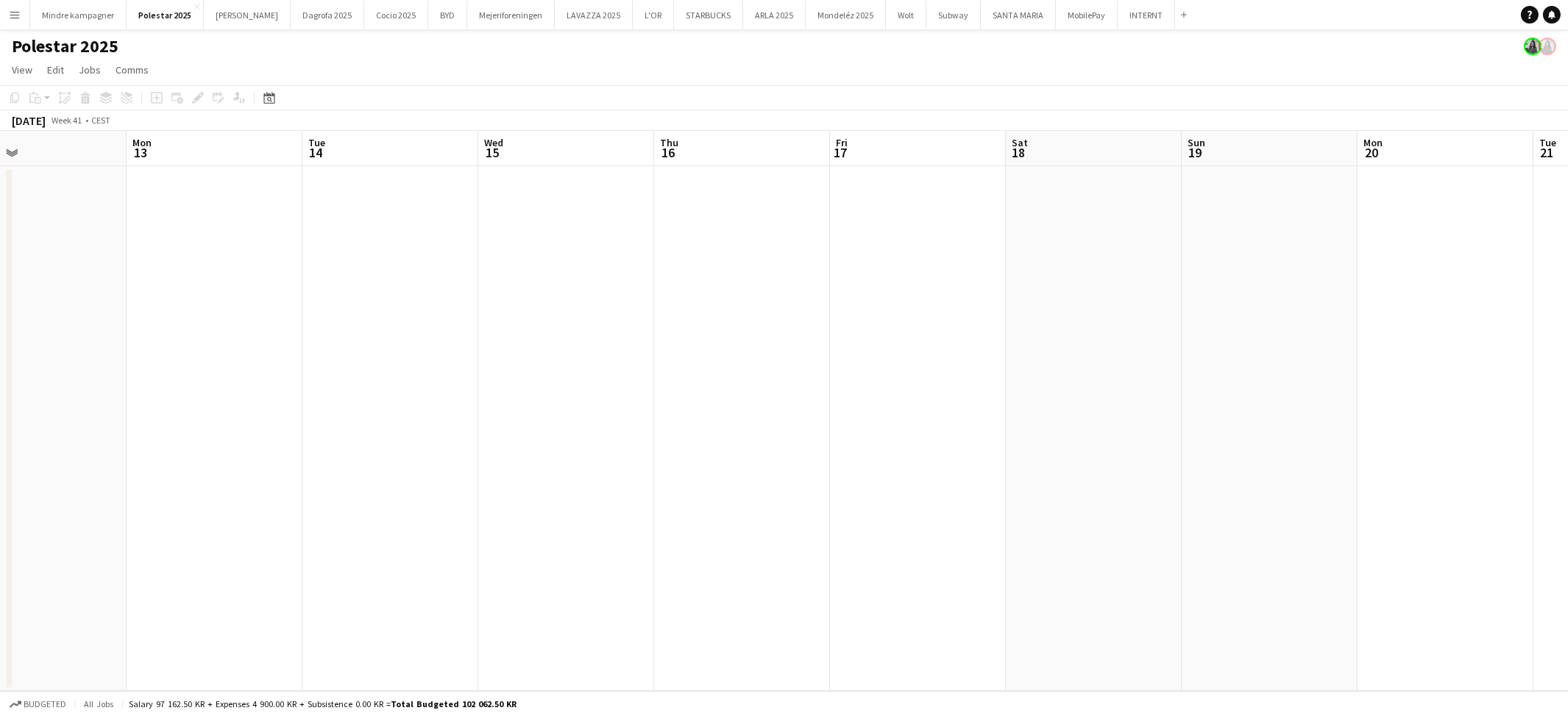
drag, startPoint x: 872, startPoint y: 426, endPoint x: 581, endPoint y: 425, distance: 291.0
click at [439, 436] on app-calendar-viewport "Thu 9 Fri 10 Sat 11 Sun 12 Mon 13 Tue 14 Wed 15 Thu 16 Fri 17 Sat 18 Sun 19 Mon…" at bounding box center [784, 411] width 1568 height 561
drag, startPoint x: 837, startPoint y: 434, endPoint x: 853, endPoint y: 445, distance: 19.4
click at [539, 451] on app-calendar-viewport "Sat 11 Sun 12 Mon 13 Tue 14 Wed 15 Thu 16 Fri 17 Sat 18 Sun 19 Mon 20 Tue 21 We…" at bounding box center [784, 411] width 1568 height 561
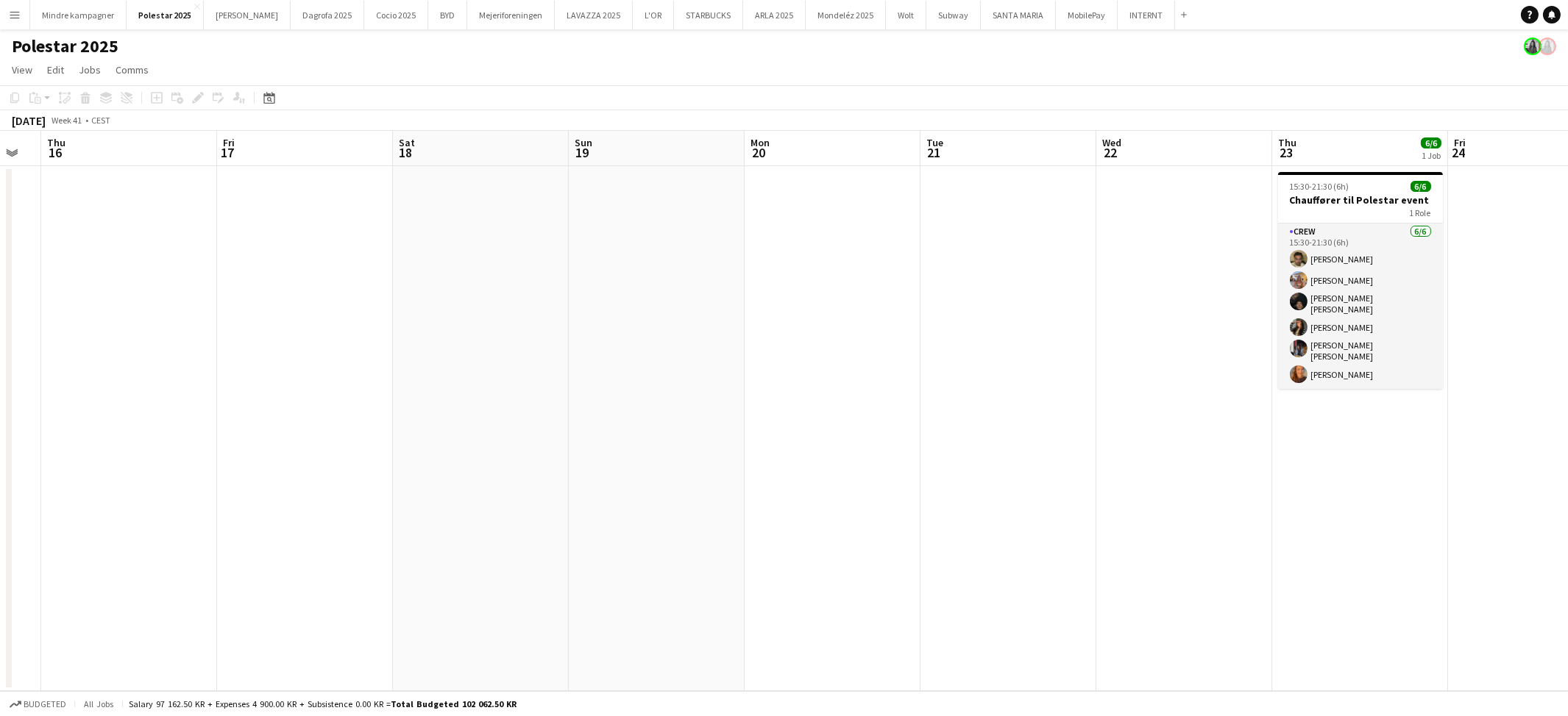
drag, startPoint x: 946, startPoint y: 450, endPoint x: 761, endPoint y: 457, distance: 185.1
click at [504, 467] on app-calendar-viewport "Mon 13 Tue 14 Wed 15 Thu 16 Fri 17 Sat 18 Sun 19 Mon 20 Tue 21 Wed 22 Thu 23 6/…" at bounding box center [784, 411] width 1568 height 561
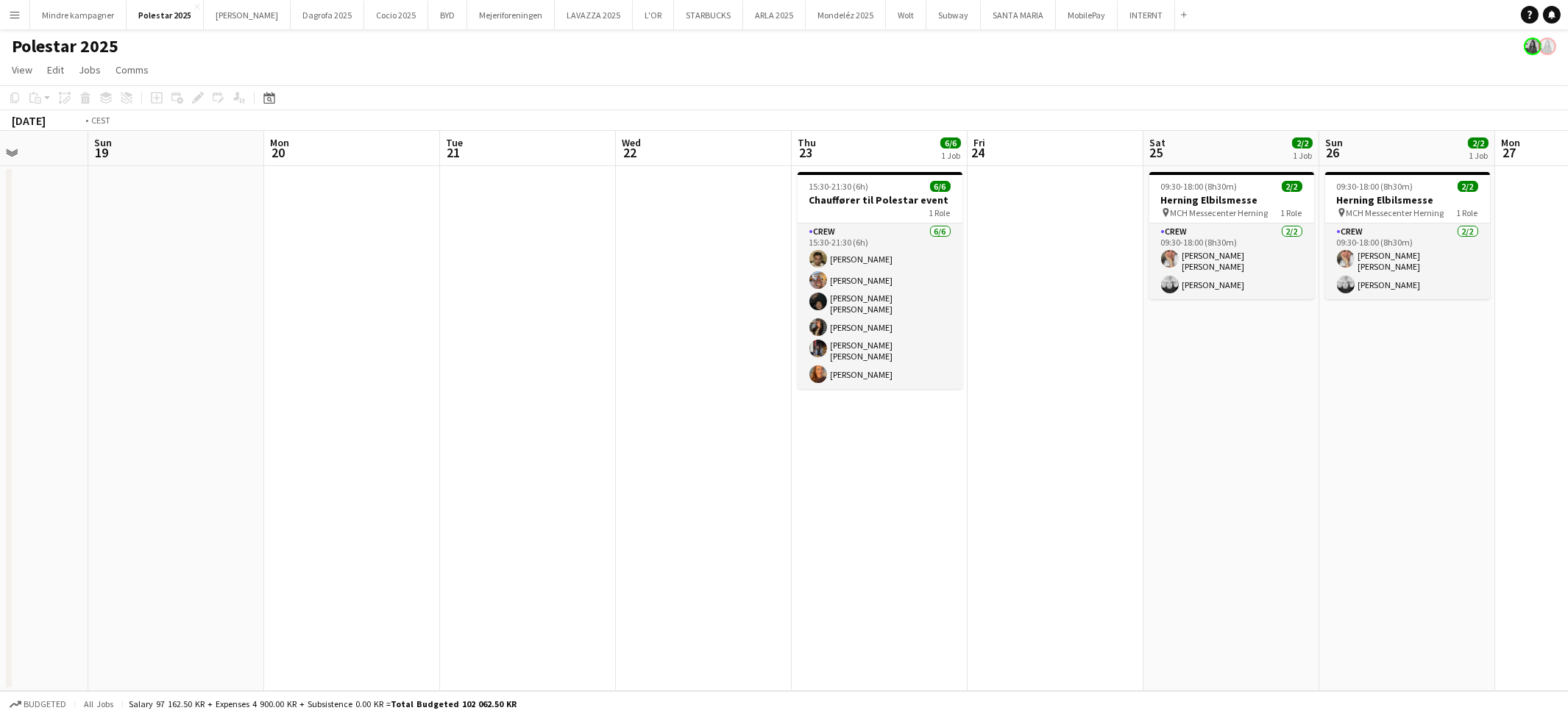
drag, startPoint x: 446, startPoint y: 479, endPoint x: 455, endPoint y: 461, distance: 20.1
click at [434, 476] on app-calendar-viewport "Thu 16 Fri 17 Sat 18 Sun 19 Mon 20 Tue 21 Wed 22 Thu 23 6/6 1 Job Fri 24 Sat 25…" at bounding box center [784, 411] width 1568 height 561
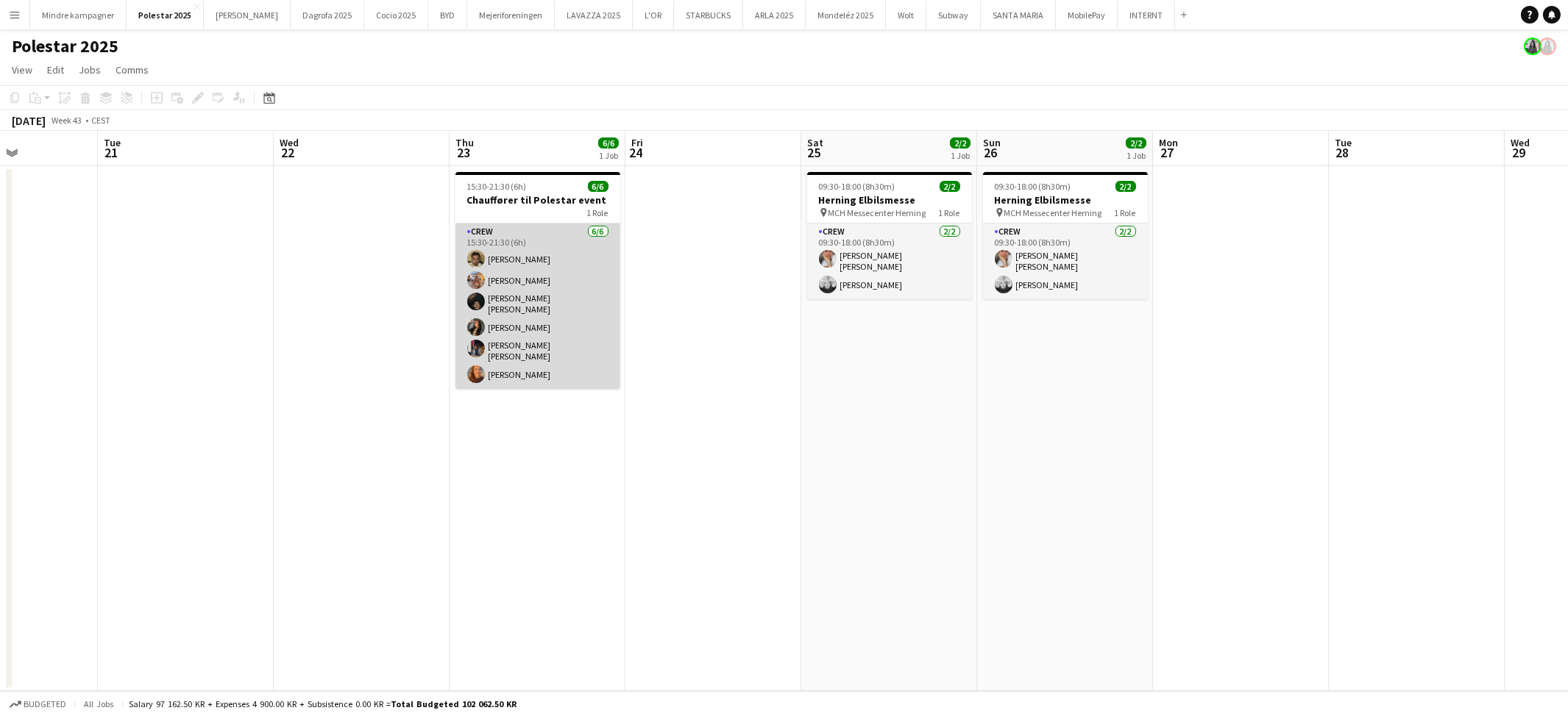
click at [511, 233] on app-card-role "Crew 6/6 15:30-21:30 (6h) Benyamin Ijaz Emine Timmig Noah Carl Stegmann Melina …" at bounding box center [538, 306] width 164 height 165
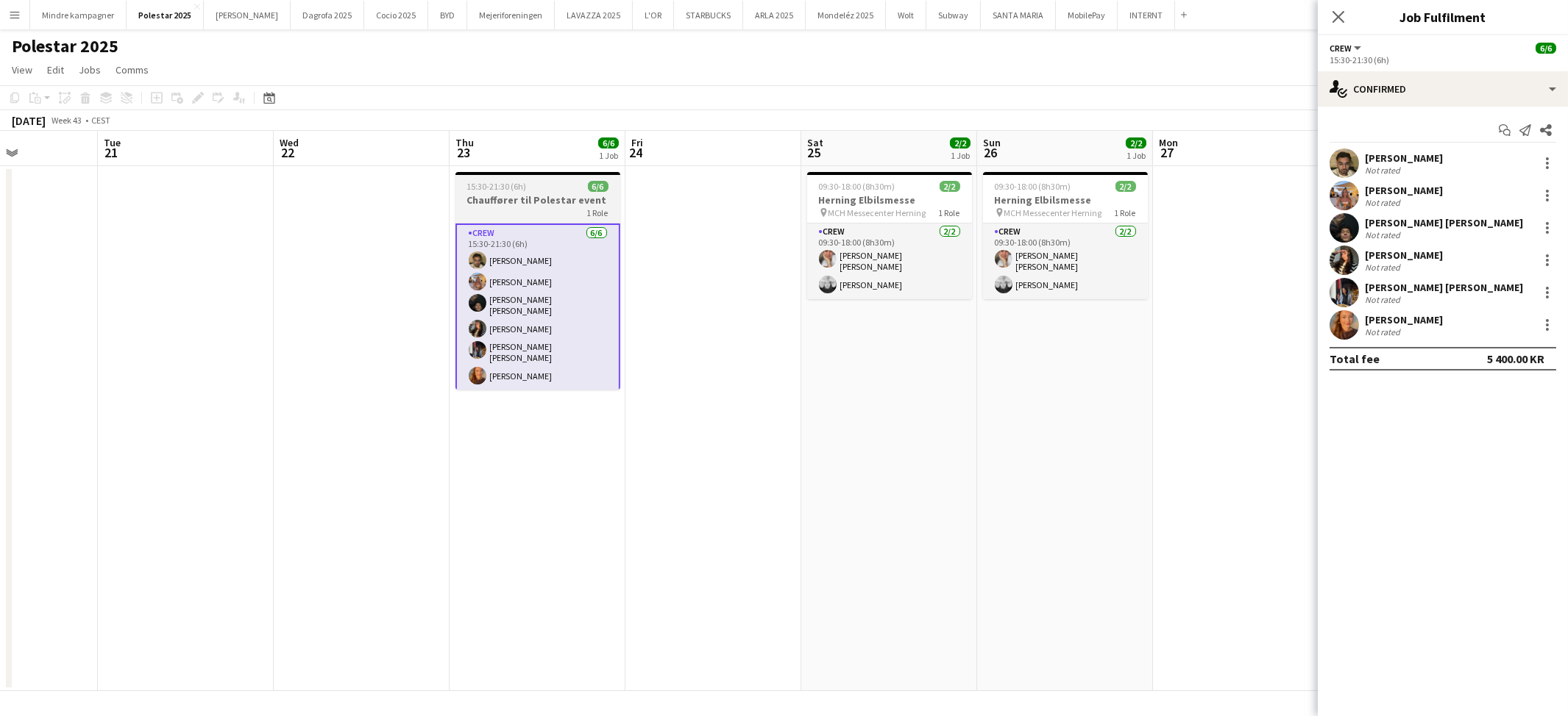
click at [511, 209] on div "1 Role" at bounding box center [538, 213] width 164 height 12
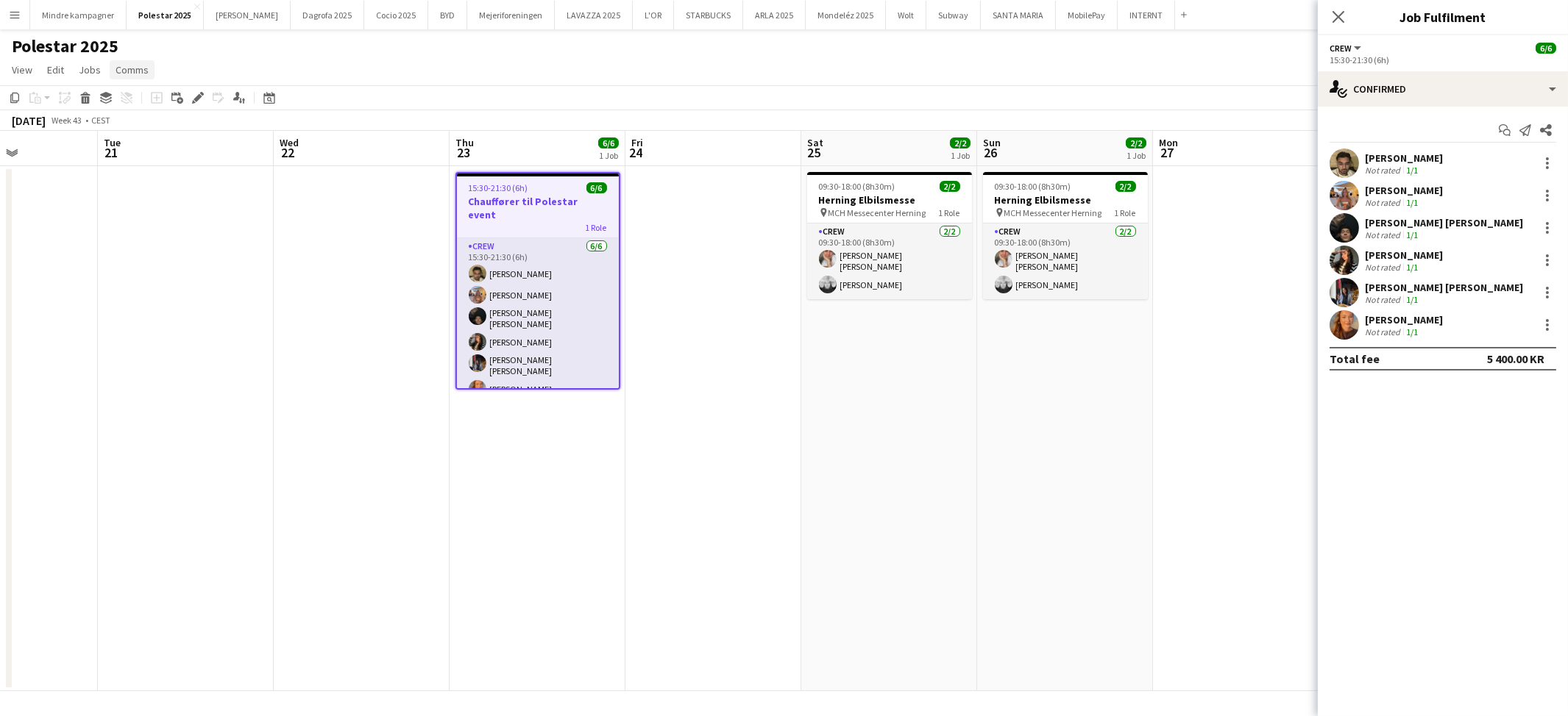
click at [129, 67] on span "Comms" at bounding box center [132, 70] width 33 height 13
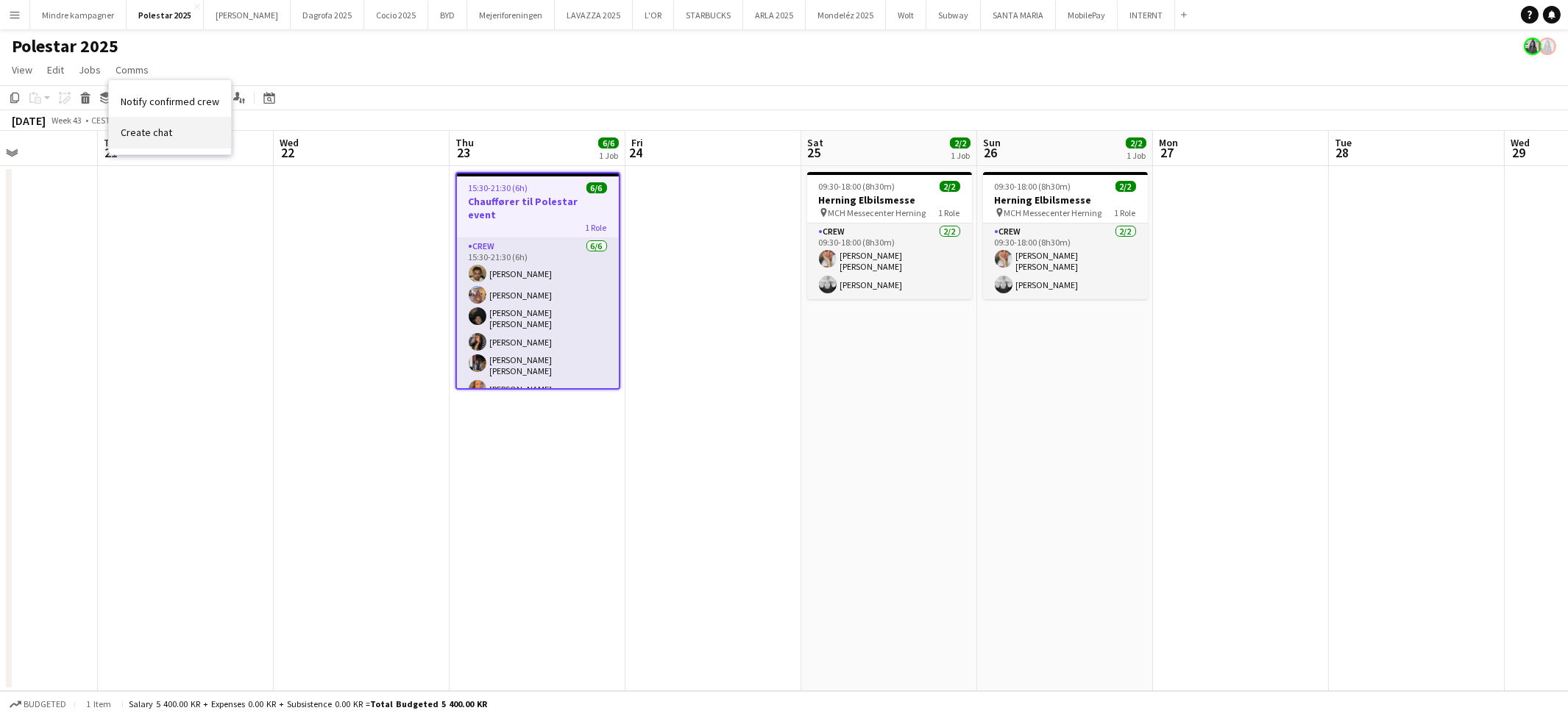
click at [148, 126] on span "Create chat" at bounding box center [147, 133] width 52 height 13
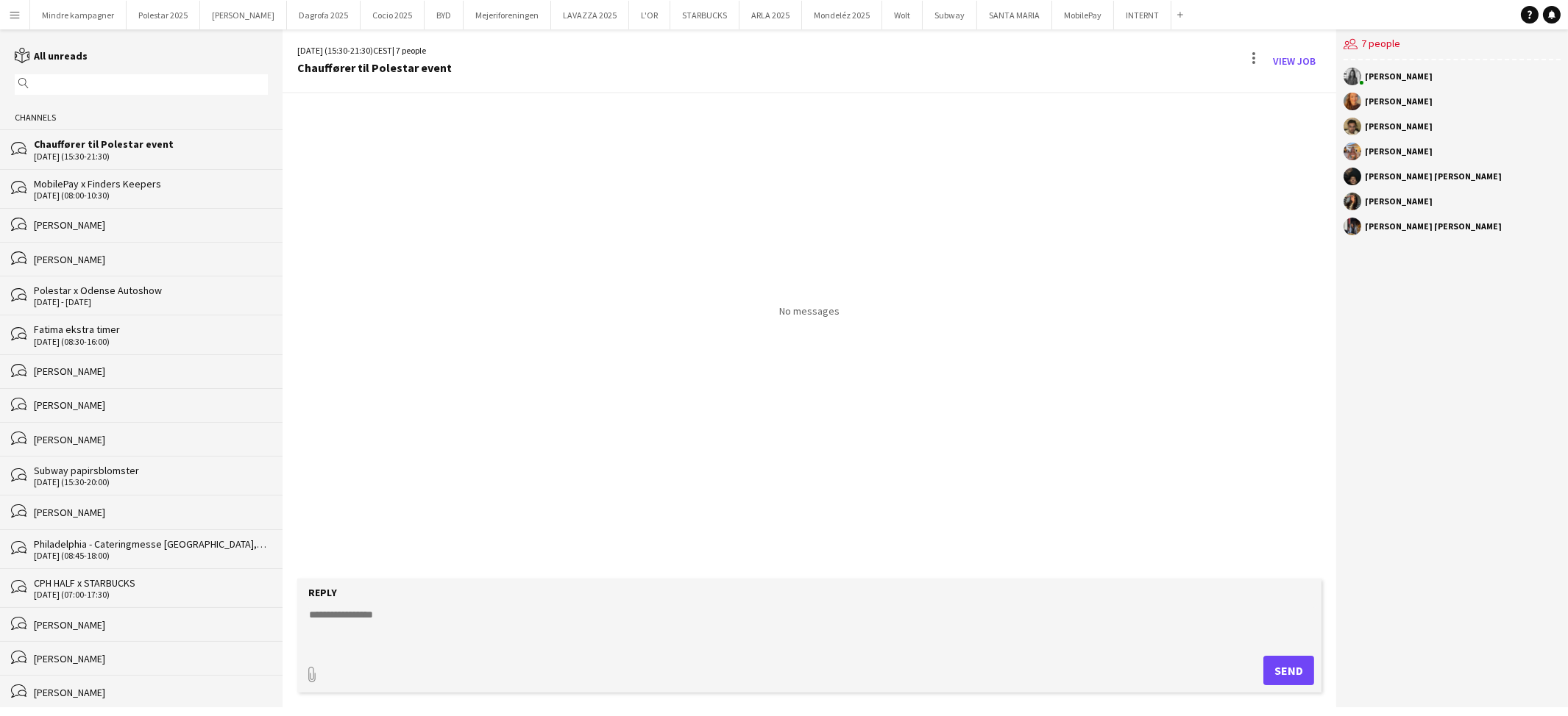
click at [397, 619] on textarea at bounding box center [812, 627] width 1010 height 38
click at [155, 17] on button "Polestar 2025 Close" at bounding box center [164, 15] width 73 height 28
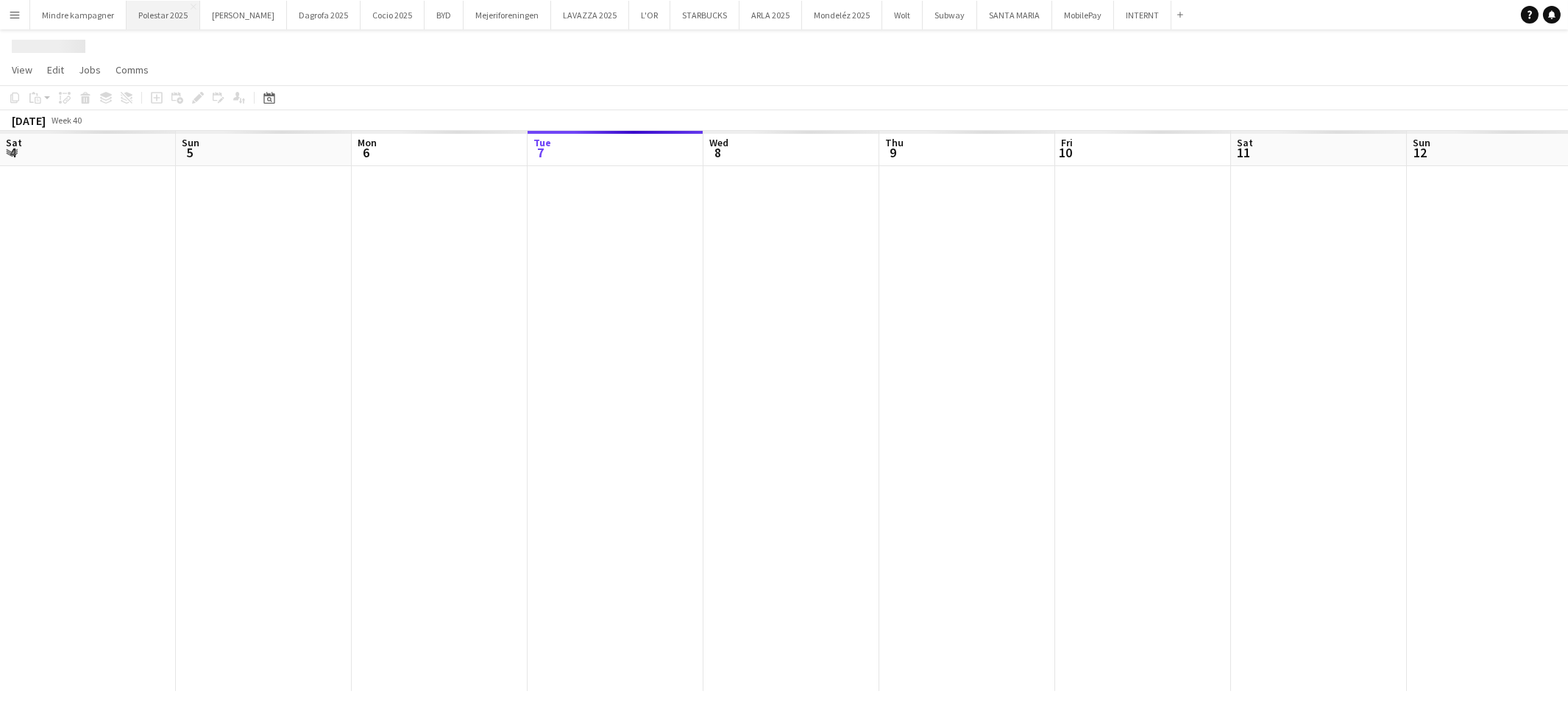
scroll to position [0, 351]
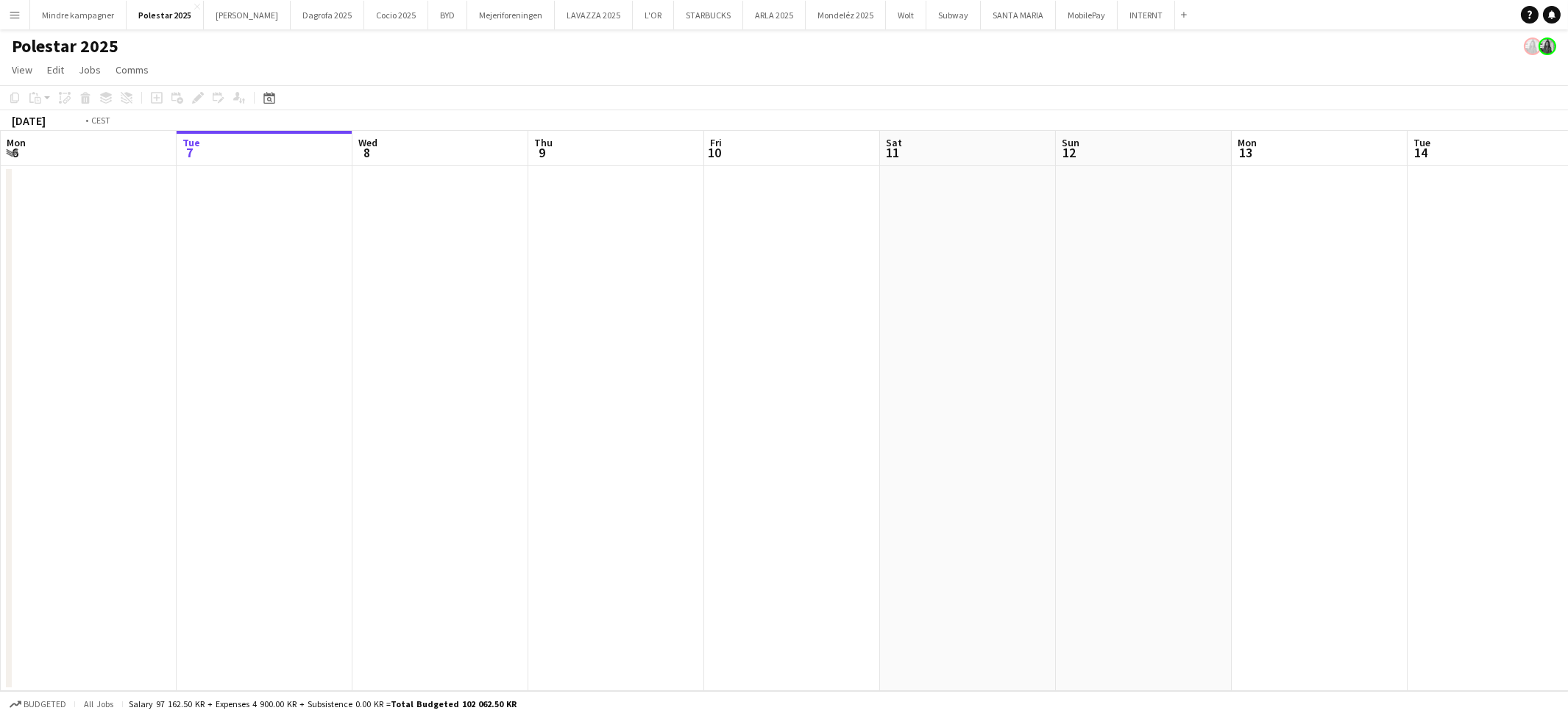
drag, startPoint x: 680, startPoint y: 376, endPoint x: 137, endPoint y: 371, distance: 543.0
click at [139, 373] on app-calendar-viewport "Sat 4 Sun 5 Mon 6 Tue 7 Wed 8 Thu 9 Fri 10 Sat 11 Sun 12 Mon 13 Tue 14 Wed 15 T…" at bounding box center [784, 411] width 1568 height 561
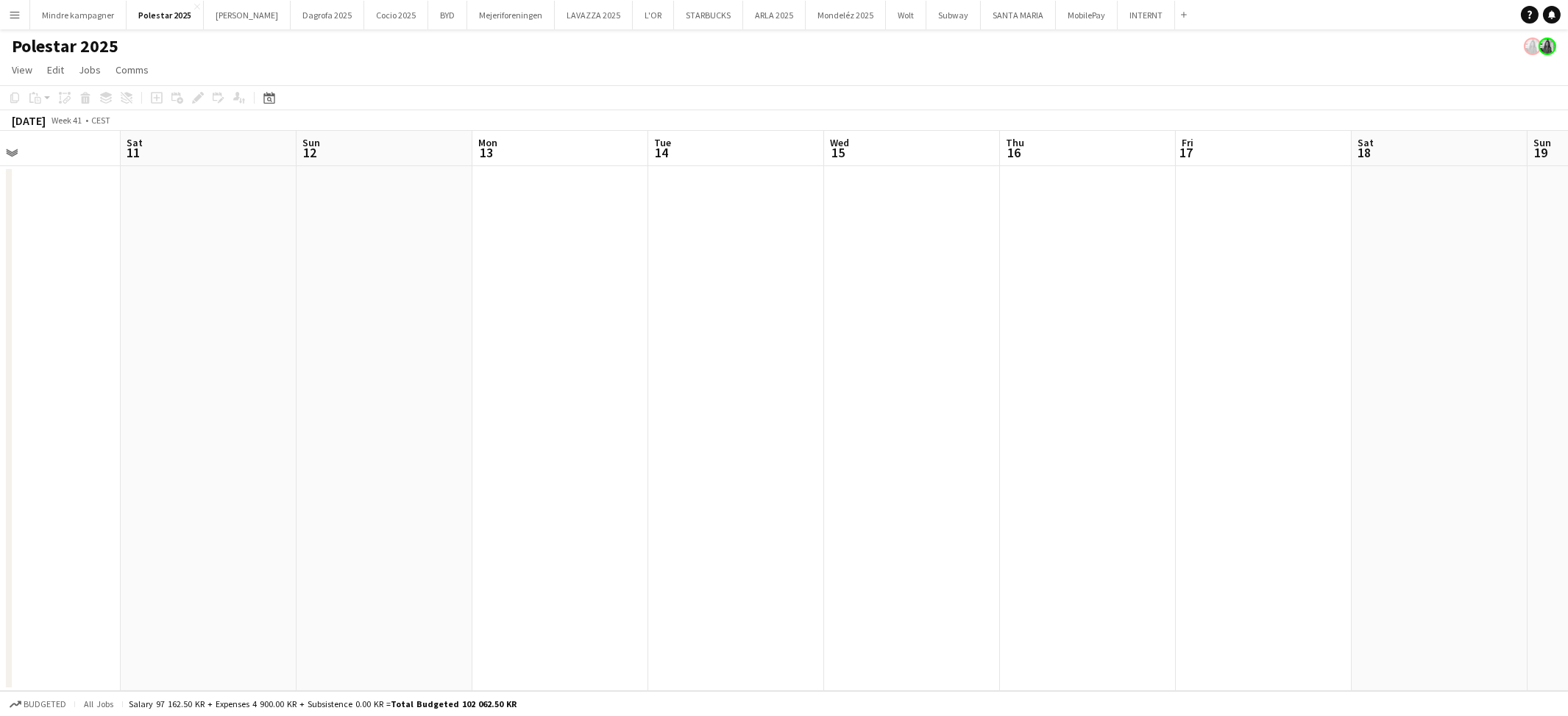
drag, startPoint x: 759, startPoint y: 358, endPoint x: 755, endPoint y: 337, distance: 21.4
click at [354, 376] on app-calendar-viewport "Wed 8 Thu 9 Fri 10 Sat 11 Sun 12 Mon 13 Tue 14 Wed 15 Thu 16 Fri 17 Sat 18 Sun …" at bounding box center [784, 411] width 1568 height 561
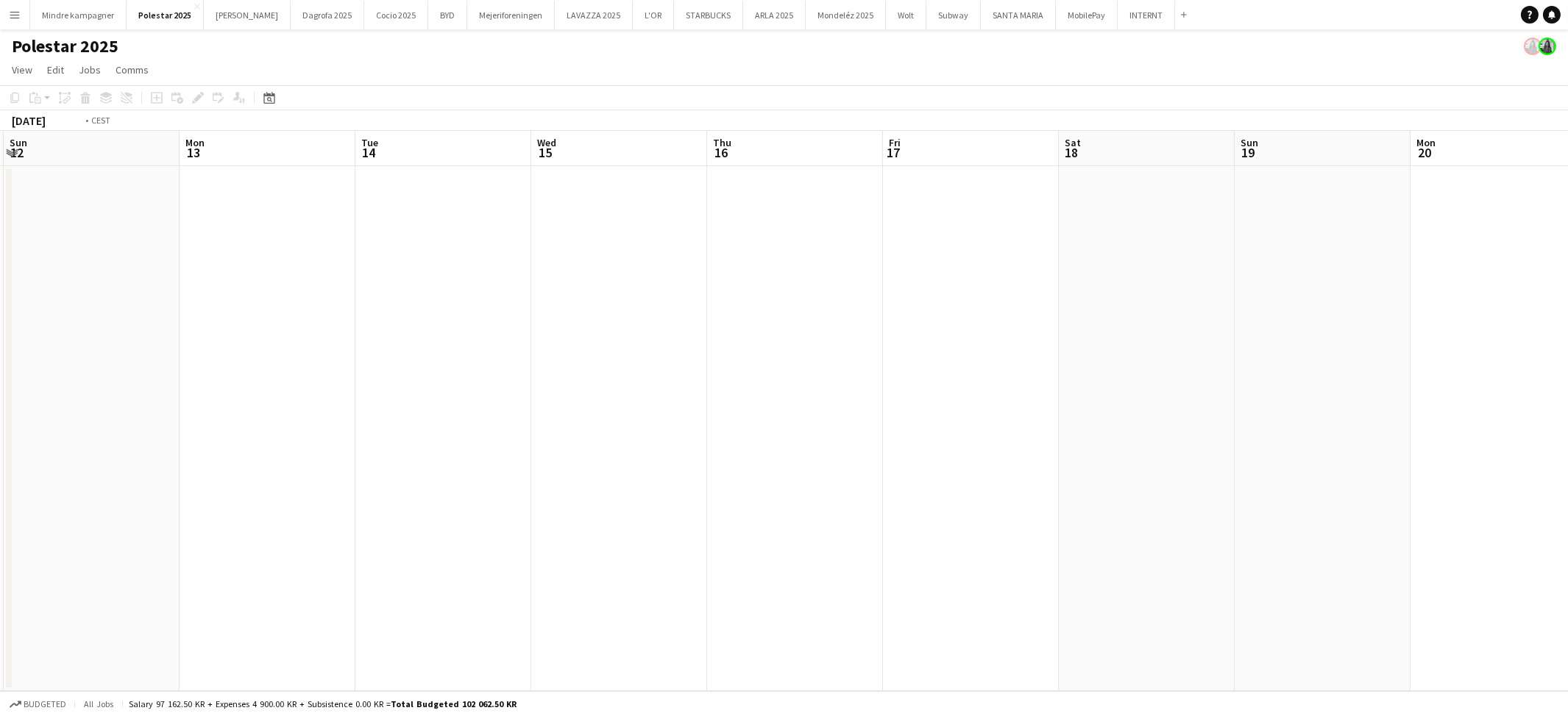
drag, startPoint x: 524, startPoint y: 361, endPoint x: 456, endPoint y: 350, distance: 68.9
click at [390, 371] on app-calendar-viewport "Thu 9 Fri 10 Sat 11 Sun 12 Mon 13 Tue 14 Wed 15 Thu 16 Fri 17 Sat 18 Sun 19 Mon…" at bounding box center [784, 411] width 1568 height 561
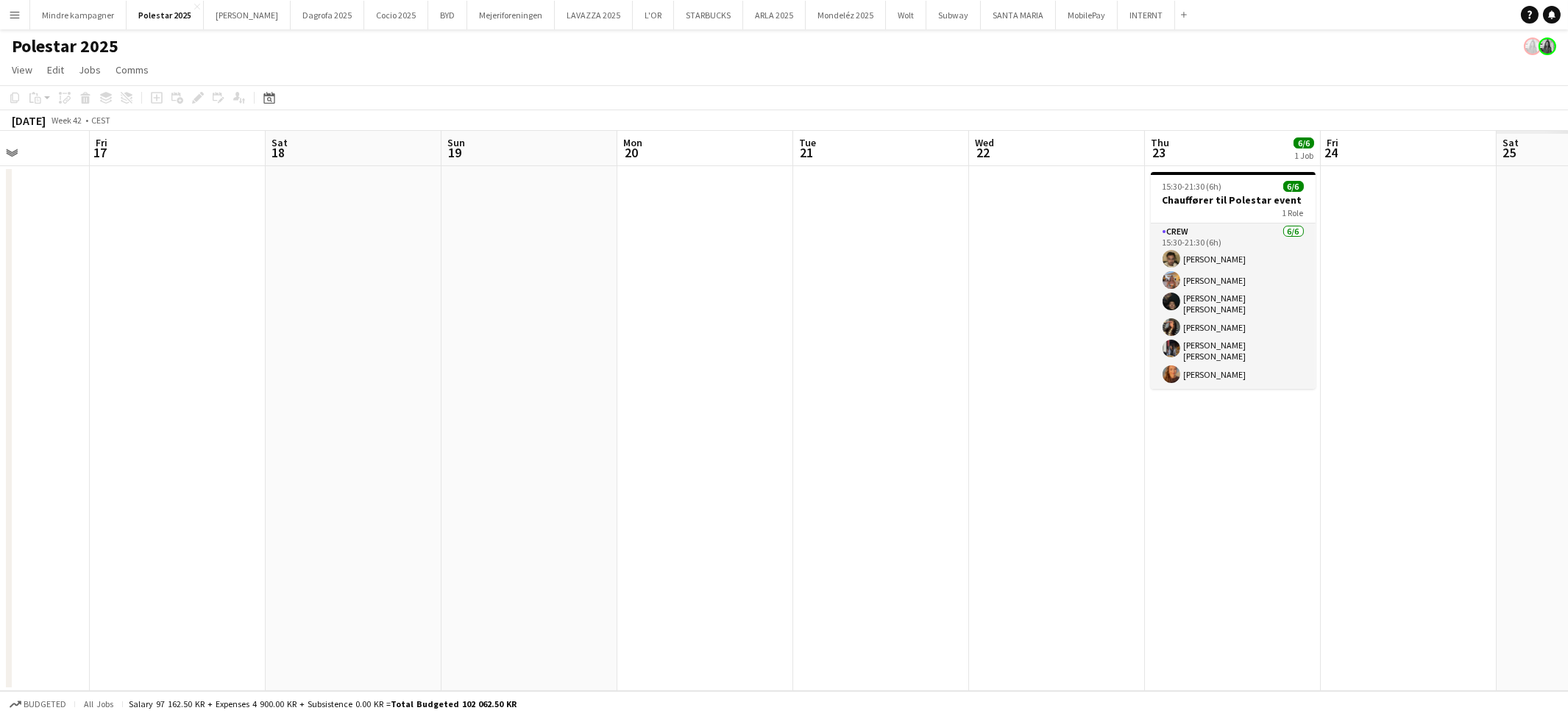
drag, startPoint x: 631, startPoint y: 334, endPoint x: 420, endPoint y: 343, distance: 211.2
click at [432, 357] on app-calendar-viewport "Mon 13 Tue 14 Wed 15 Thu 16 Fri 17 Sat 18 Sun 19 Mon 20 Tue 21 Wed 22 Thu 23 6/…" at bounding box center [784, 411] width 1568 height 561
click at [1191, 208] on div "1 Role" at bounding box center [1233, 213] width 164 height 12
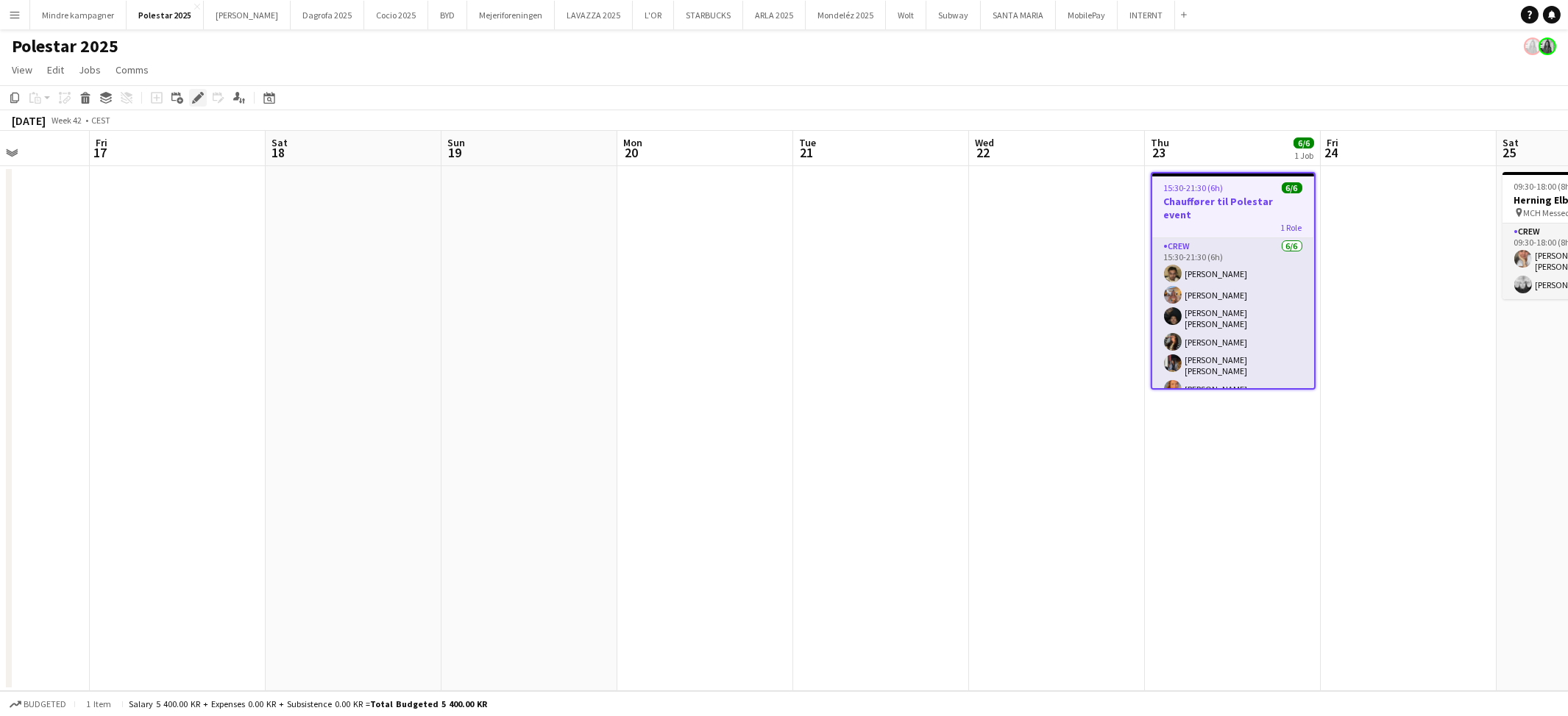
click at [190, 93] on div "Edit" at bounding box center [198, 98] width 18 height 18
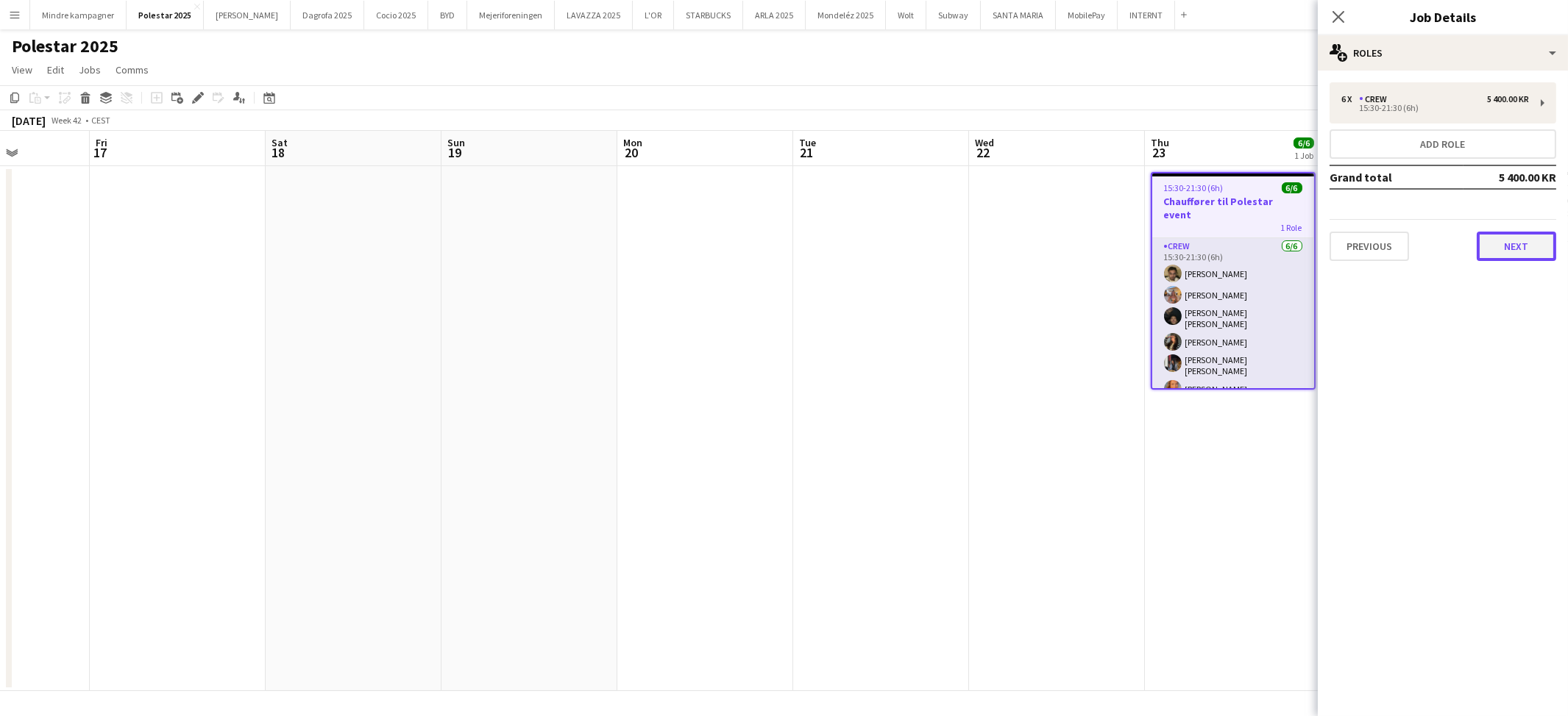
click at [1517, 233] on button "Next" at bounding box center [1516, 246] width 79 height 29
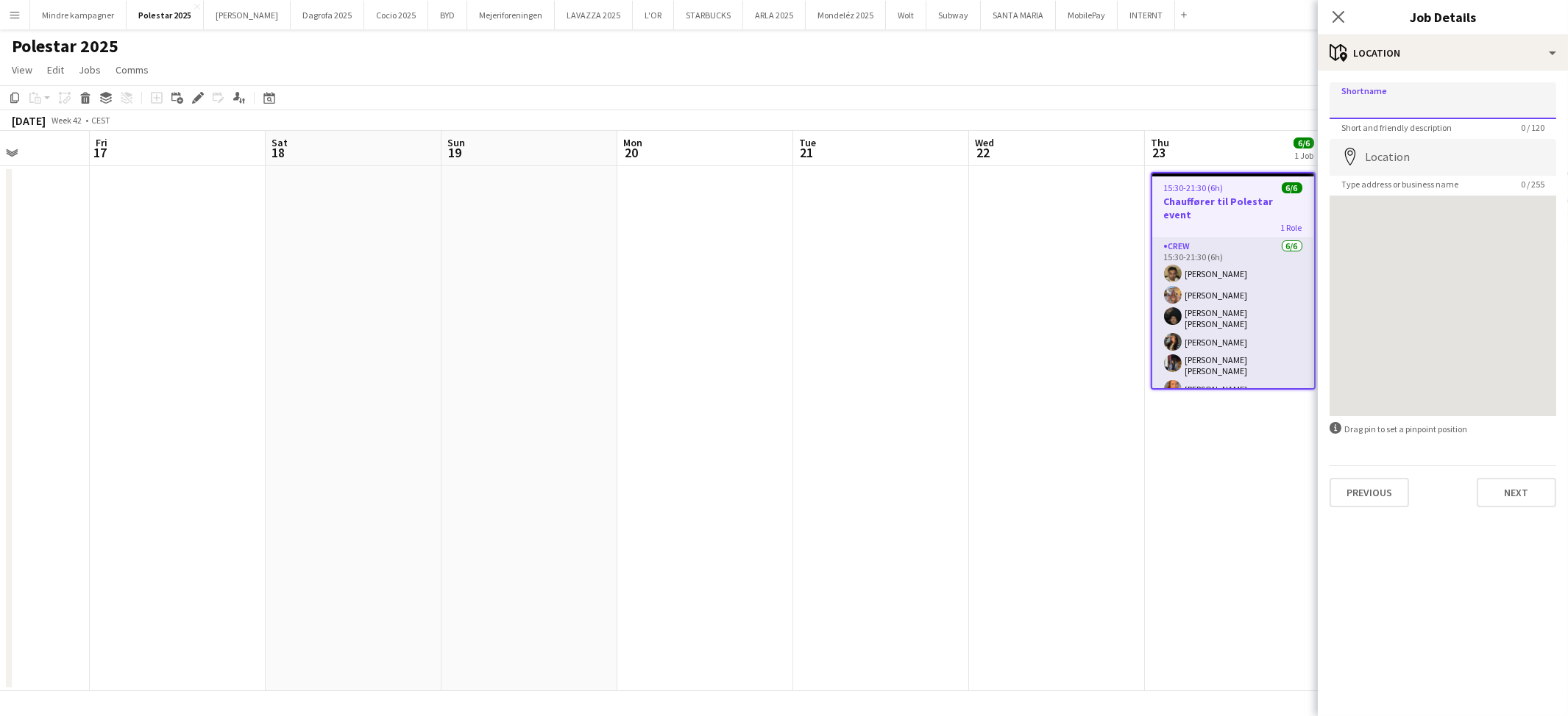
click at [1373, 93] on input "Shortname" at bounding box center [1443, 101] width 226 height 37
type input "*"
type input "**********"
click at [1409, 154] on input "Location" at bounding box center [1443, 158] width 226 height 37
type input "**********"
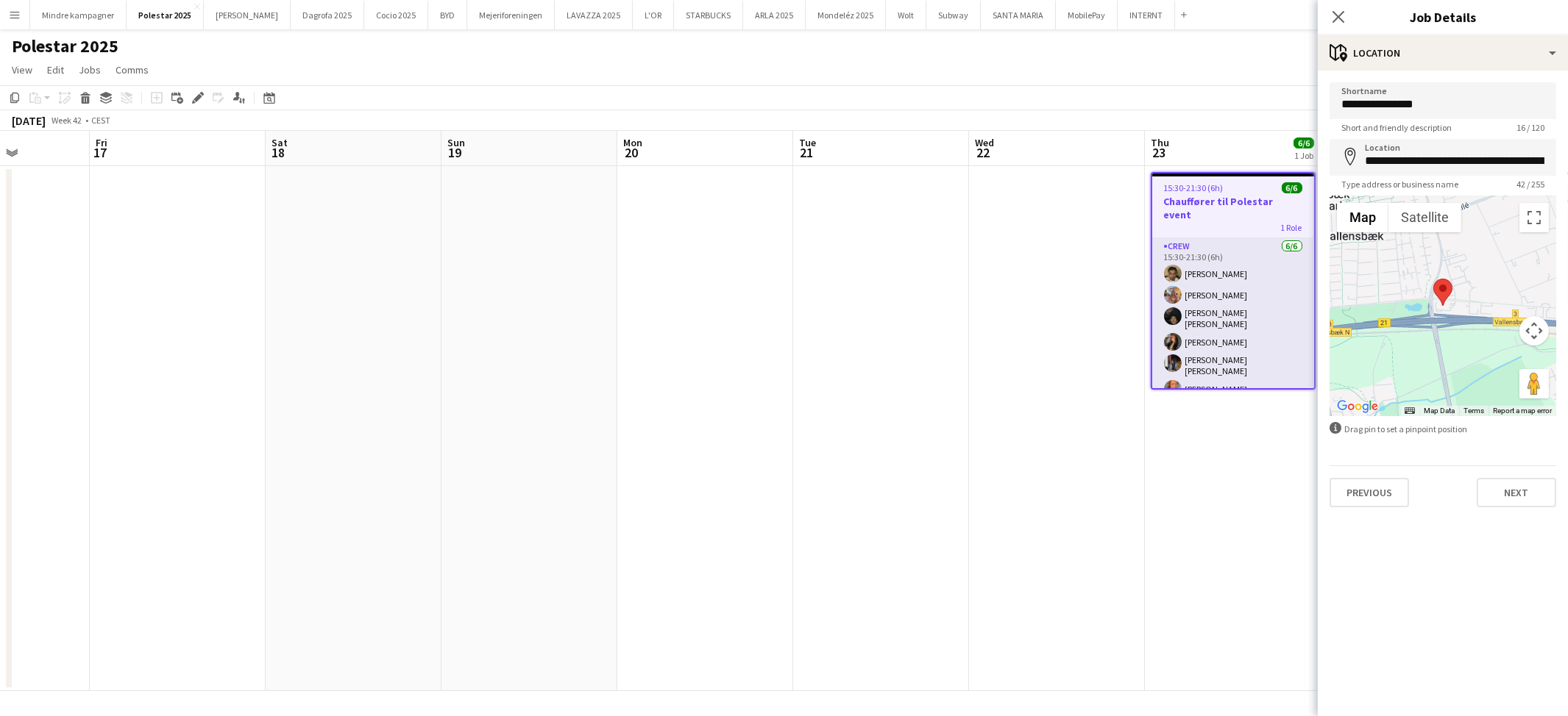
click at [1238, 573] on app-date-cell "15:30-21:30 (6h) 6/6 Chauffører til Polestar event 1 Role Crew 6/6 15:30-21:30 …" at bounding box center [1232, 428] width 176 height 525
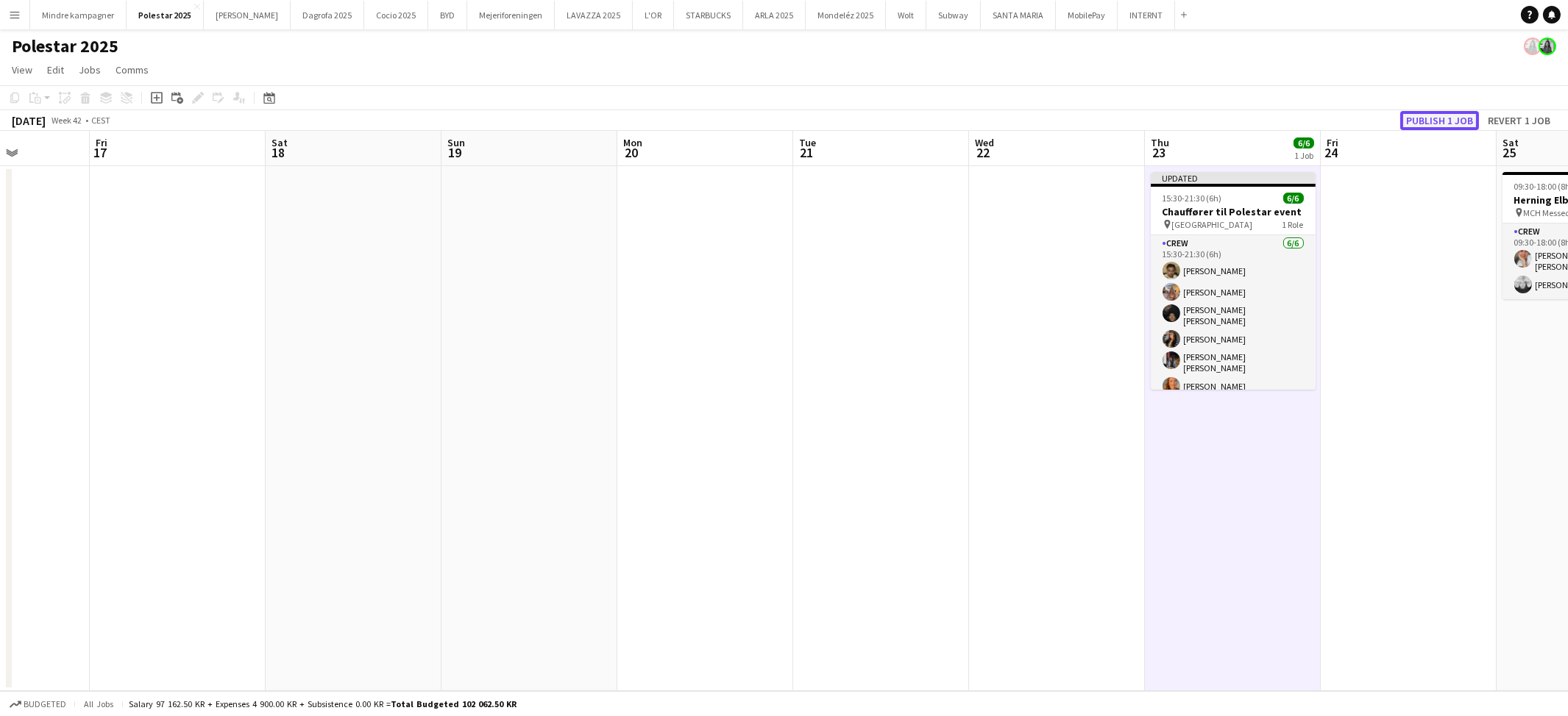
click at [1450, 118] on button "Publish 1 job" at bounding box center [1439, 120] width 78 height 19
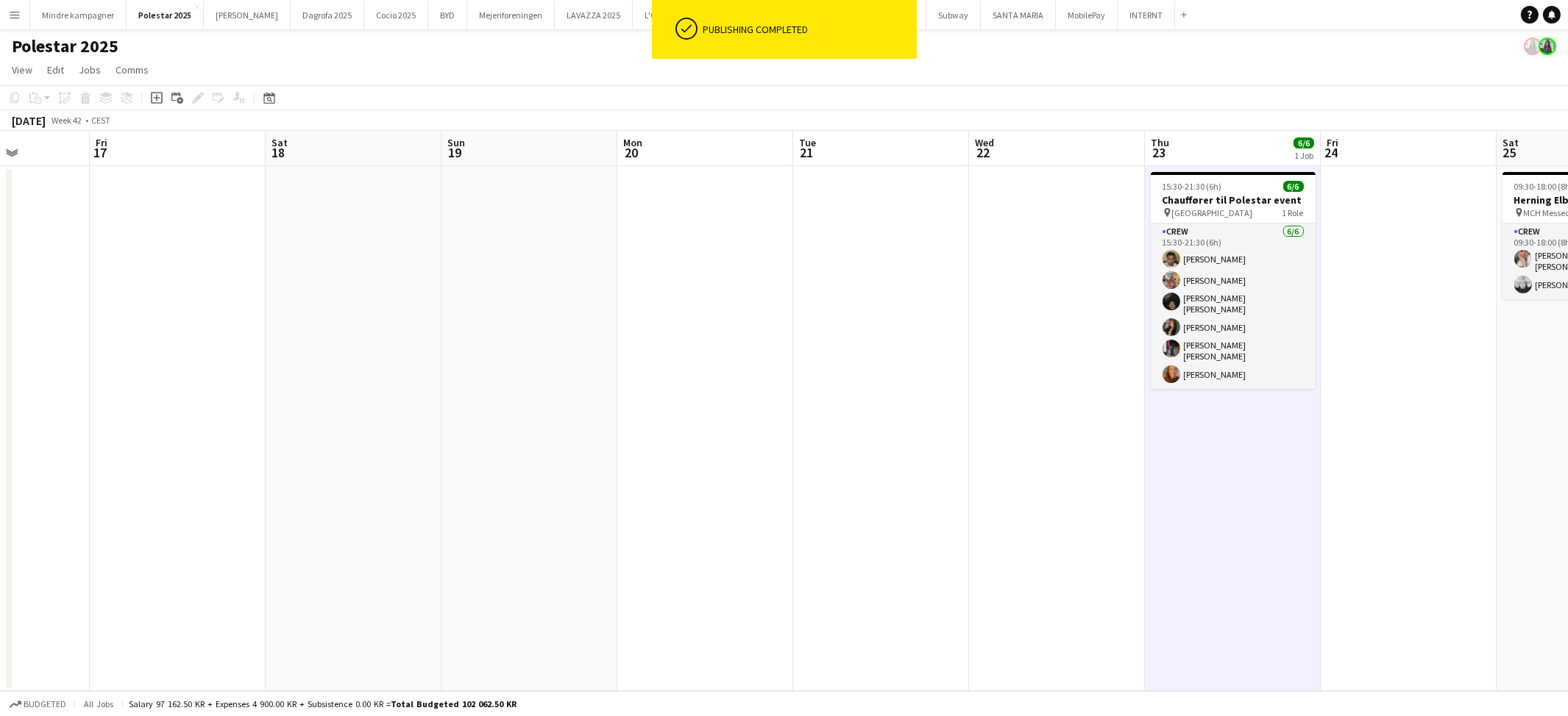
click at [13, 9] on app-icon "Menu" at bounding box center [15, 15] width 12 height 12
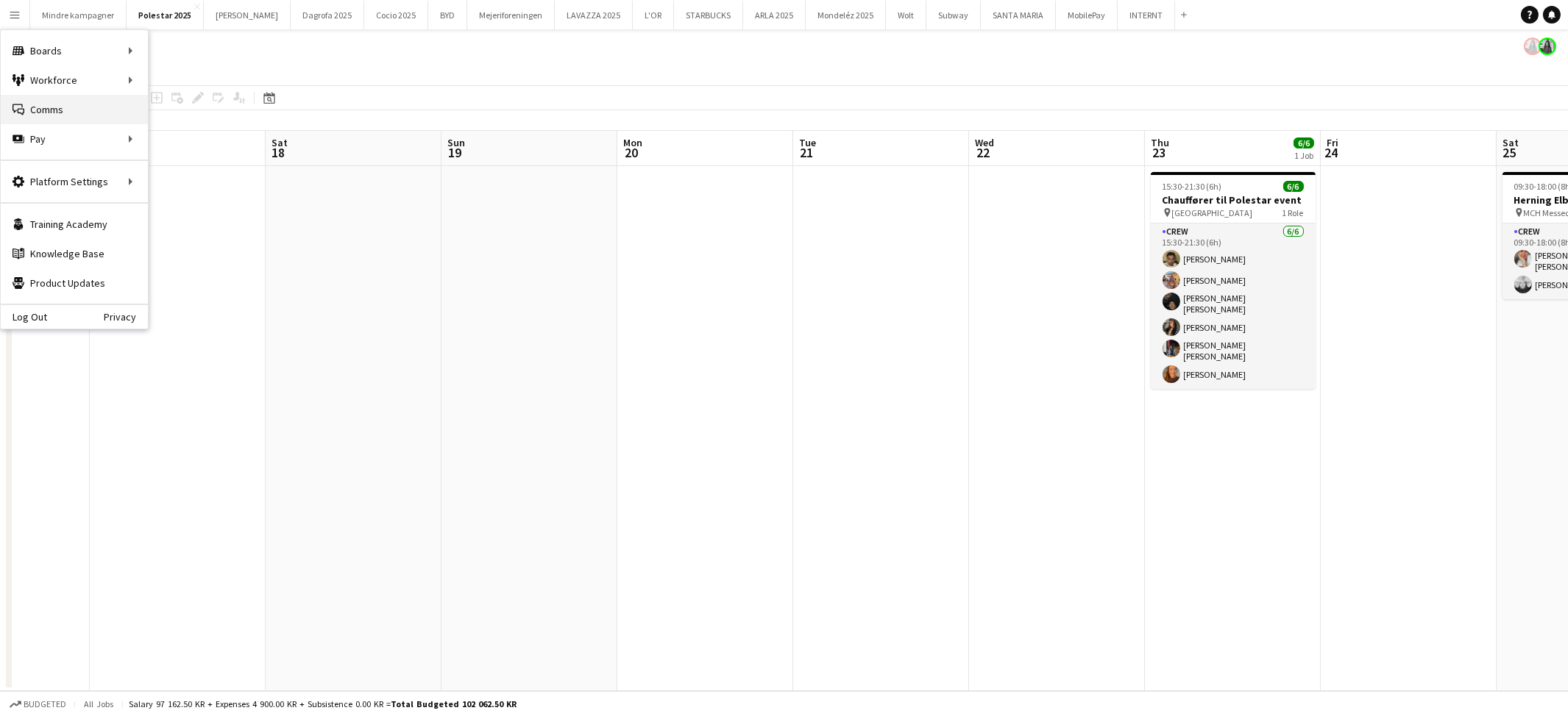
click at [62, 104] on link "Comms Comms" at bounding box center [74, 109] width 147 height 29
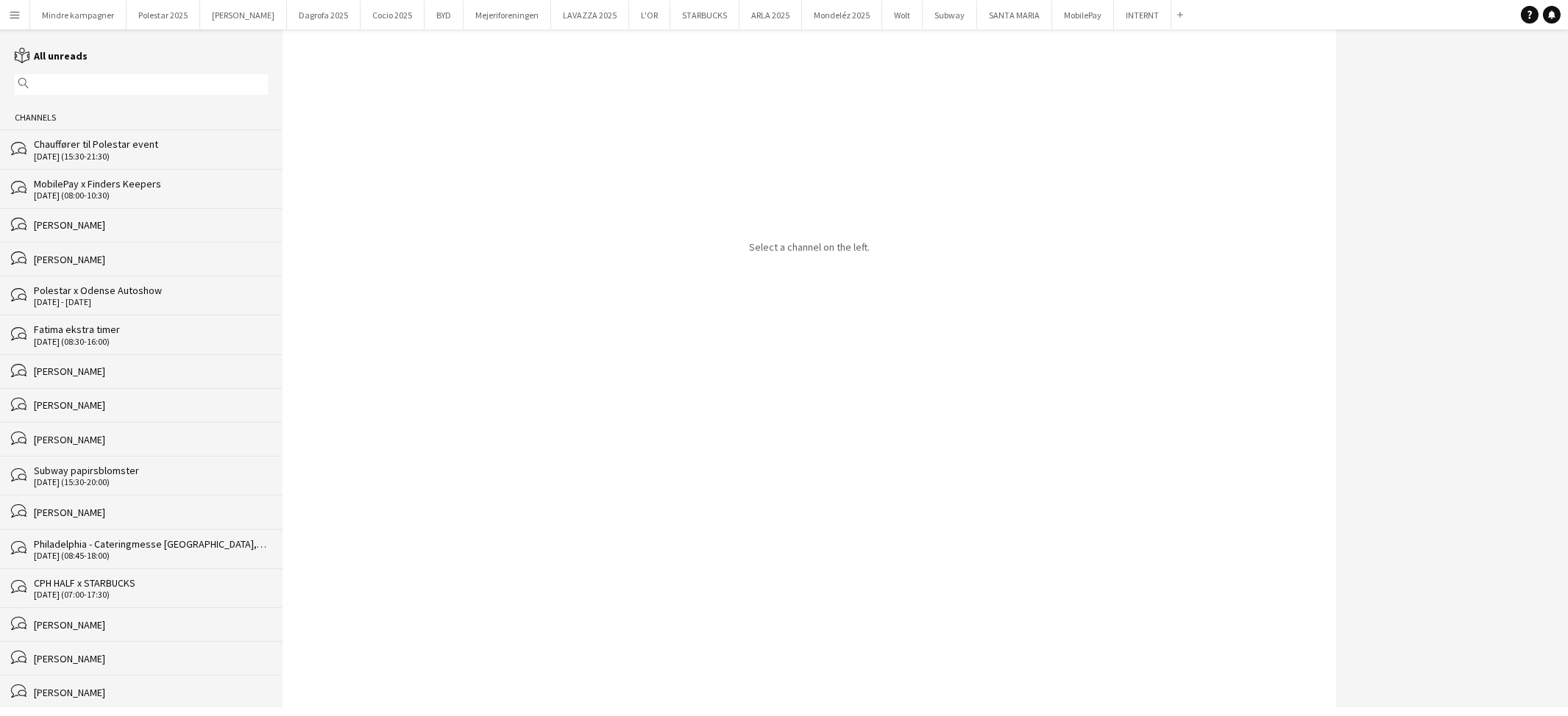
click at [93, 147] on div "Chauffører til Polestar event" at bounding box center [151, 144] width 234 height 13
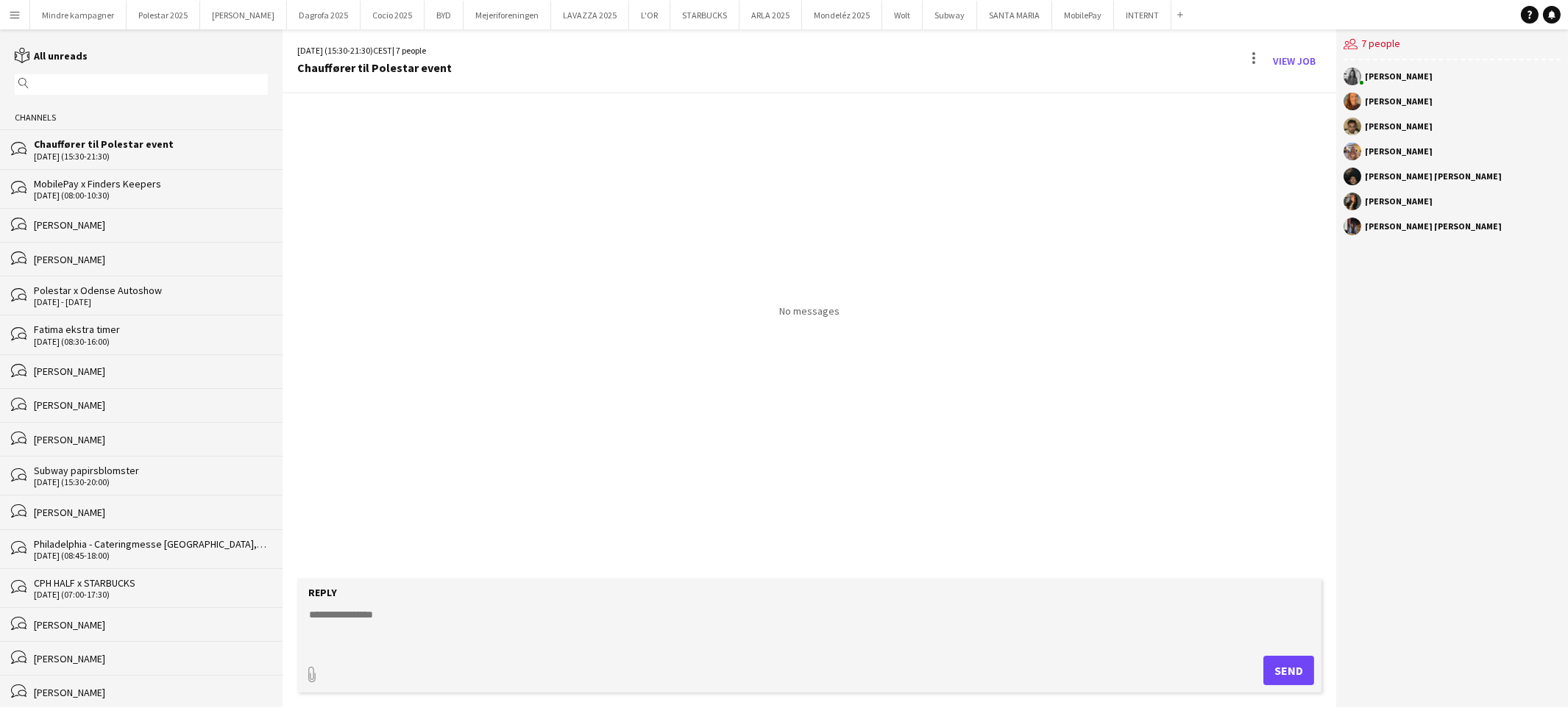
click at [373, 615] on textarea at bounding box center [812, 627] width 1010 height 38
click at [344, 621] on textarea at bounding box center [812, 627] width 1010 height 38
paste textarea "**********"
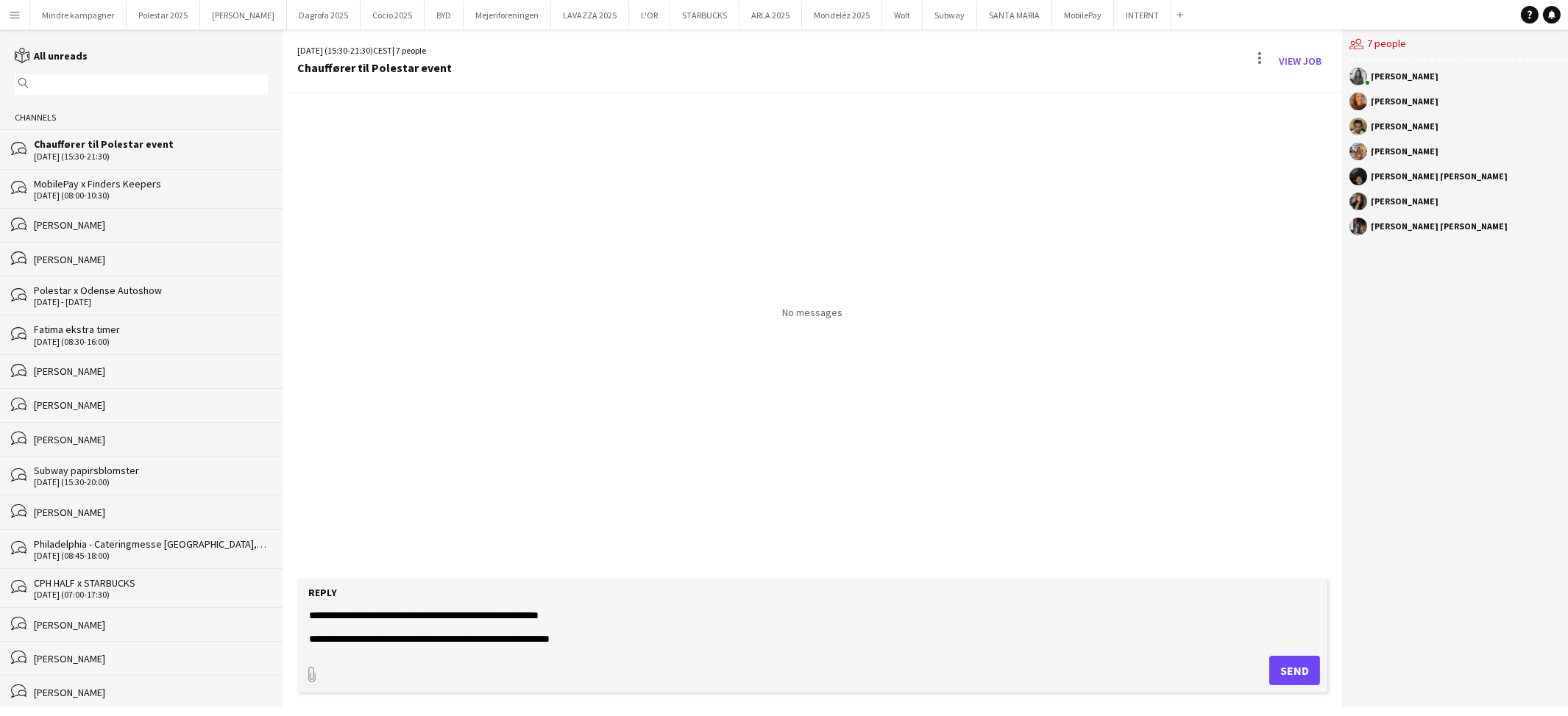
type textarea "**********"
click at [1288, 673] on button "Send" at bounding box center [1294, 670] width 51 height 29
